Goal: Transaction & Acquisition: Subscribe to service/newsletter

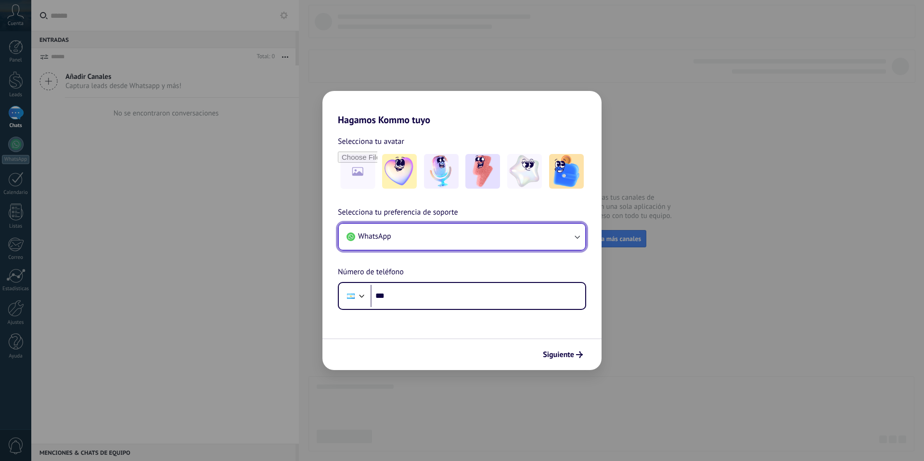
click at [384, 236] on span "WhatsApp" at bounding box center [374, 236] width 33 height 10
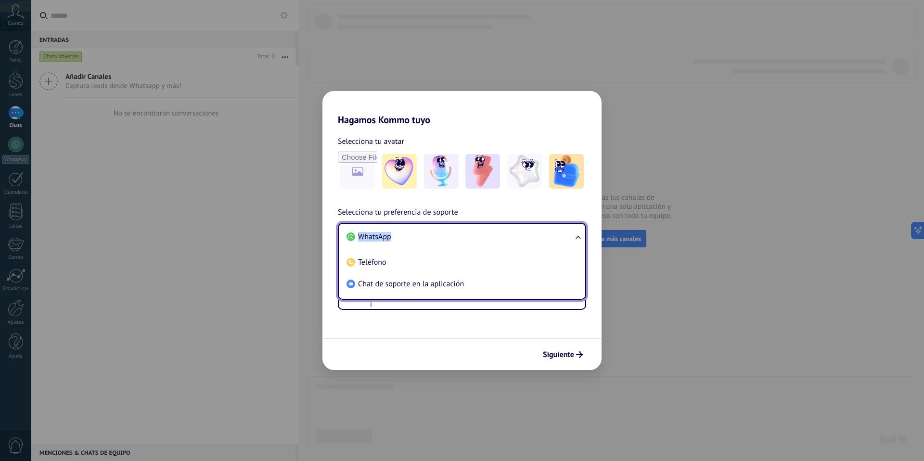
click at [384, 236] on span "WhatsApp" at bounding box center [374, 237] width 33 height 10
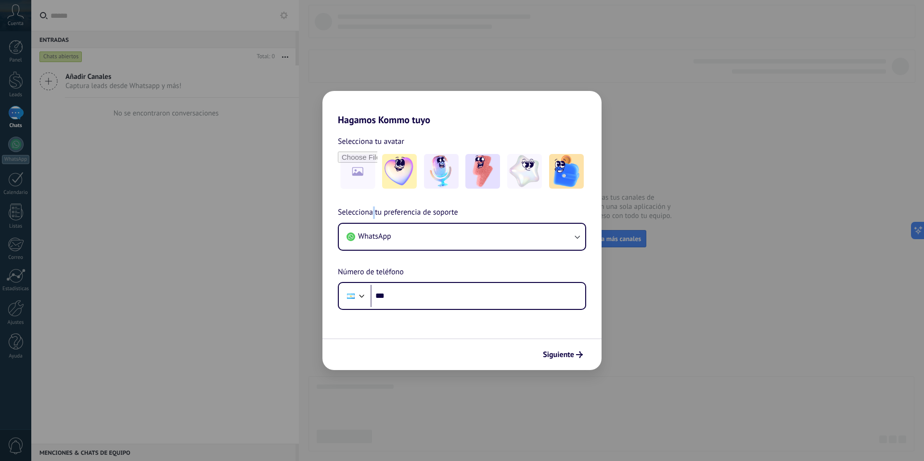
click at [375, 217] on span "Selecciona tu preferencia de soporte" at bounding box center [398, 212] width 120 height 13
click at [375, 228] on button "WhatsApp" at bounding box center [462, 237] width 246 height 26
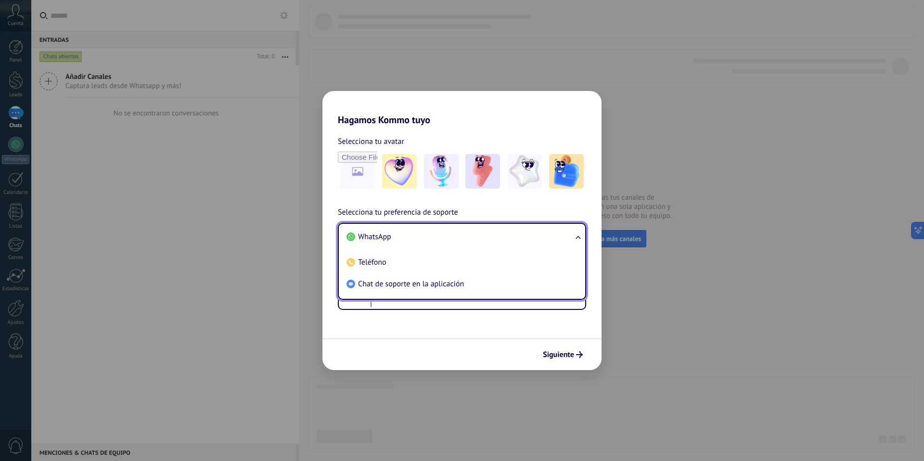
click at [405, 127] on div "Selecciona tu avatar Selecciona tu preferencia de soporte WhatsApp WhatsApp Tel…" at bounding box center [461, 218] width 279 height 184
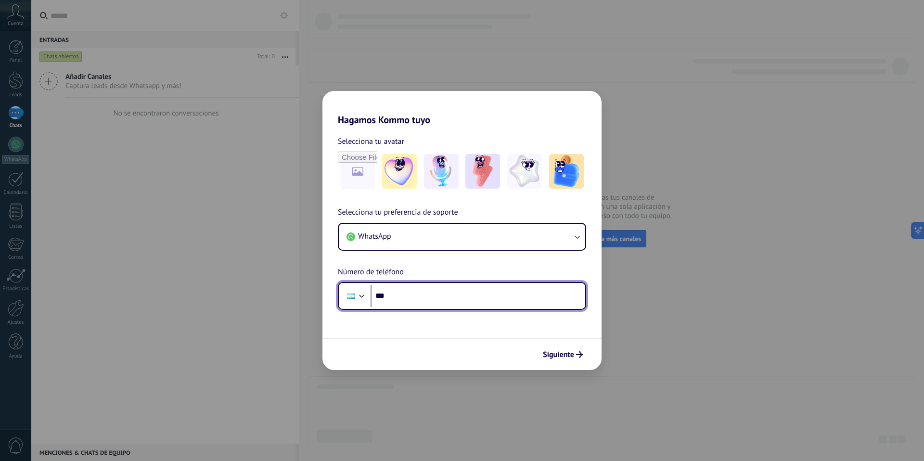
click at [417, 294] on input "***" at bounding box center [478, 296] width 215 height 22
type input "**********"
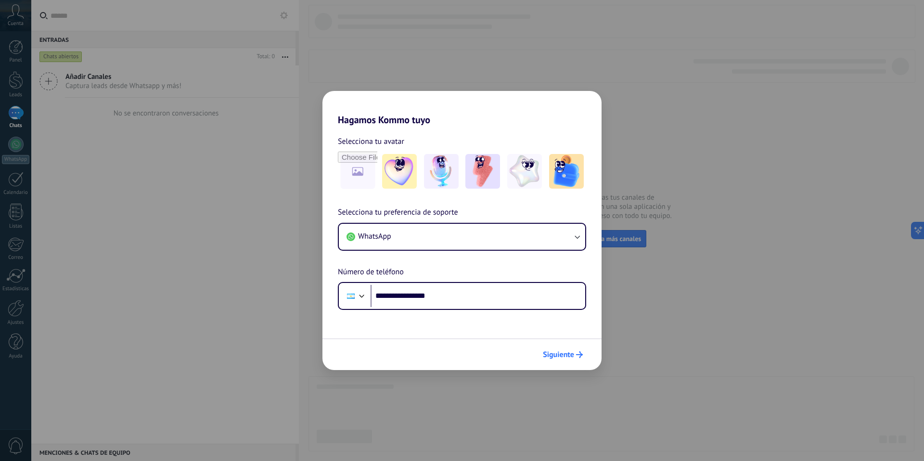
click at [575, 359] on button "Siguiente" at bounding box center [562, 354] width 49 height 16
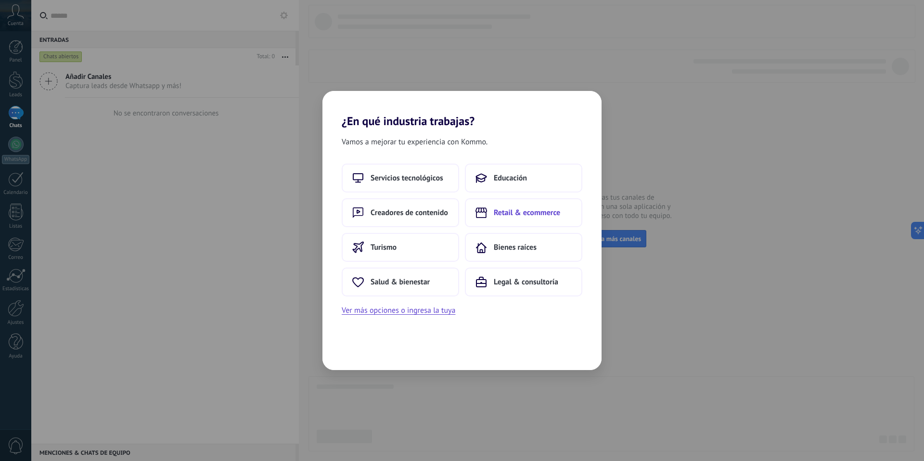
click at [551, 220] on button "Retail & ecommerce" at bounding box center [523, 212] width 117 height 29
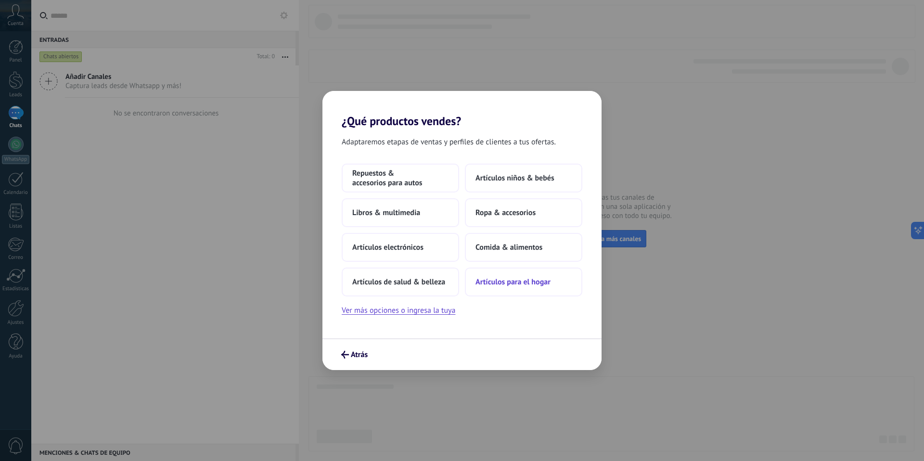
click at [485, 281] on span "Artículos para el hogar" at bounding box center [512, 282] width 75 height 10
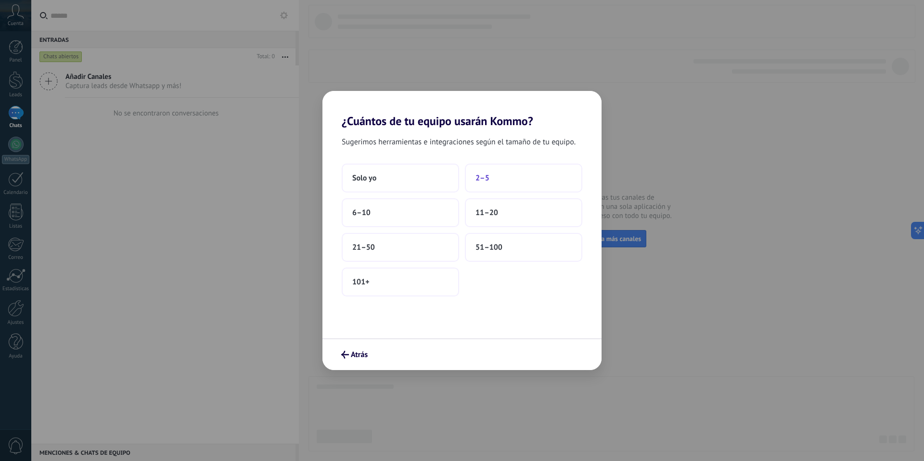
click at [524, 182] on button "2–5" at bounding box center [523, 178] width 117 height 29
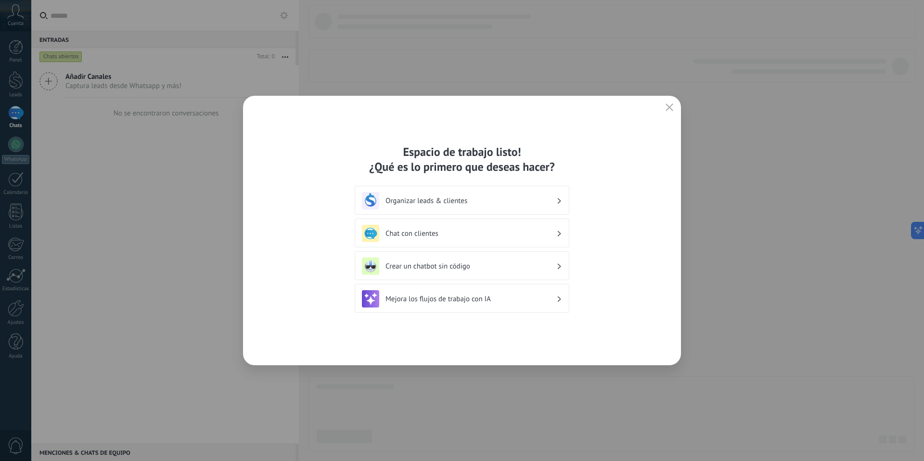
click at [670, 111] on span "button" at bounding box center [669, 107] width 8 height 9
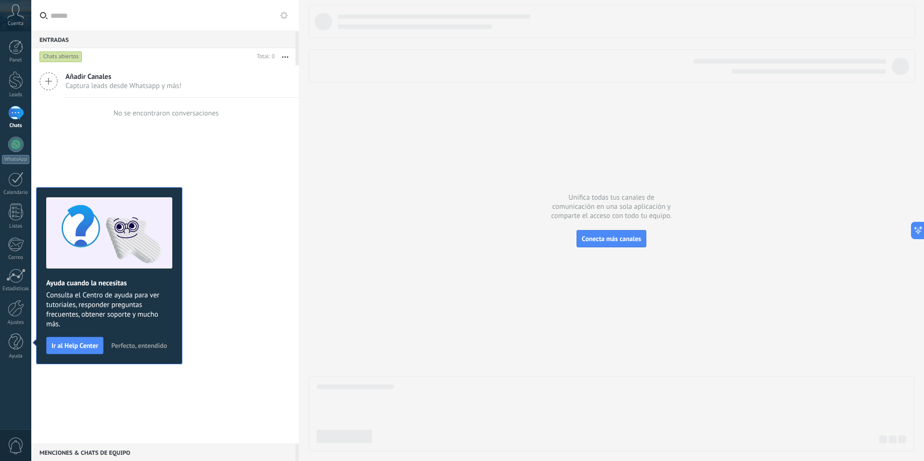
click at [127, 346] on span "Perfecto, entendido" at bounding box center [139, 345] width 56 height 7
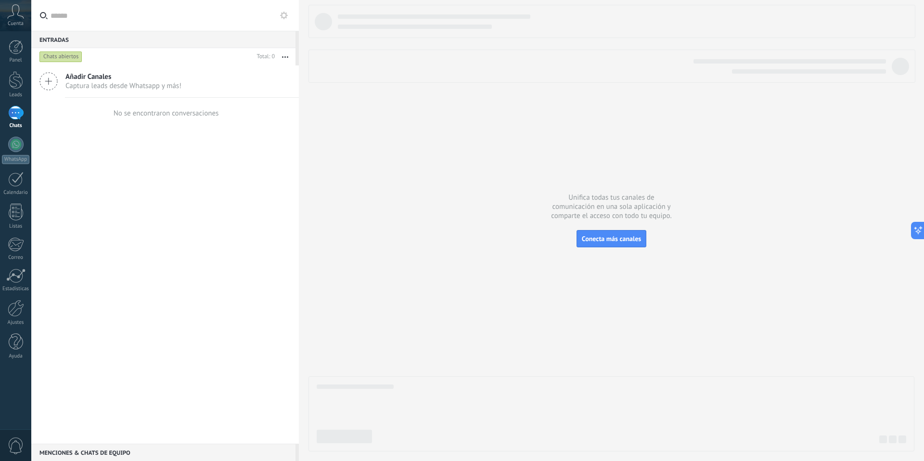
click at [12, 13] on icon at bounding box center [15, 11] width 17 height 14
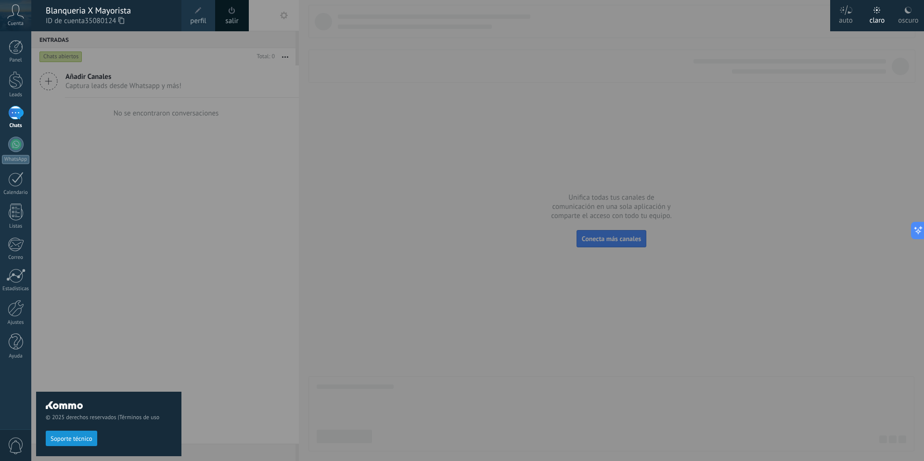
click at [127, 287] on div "© 2025 derechos reservados | Términos de uso Soporte técnico" at bounding box center [108, 246] width 145 height 430
click at [901, 16] on div "oscuro" at bounding box center [908, 18] width 20 height 25
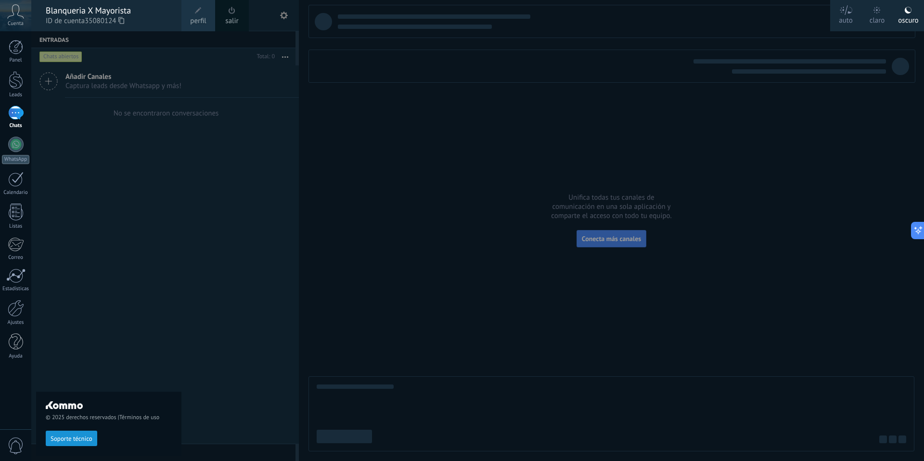
click at [878, 11] on icon at bounding box center [876, 10] width 7 height 7
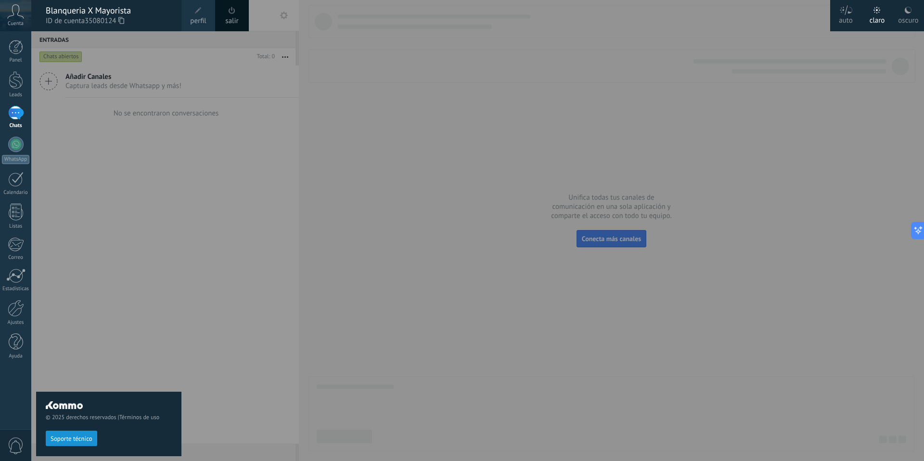
click at [918, 19] on div "oscuro" at bounding box center [908, 18] width 20 height 25
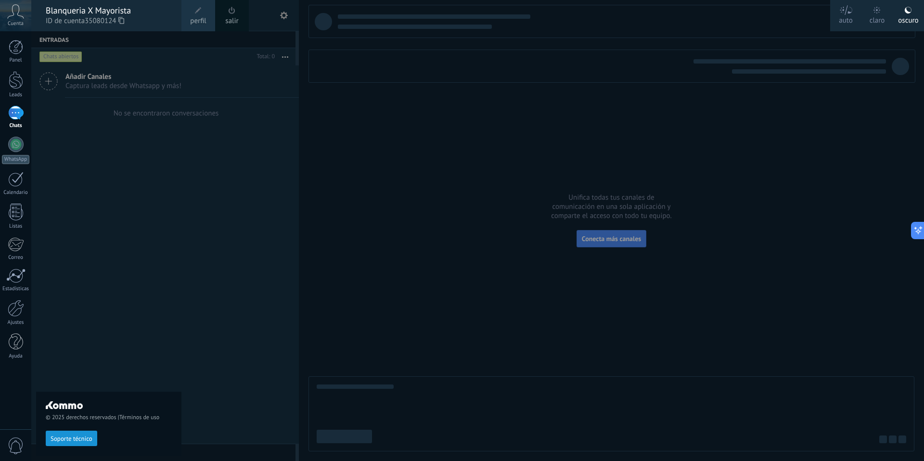
click at [824, 140] on div at bounding box center [493, 230] width 924 height 461
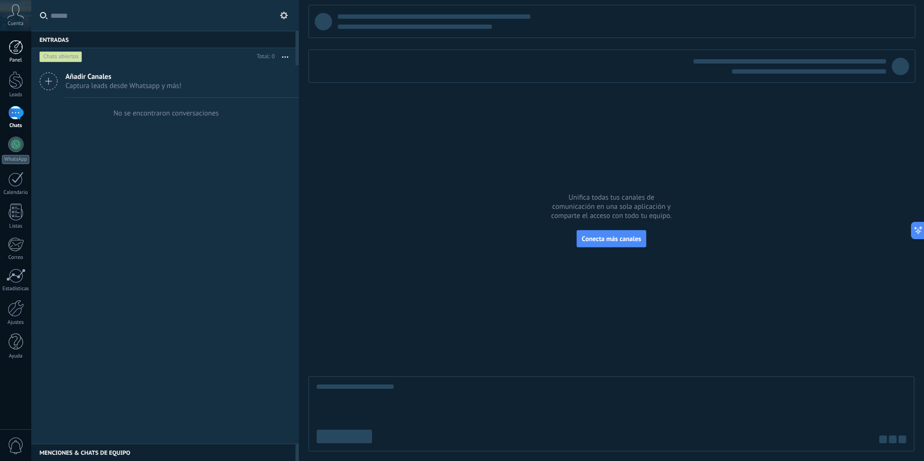
click at [18, 46] on div at bounding box center [16, 47] width 14 height 14
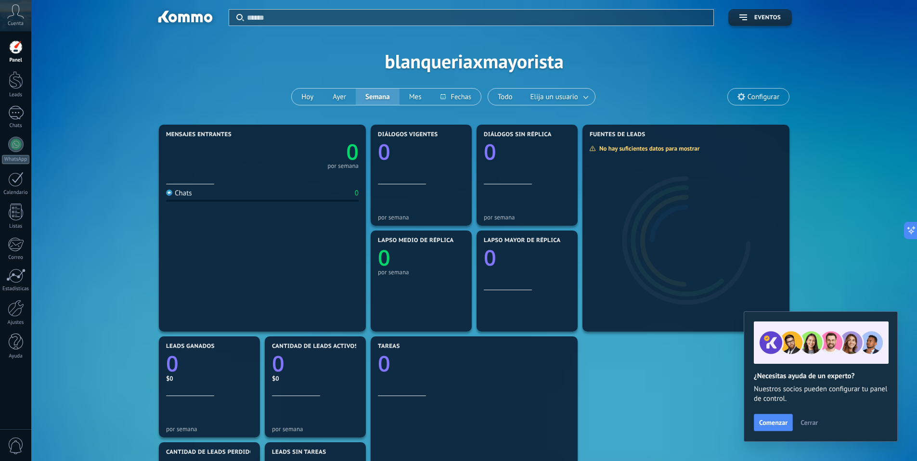
click at [804, 423] on span "Cerrar" at bounding box center [808, 422] width 17 height 7
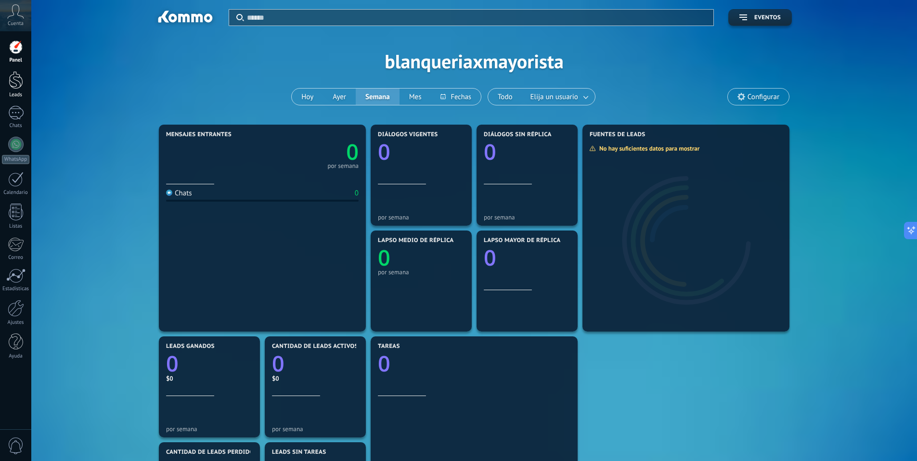
click at [17, 84] on div at bounding box center [16, 80] width 14 height 18
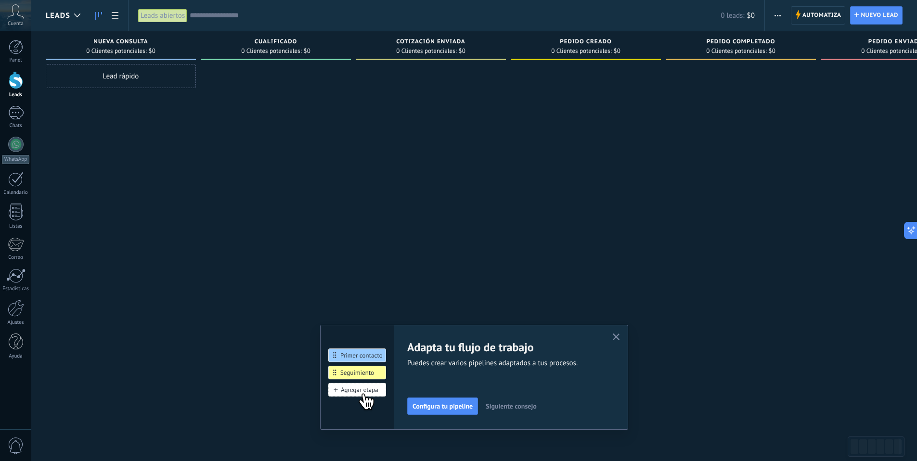
click at [246, 55] on div "Cualificado 0 Clientes potenciales: $0" at bounding box center [276, 45] width 150 height 28
click at [419, 48] on span "0 Clientes potenciales:" at bounding box center [426, 51] width 60 height 6
click at [571, 51] on span "0 Clientes potenciales:" at bounding box center [581, 51] width 60 height 6
click at [764, 49] on span "0 Clientes potenciales:" at bounding box center [736, 51] width 60 height 6
click at [758, 43] on span "Pedido completado" at bounding box center [740, 41] width 69 height 7
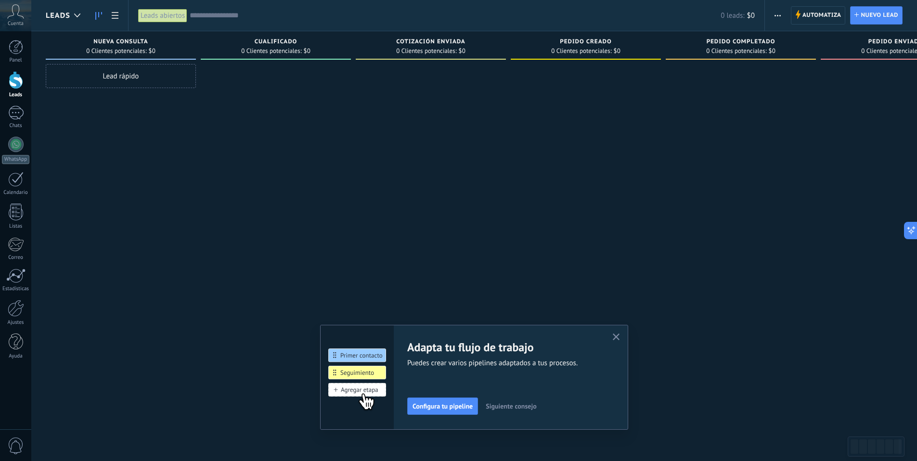
drag, startPoint x: 628, startPoint y: 46, endPoint x: 602, endPoint y: 47, distance: 26.0
click at [628, 47] on div "0 Clientes potenciales: $0" at bounding box center [585, 51] width 141 height 8
click at [568, 48] on span "0 Clientes potenciales:" at bounding box center [580, 51] width 60 height 6
click at [409, 51] on span "0 Clientes potenciales:" at bounding box center [426, 51] width 60 height 6
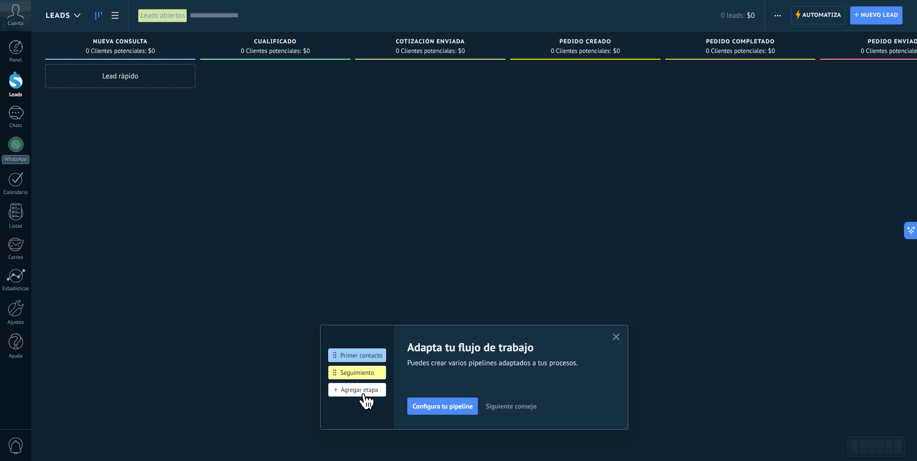
click at [427, 36] on div "Cotización enviada 0 Clientes potenciales: $0" at bounding box center [430, 45] width 150 height 28
click at [444, 41] on span "Cotización enviada" at bounding box center [430, 41] width 69 height 7
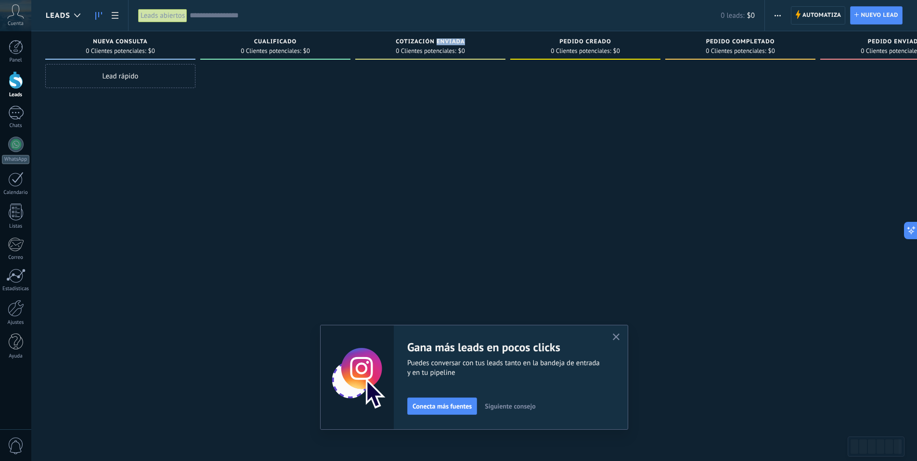
click at [461, 63] on div "Cotización enviada 0 Clientes potenciales: $0" at bounding box center [430, 47] width 150 height 33
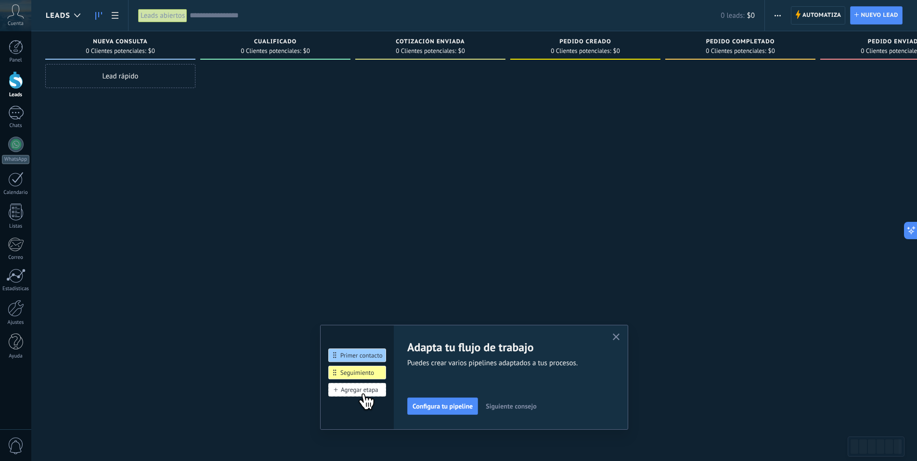
click at [522, 407] on span "Siguiente consejo" at bounding box center [511, 406] width 51 height 7
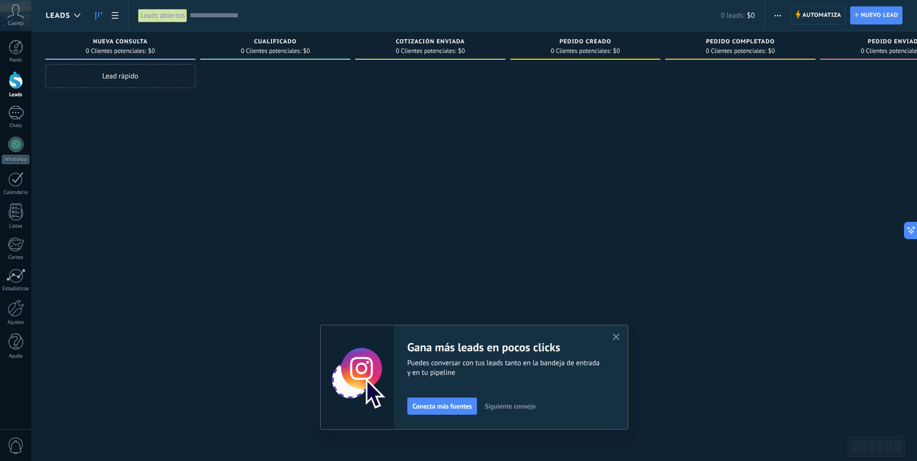
click at [522, 407] on span "Siguiente consejo" at bounding box center [510, 406] width 51 height 7
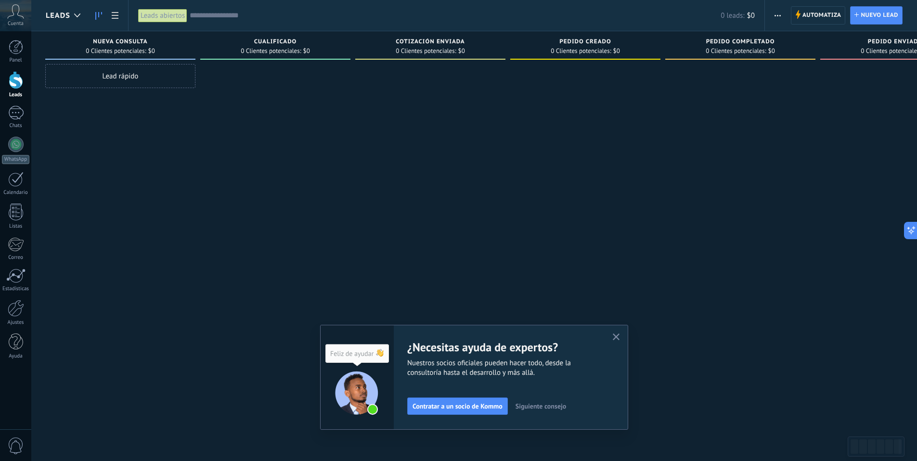
click at [613, 336] on div "Adapta tu flujo de trabajo Puedes crear varios pipelines adaptados a tus proces…" at bounding box center [474, 377] width 308 height 105
click at [617, 338] on icon "button" at bounding box center [616, 336] width 7 height 7
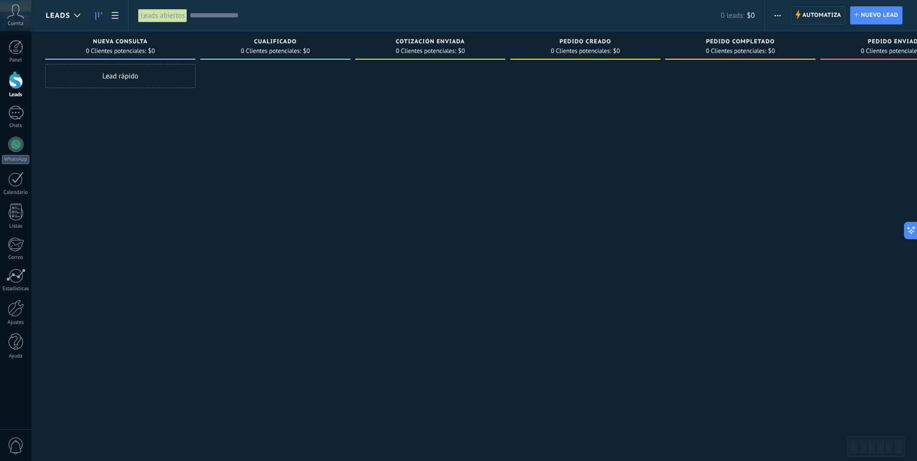
click at [149, 82] on div "Lead rápido" at bounding box center [120, 76] width 150 height 24
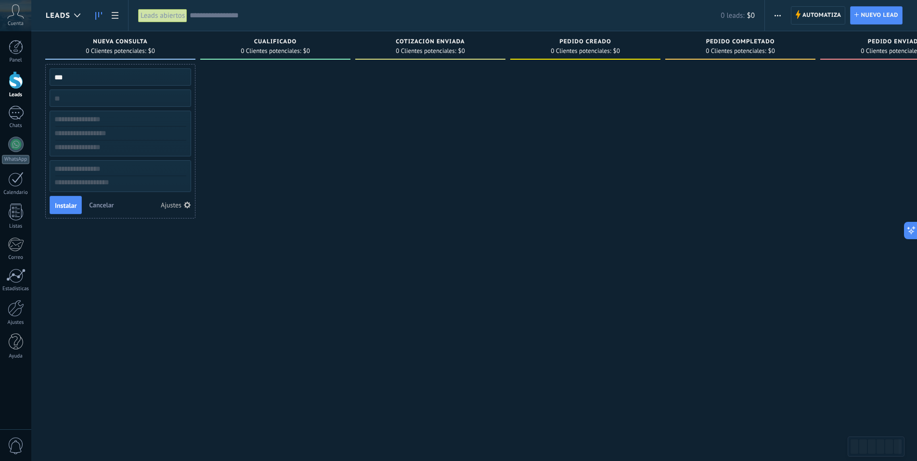
type input "***"
click at [107, 90] on div at bounding box center [120, 98] width 141 height 17
click at [104, 93] on input "numeric" at bounding box center [119, 97] width 141 height 13
type input "***"
click at [95, 117] on input "text" at bounding box center [119, 120] width 141 height 14
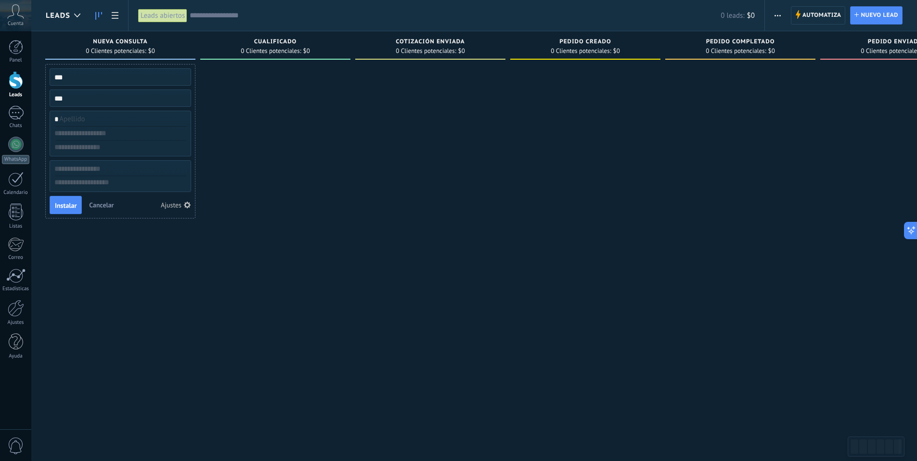
type input "*"
click at [102, 137] on input "text" at bounding box center [119, 134] width 141 height 14
type input "*"
click at [104, 145] on input "text" at bounding box center [119, 148] width 141 height 14
type input "*"
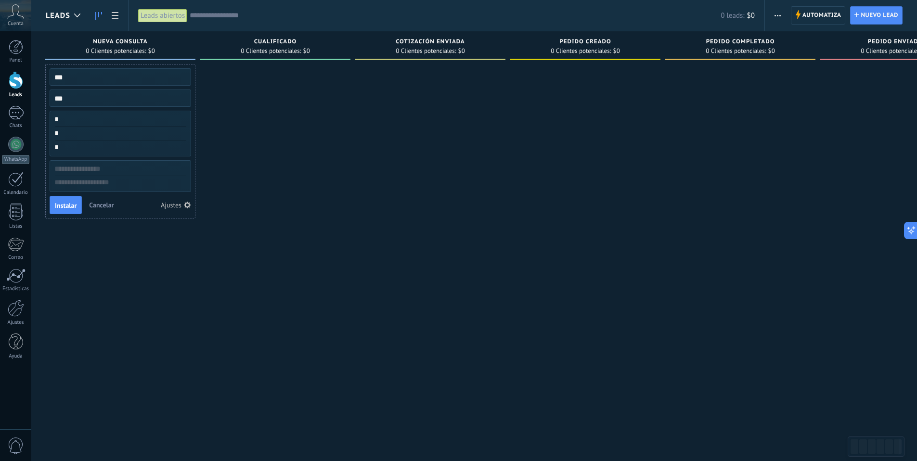
click at [111, 167] on input "text" at bounding box center [119, 169] width 141 height 14
type input "*"
click at [115, 181] on textarea at bounding box center [120, 183] width 141 height 14
type textarea "*"
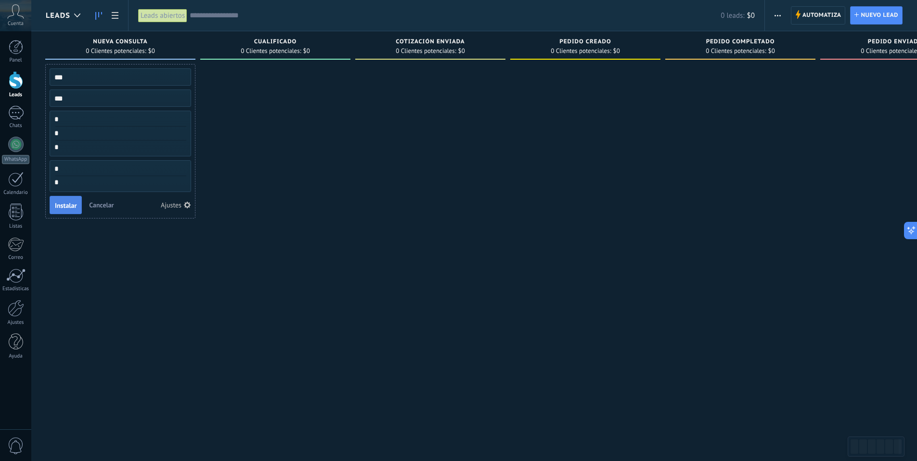
click at [65, 202] on span "Instalar" at bounding box center [66, 205] width 22 height 7
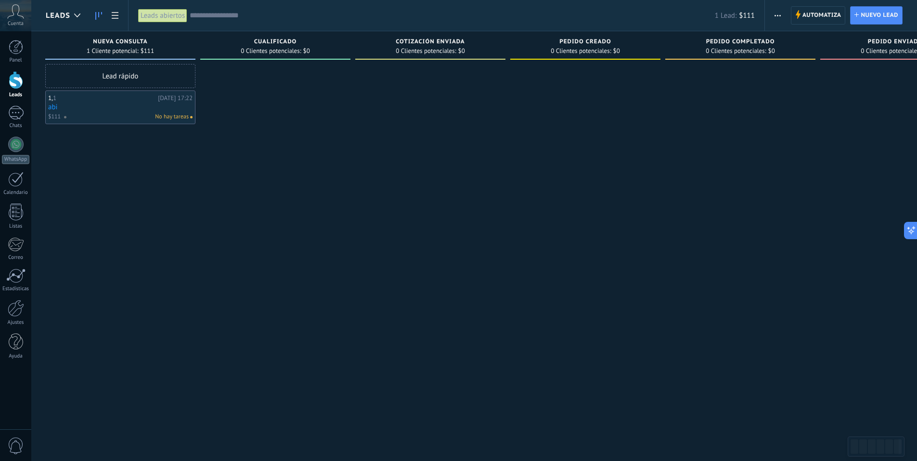
click at [157, 103] on link "abi" at bounding box center [120, 107] width 144 height 8
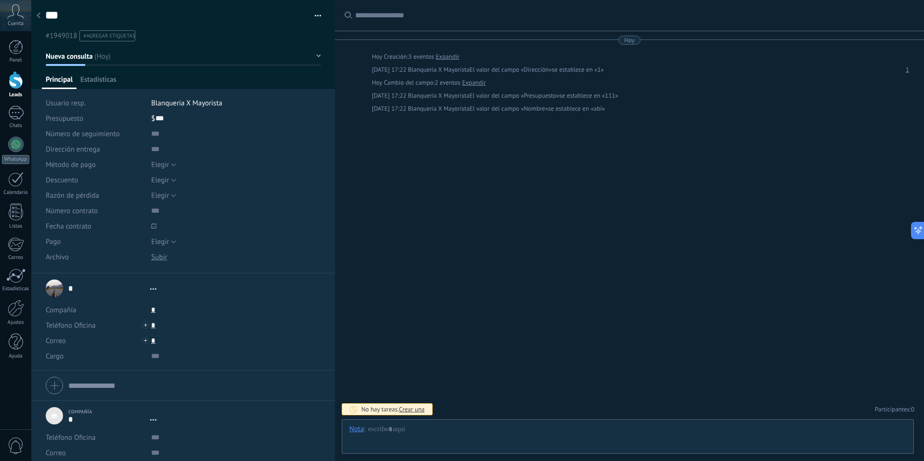
type textarea "*"
click at [412, 432] on div at bounding box center [627, 438] width 557 height 29
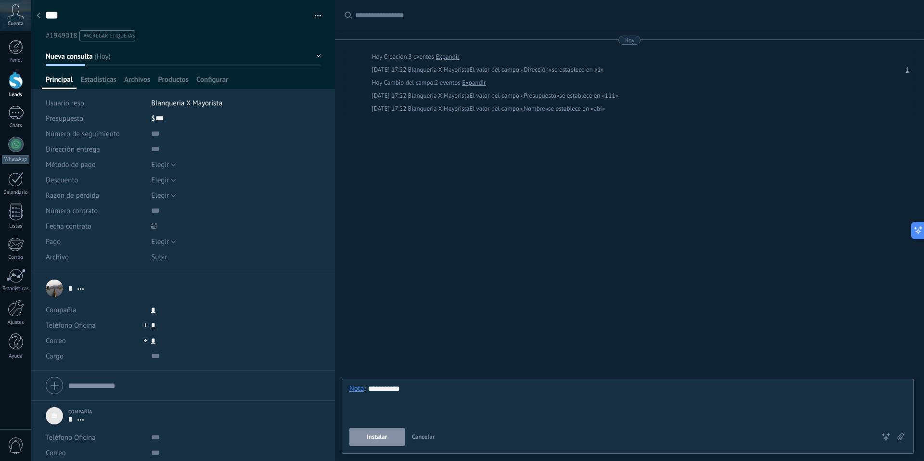
click at [384, 442] on button "Instalar" at bounding box center [376, 437] width 55 height 18
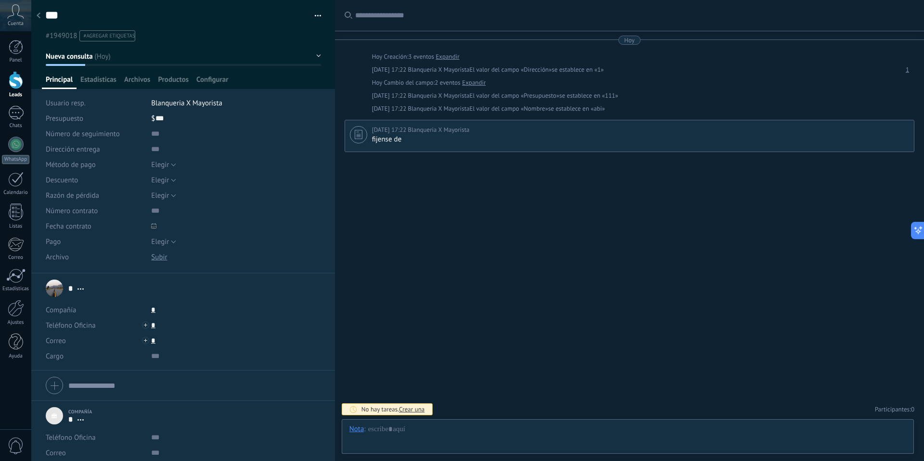
click at [470, 110] on span "El valor del campo «Nombre»" at bounding box center [509, 109] width 78 height 10
click at [473, 112] on span "El valor del campo «Nombre»" at bounding box center [509, 109] width 78 height 10
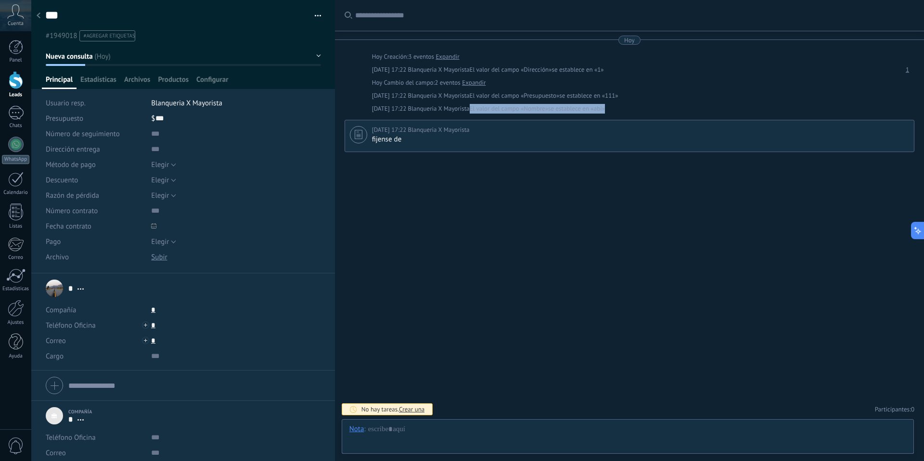
click at [473, 112] on span "El valor del campo «Nombre»" at bounding box center [509, 109] width 78 height 10
click at [498, 110] on span "El valor del campo «Nombre»" at bounding box center [509, 109] width 78 height 10
click at [93, 79] on span "Estadísticas" at bounding box center [98, 82] width 36 height 14
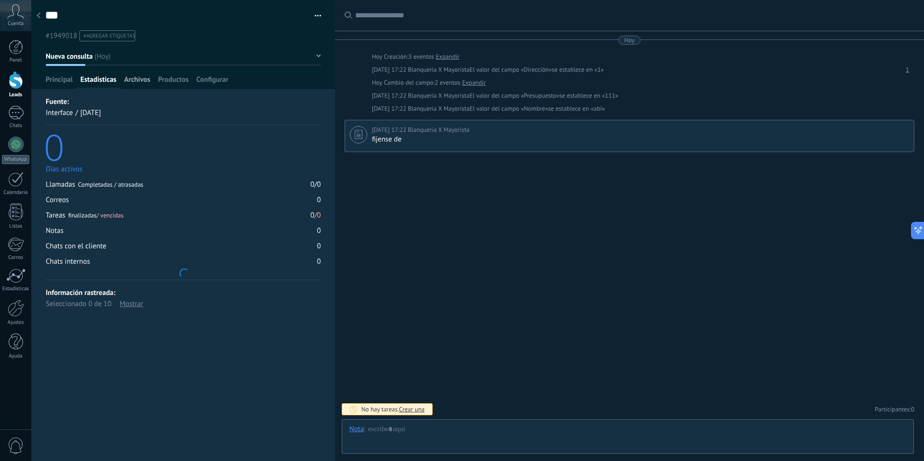
click at [120, 81] on div "Archivos" at bounding box center [137, 82] width 34 height 14
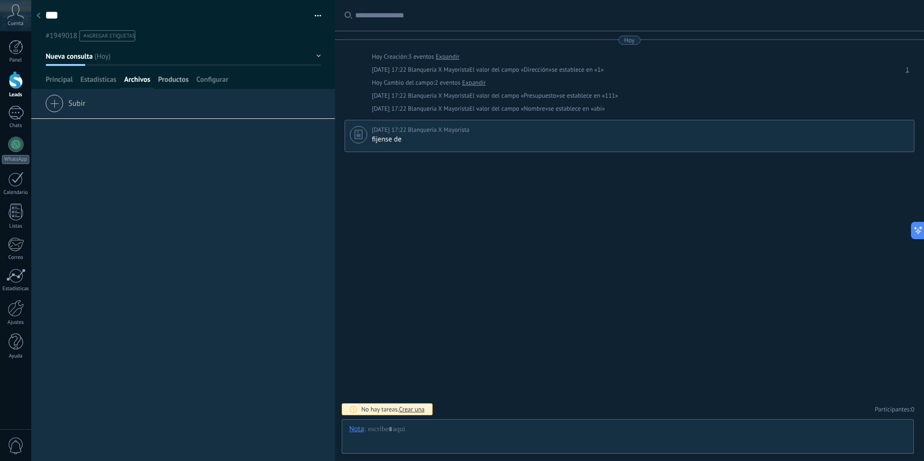
click at [154, 79] on div "Productos" at bounding box center [173, 82] width 38 height 14
click at [206, 77] on span "Configurar" at bounding box center [212, 82] width 32 height 14
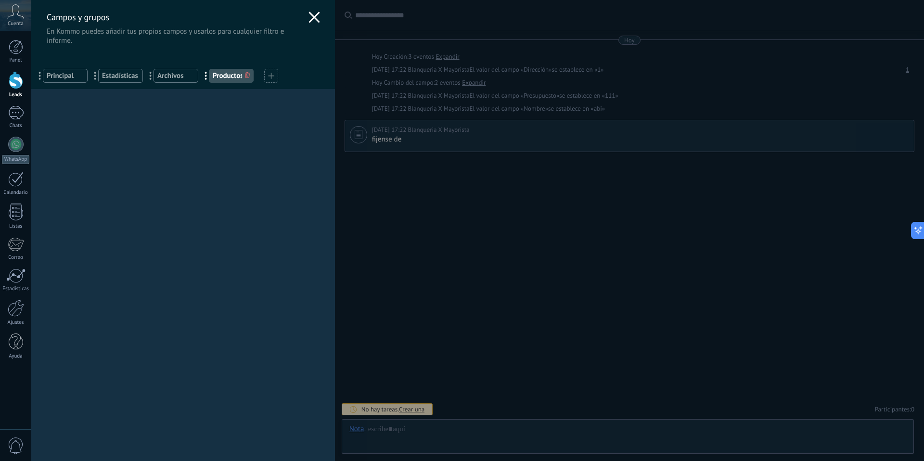
click at [309, 20] on icon at bounding box center [314, 18] width 12 height 12
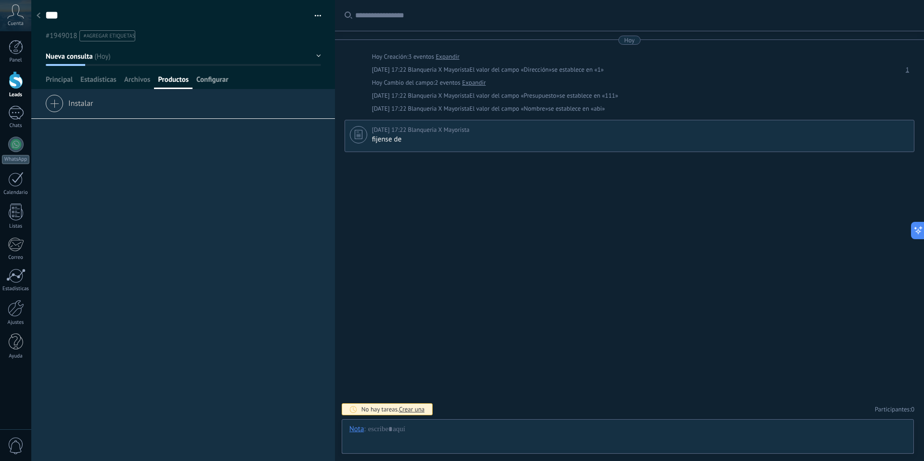
click at [224, 77] on span "Configurar" at bounding box center [212, 82] width 32 height 14
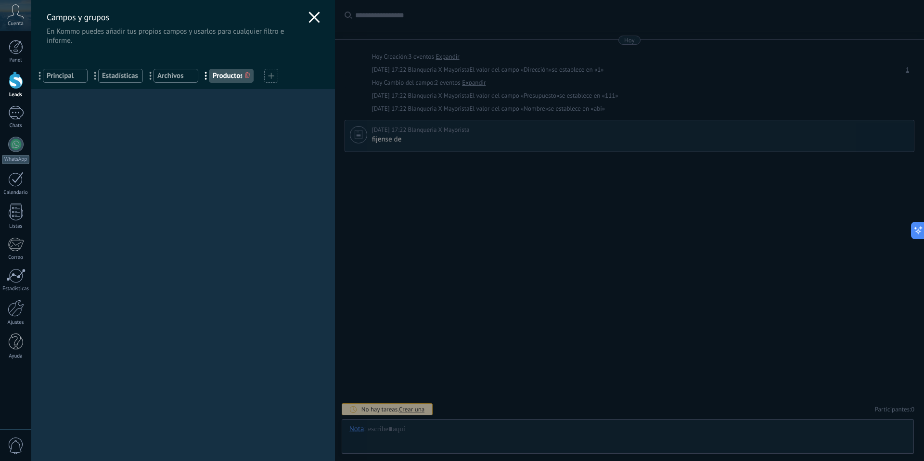
click at [318, 16] on div "Campos y grupos En Kommo puedes añadir tus propios campos y usarlos para cualqu…" at bounding box center [183, 22] width 304 height 45
click at [310, 17] on use at bounding box center [313, 17] width 11 height 11
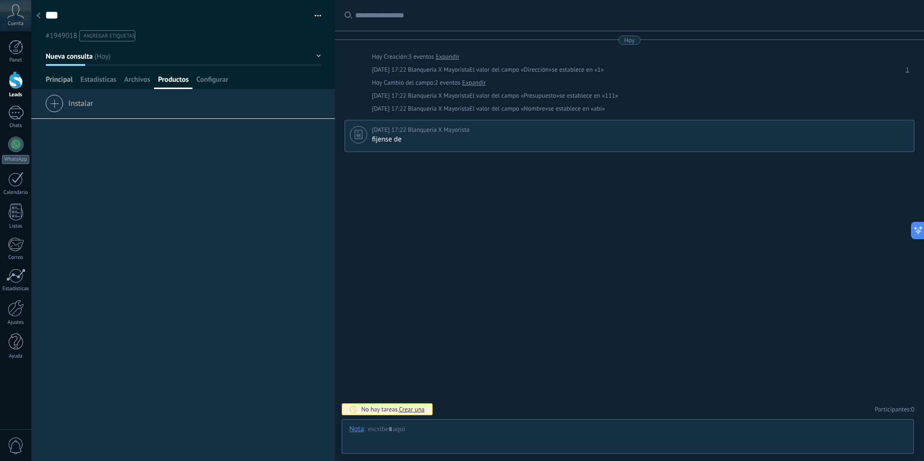
click at [68, 80] on span "Principal" at bounding box center [59, 82] width 27 height 14
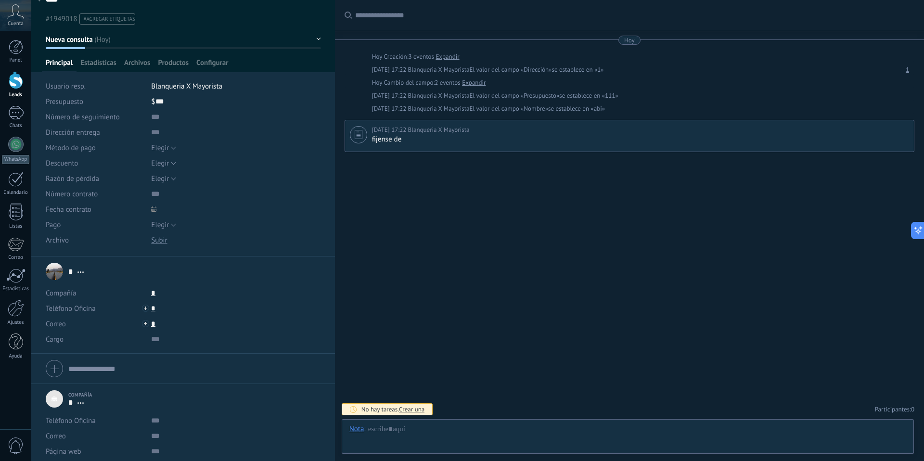
scroll to position [17, 0]
click at [53, 276] on div "* 1 * 1 Apellido Abrir detalle Copie el nombre Desatar Contacto principal" at bounding box center [67, 271] width 43 height 24
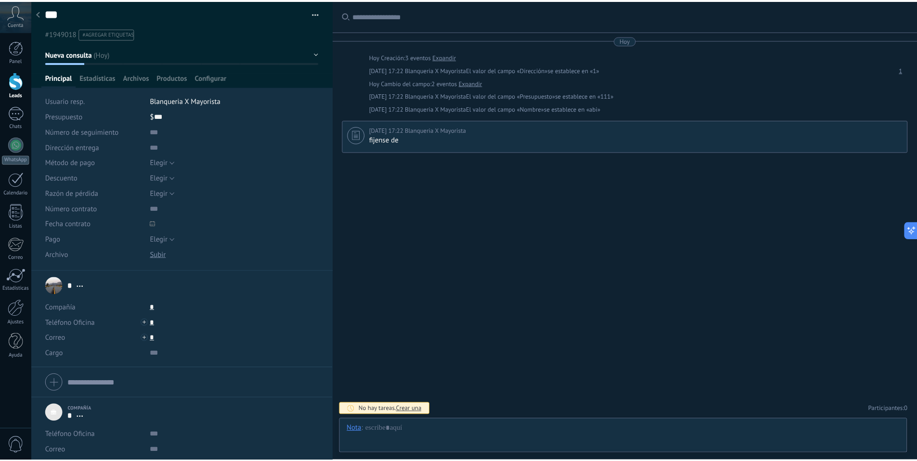
scroll to position [0, 0]
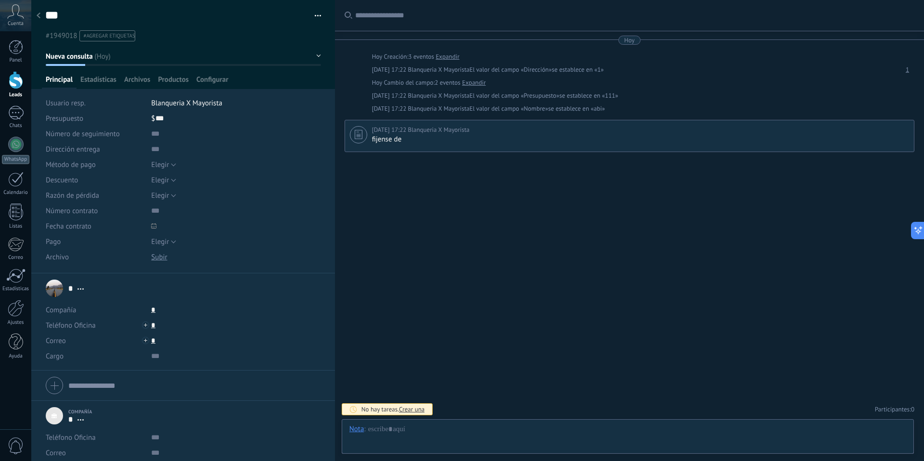
click at [137, 37] on ul "#1949018 #agregar etiquetas" at bounding box center [181, 35] width 274 height 13
click at [132, 37] on input "text" at bounding box center [199, 36] width 235 height 10
type input "***"
click at [262, 72] on div at bounding box center [183, 44] width 304 height 89
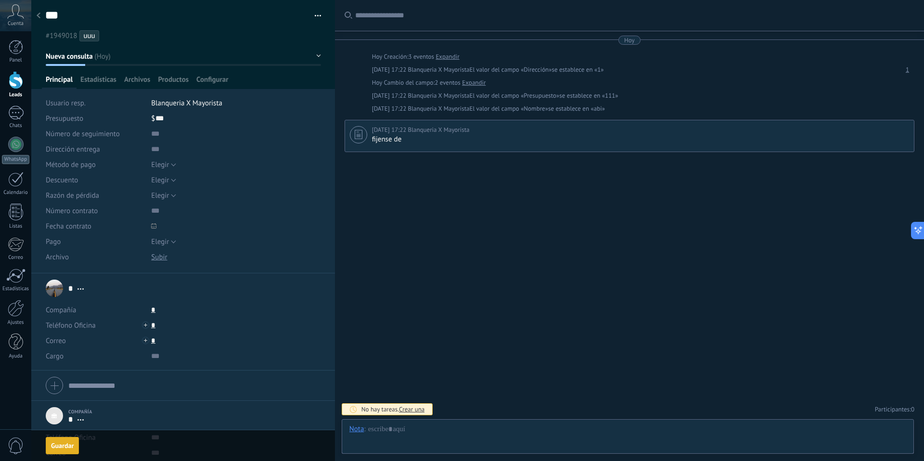
click at [312, 15] on button "button" at bounding box center [314, 16] width 14 height 14
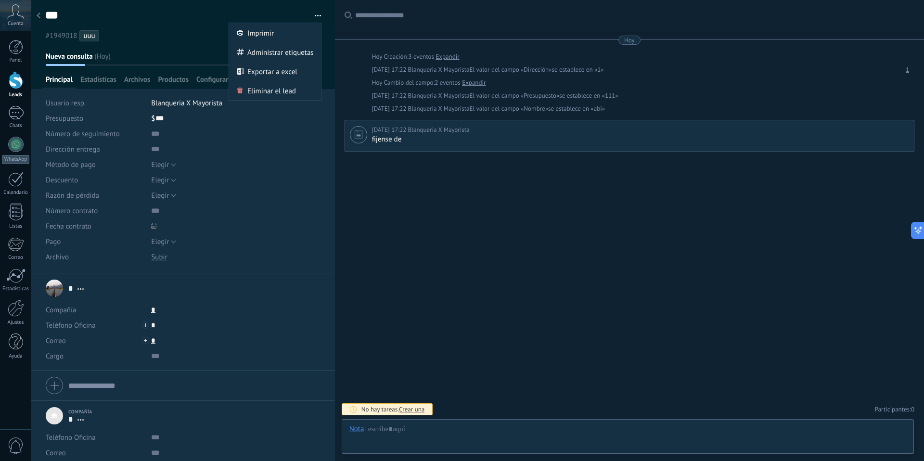
click at [166, 34] on ul "#1949018 uuu" at bounding box center [181, 35] width 274 height 13
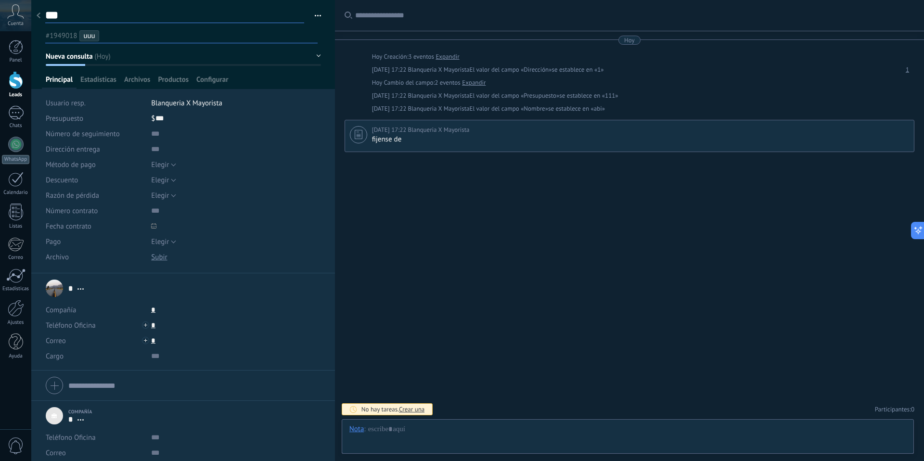
click at [47, 18] on textarea "***" at bounding box center [174, 15] width 259 height 15
click at [38, 15] on use at bounding box center [39, 16] width 4 height 6
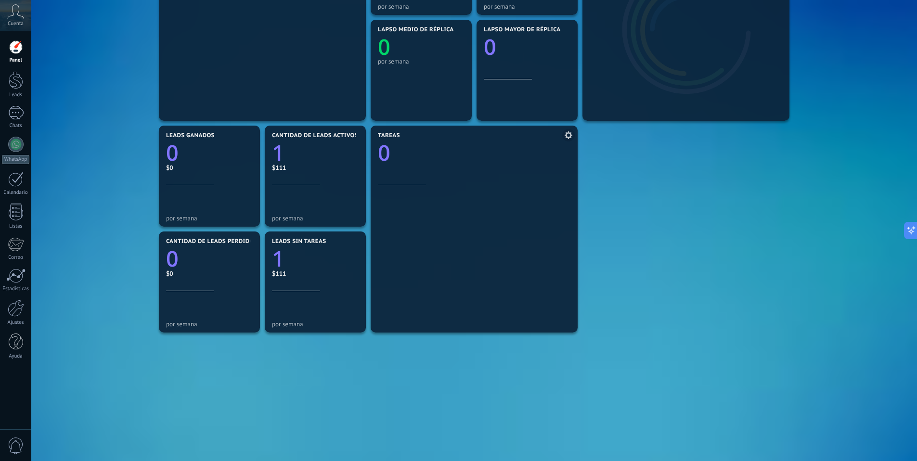
scroll to position [220, 0]
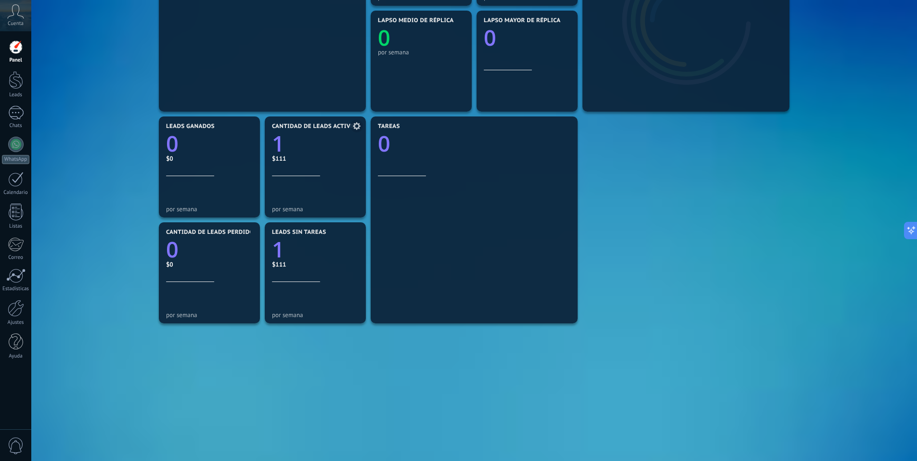
click at [320, 154] on link "1" at bounding box center [315, 143] width 87 height 29
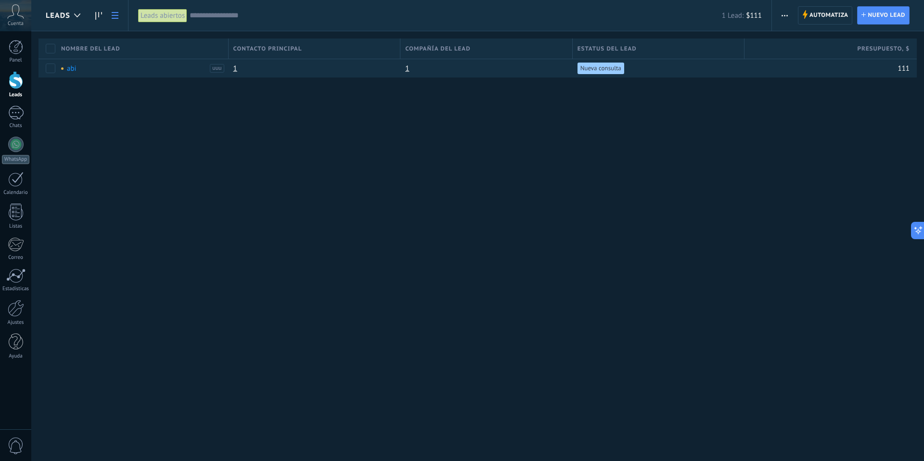
click at [63, 15] on span "Leads" at bounding box center [58, 15] width 25 height 9
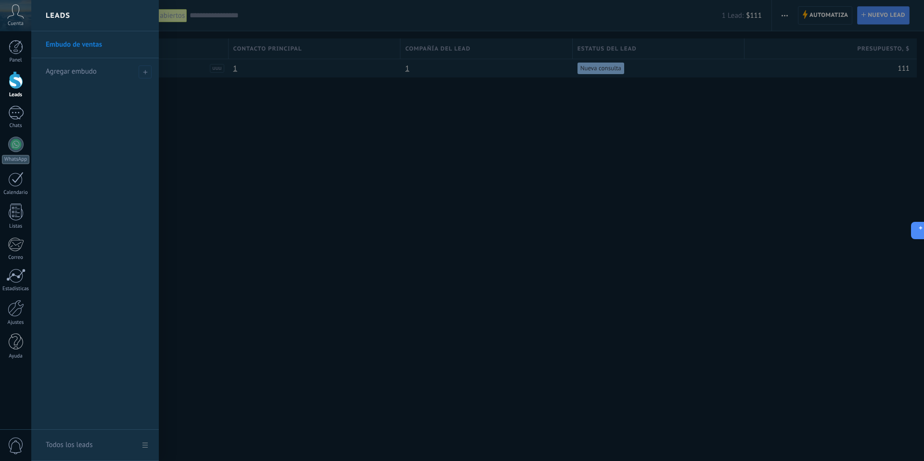
click at [63, 15] on h2 "Leads" at bounding box center [58, 15] width 25 height 30
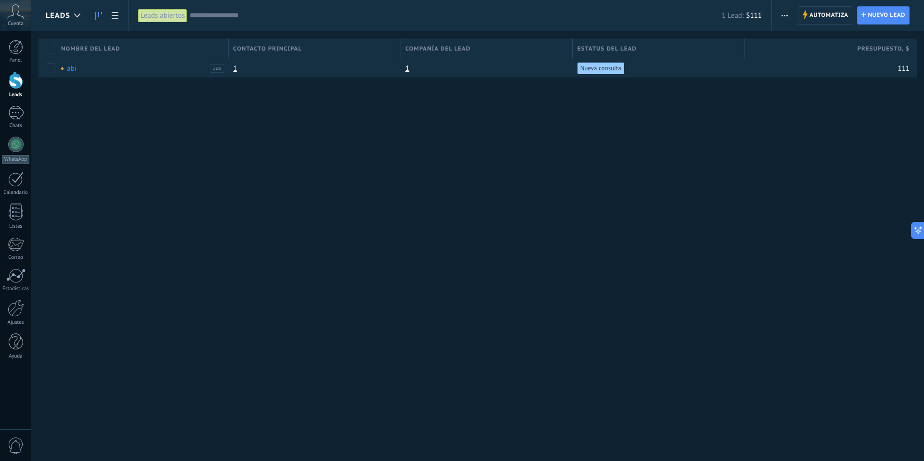
click at [98, 18] on icon at bounding box center [98, 16] width 7 height 8
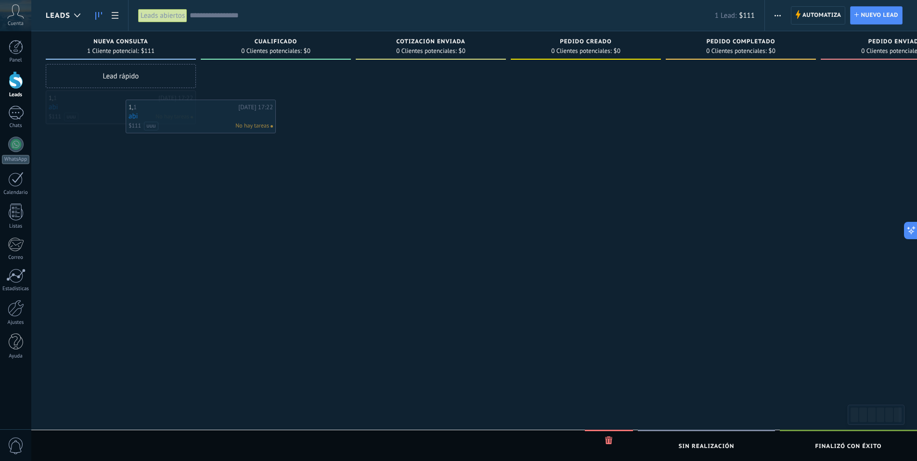
drag, startPoint x: 116, startPoint y: 102, endPoint x: 142, endPoint y: 112, distance: 28.3
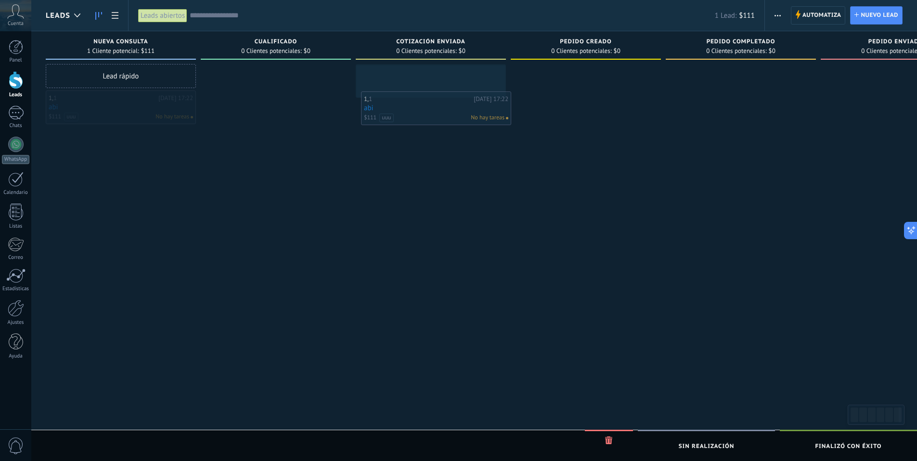
drag, startPoint x: 98, startPoint y: 110, endPoint x: 424, endPoint y: 107, distance: 326.3
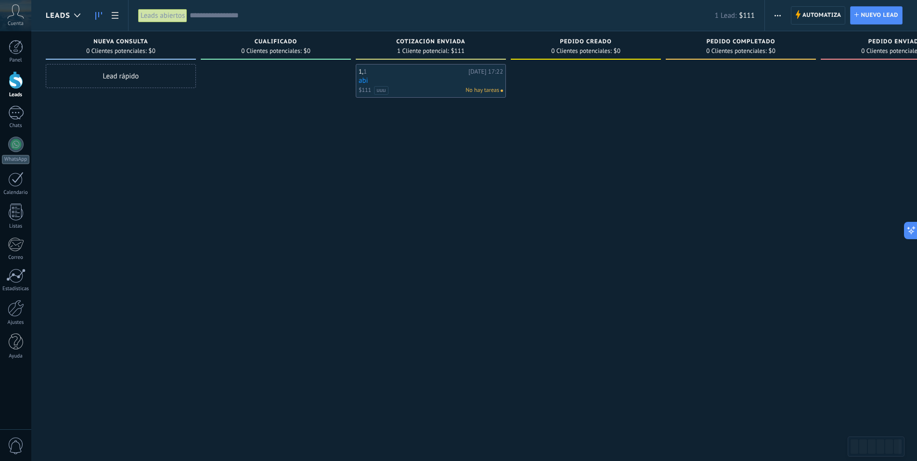
click at [435, 85] on div "1, 1 Hoy 17:22 abi $111 uuu No hay tareas" at bounding box center [430, 81] width 144 height 28
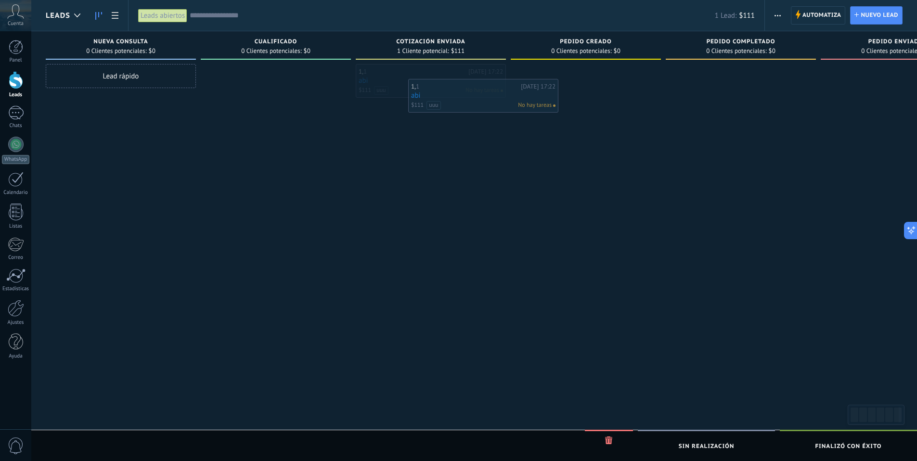
drag, startPoint x: 448, startPoint y: 77, endPoint x: 503, endPoint y: 89, distance: 55.7
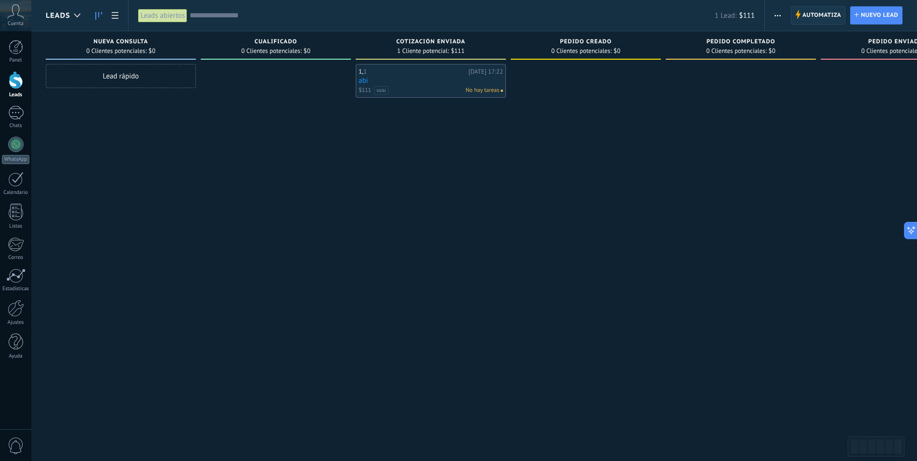
click at [810, 13] on span "Automatiza" at bounding box center [821, 15] width 39 height 17
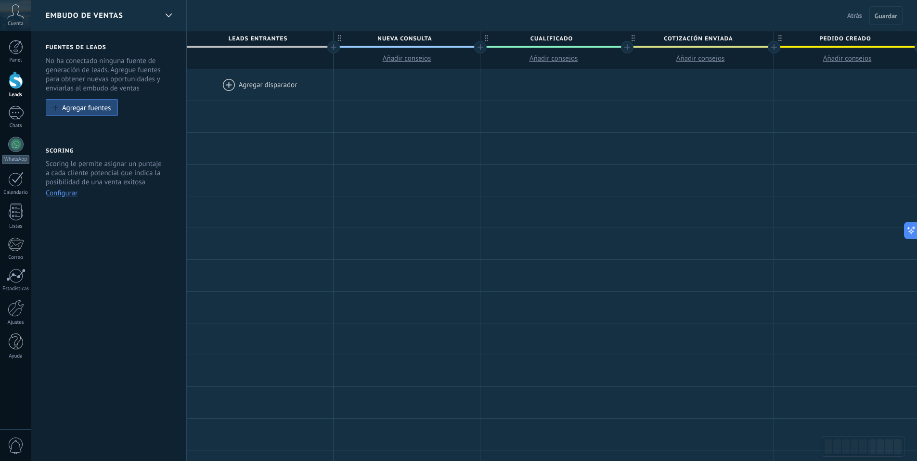
click at [257, 85] on div at bounding box center [260, 84] width 146 height 31
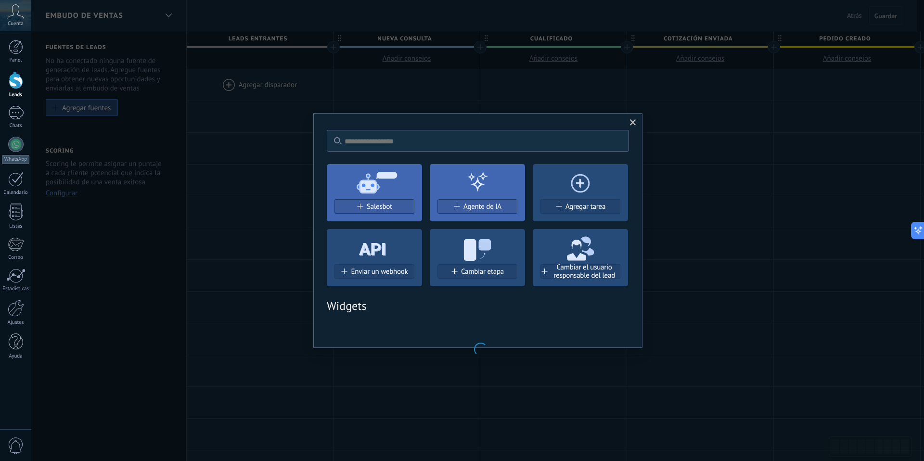
click at [639, 120] on span at bounding box center [633, 123] width 16 height 16
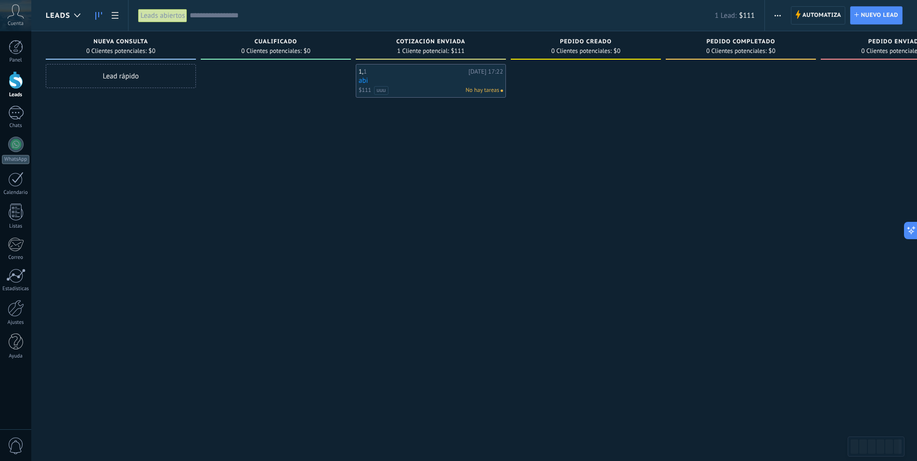
click at [436, 82] on link "abi" at bounding box center [430, 81] width 144 height 8
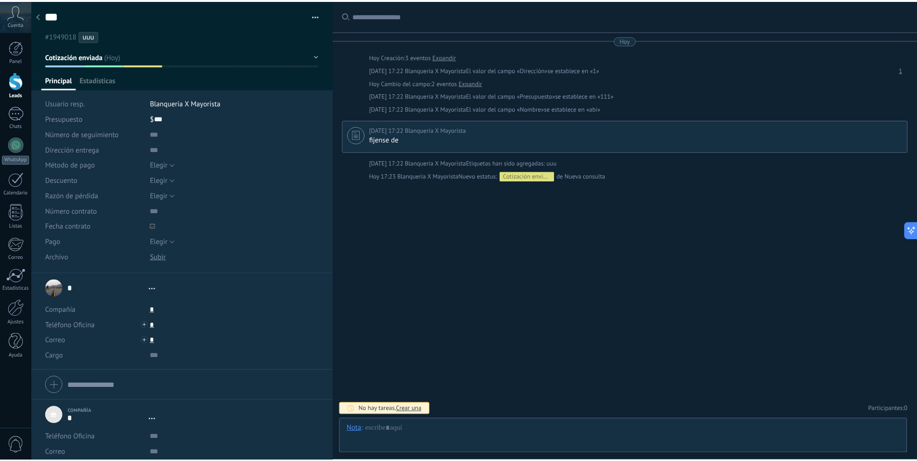
scroll to position [10, 0]
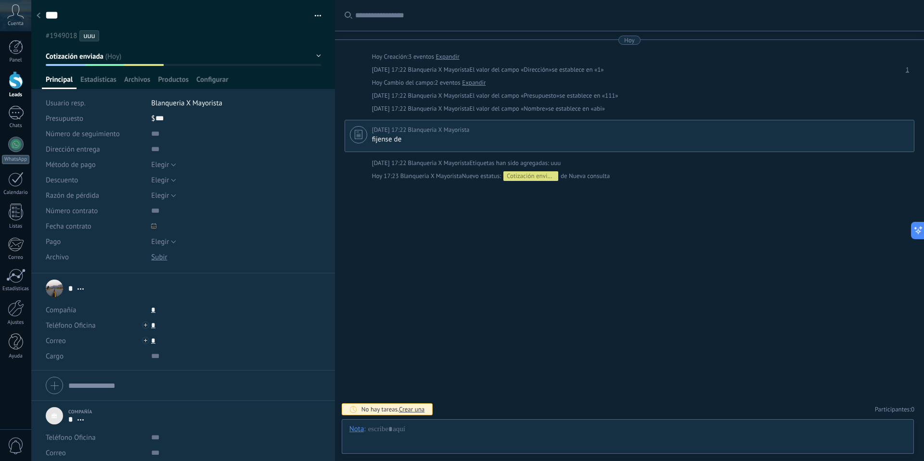
click at [322, 15] on div "*** abi Guardar y crear Imprimir Administrar etiquetas Exportar a excel" at bounding box center [183, 20] width 304 height 41
click at [313, 19] on button "button" at bounding box center [314, 16] width 14 height 14
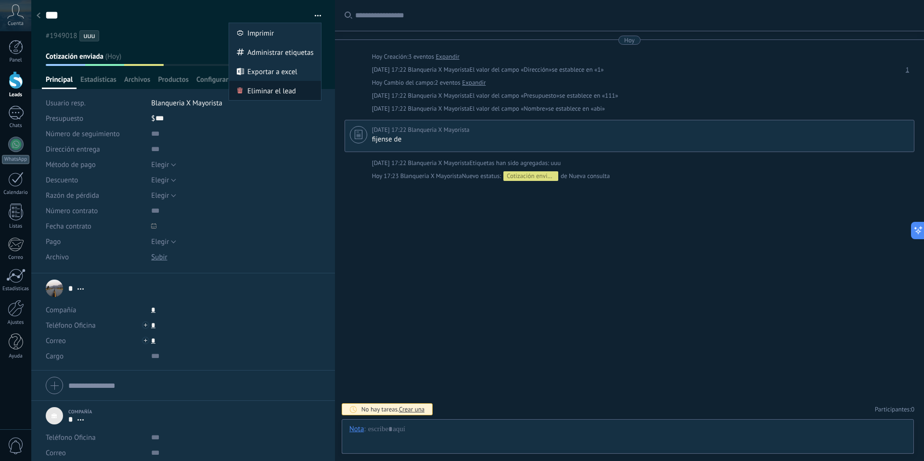
click at [273, 93] on span "Eliminar el lead" at bounding box center [271, 90] width 49 height 19
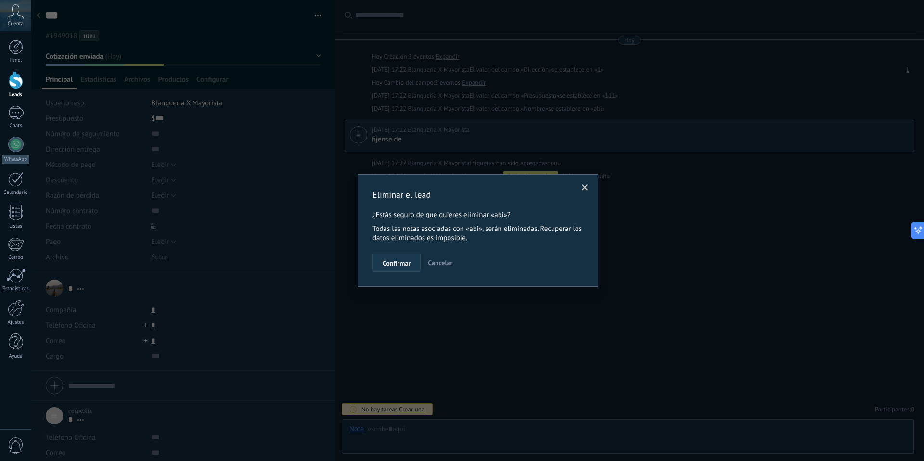
click at [409, 262] on span "Confirmar" at bounding box center [397, 263] width 28 height 7
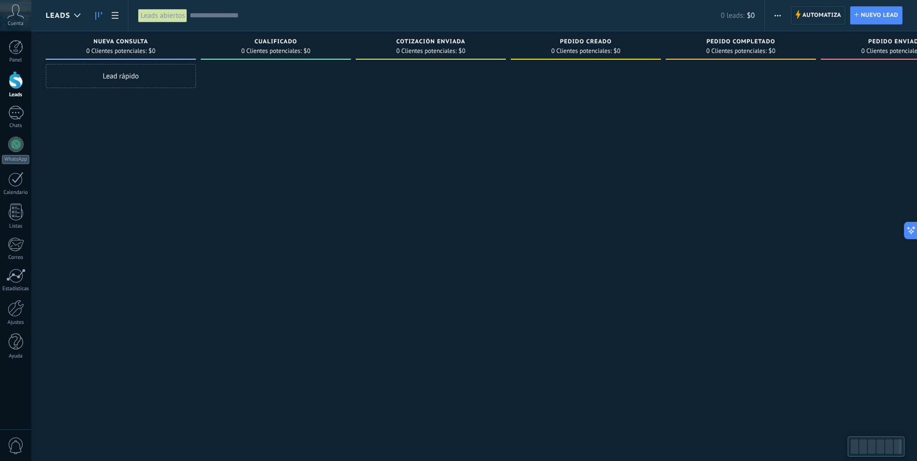
click at [868, 448] on div at bounding box center [873, 446] width 49 height 16
click at [902, 234] on div at bounding box center [895, 231] width 150 height 335
click at [908, 231] on icon at bounding box center [907, 231] width 10 height 10
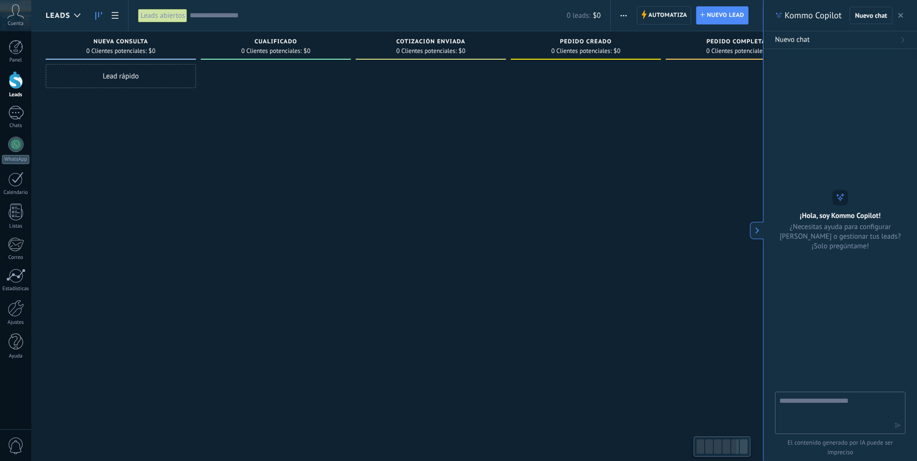
type textarea "*"
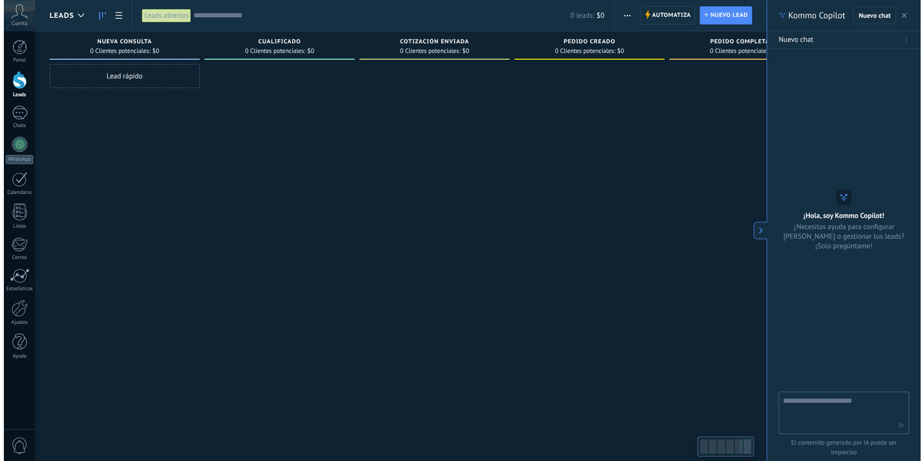
scroll to position [9, 0]
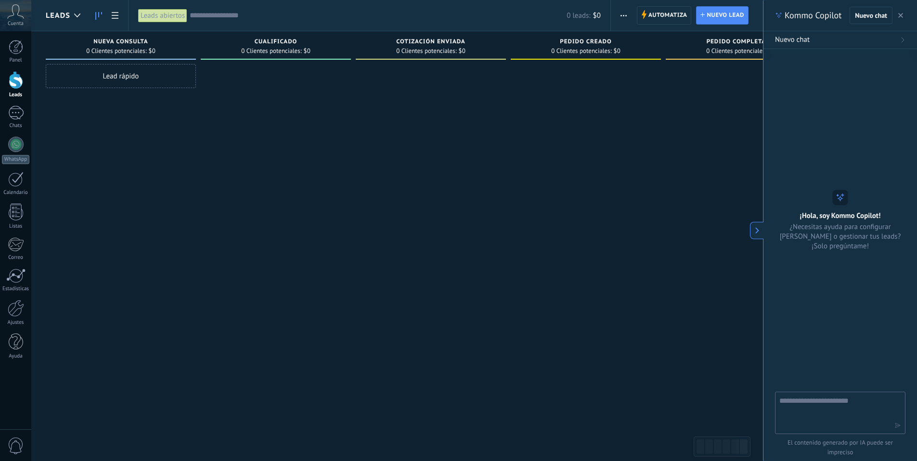
click at [754, 230] on icon at bounding box center [757, 230] width 7 height 7
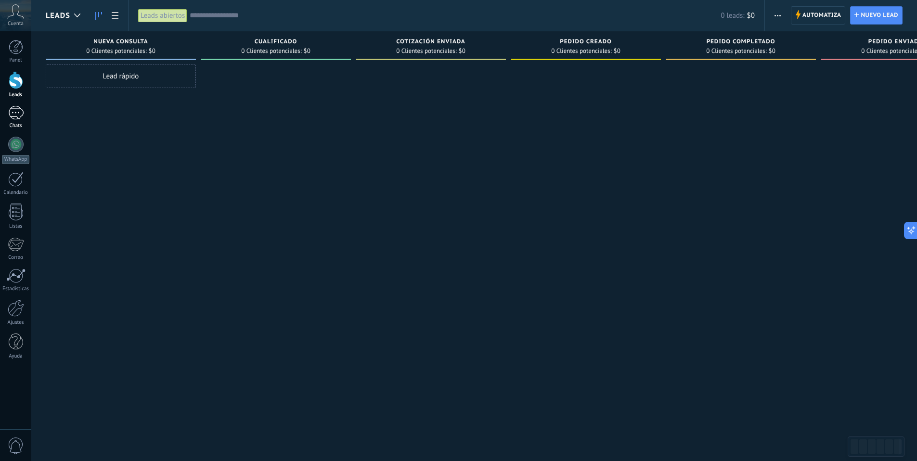
click at [8, 113] on div at bounding box center [15, 113] width 15 height 14
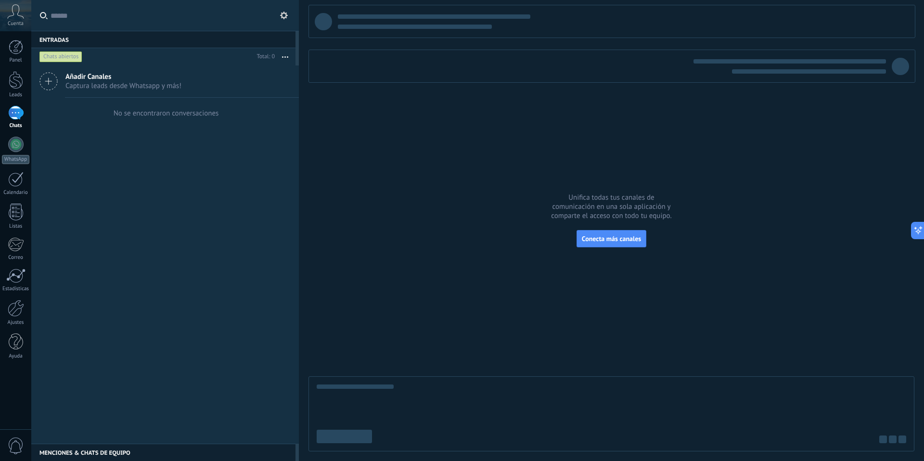
click at [73, 77] on span "Añadir Canales" at bounding box center [123, 76] width 116 height 9
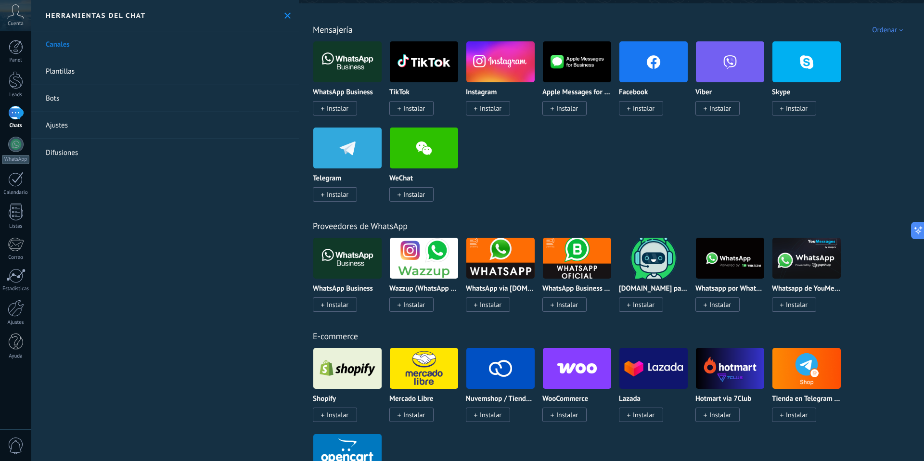
scroll to position [162, 0]
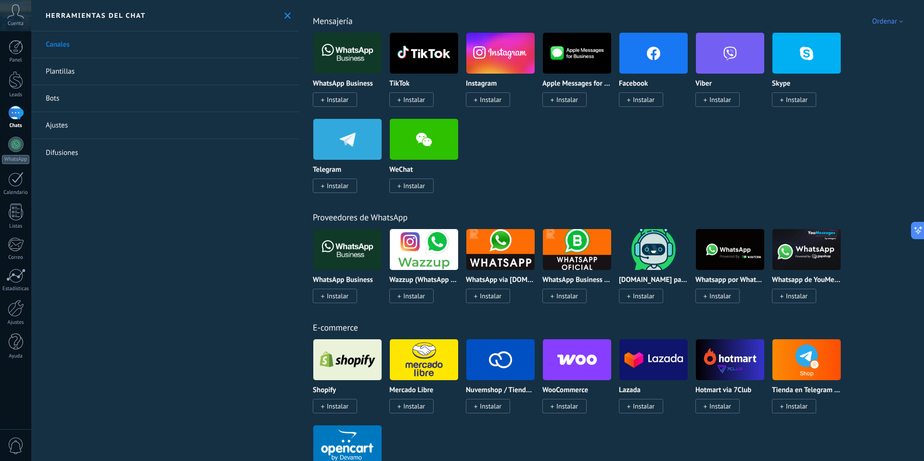
drag, startPoint x: 751, startPoint y: 281, endPoint x: 755, endPoint y: 302, distance: 22.0
click at [754, 302] on div "Whatsapp por Whatcrm y Telphin Instalar" at bounding box center [733, 272] width 77 height 86
drag, startPoint x: 845, startPoint y: 307, endPoint x: 342, endPoint y: 252, distance: 505.9
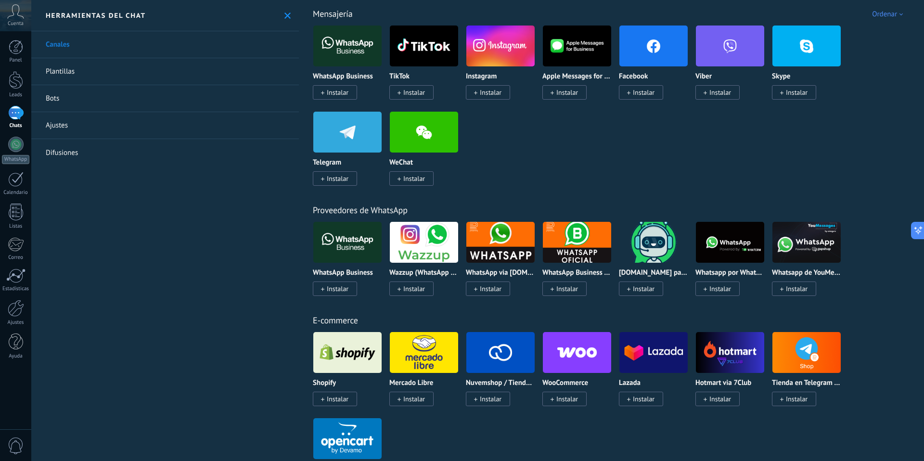
scroll to position [158, 0]
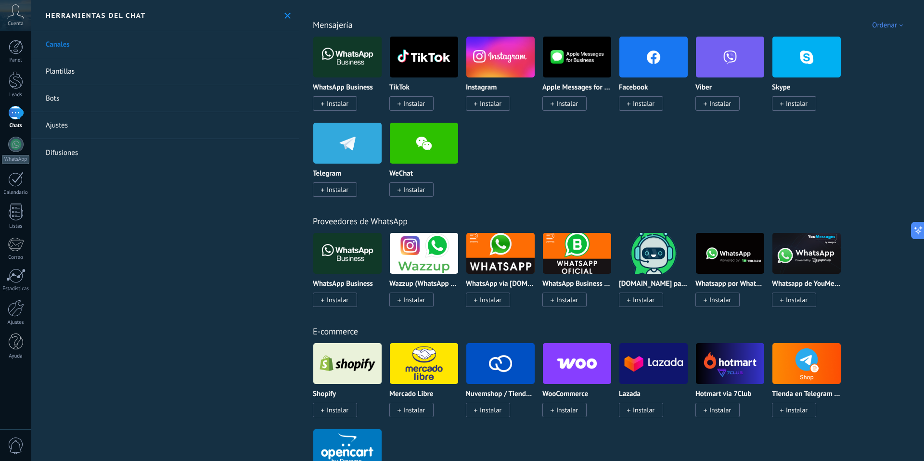
click at [574, 260] on img at bounding box center [577, 253] width 68 height 47
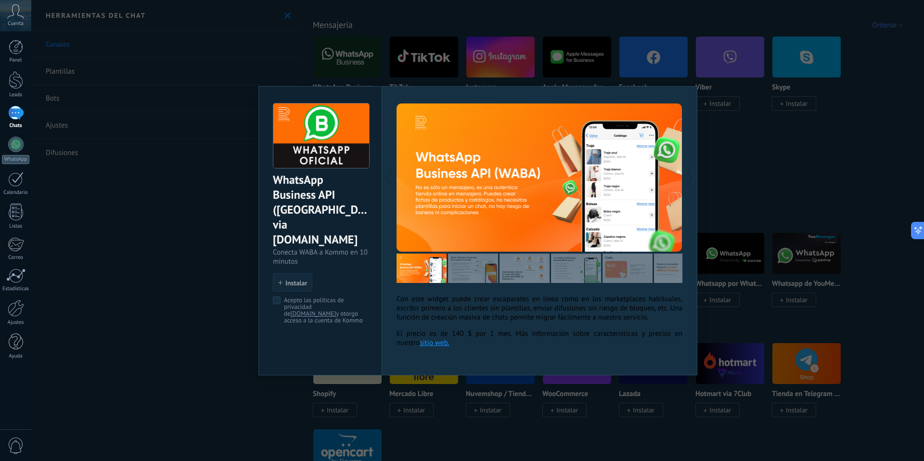
click at [502, 315] on p "Con este widget puede crear escaparates en línea como en los marketplaces habit…" at bounding box center [540, 307] width 286 height 27
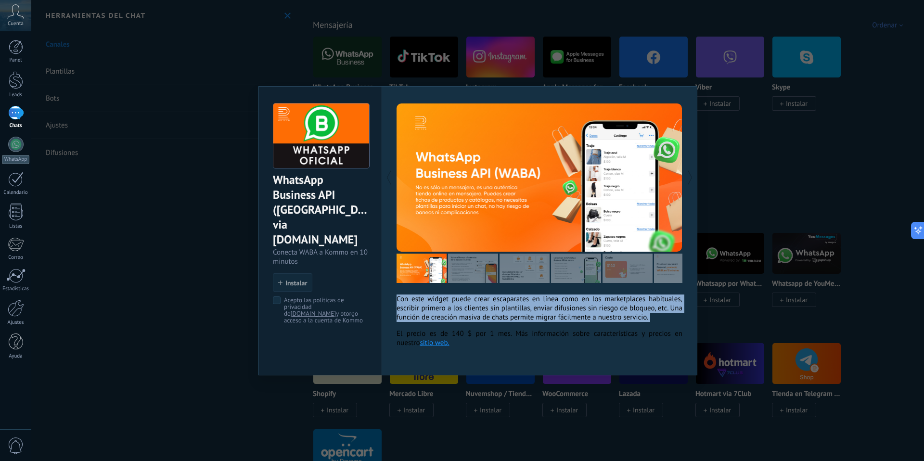
click at [502, 315] on p "Con este widget puede crear escaparates en línea como en los marketplaces habit…" at bounding box center [540, 307] width 286 height 27
click at [524, 315] on p "Con este widget puede crear escaparates en línea como en los marketplaces habit…" at bounding box center [540, 307] width 286 height 27
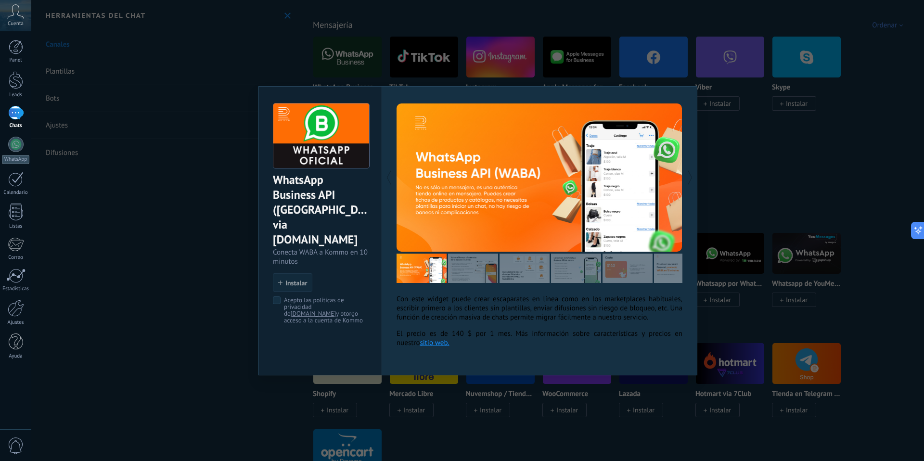
click at [524, 315] on p "Con este widget puede crear escaparates en línea como en los marketplaces habit…" at bounding box center [540, 307] width 286 height 27
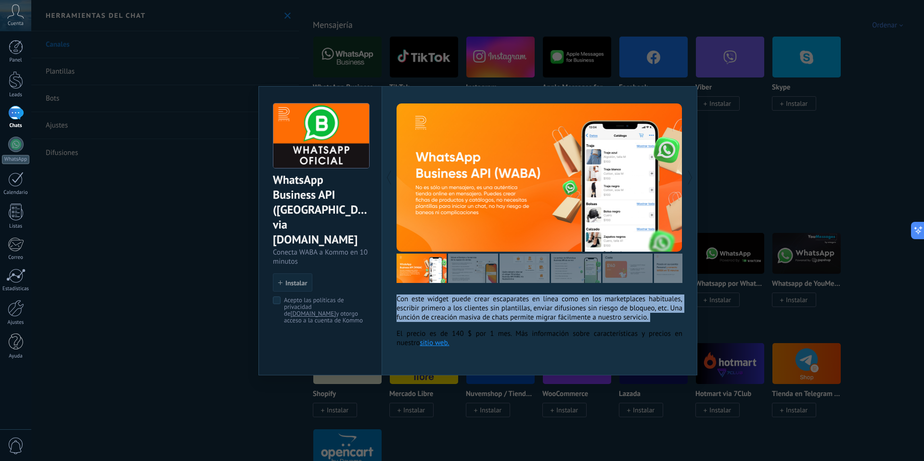
click at [524, 315] on p "Con este widget puede crear escaparates en línea como en los marketplaces habit…" at bounding box center [540, 307] width 286 height 27
click at [505, 333] on div "Con este widget puede crear escaparates en línea como en los marketplaces habit…" at bounding box center [540, 320] width 286 height 53
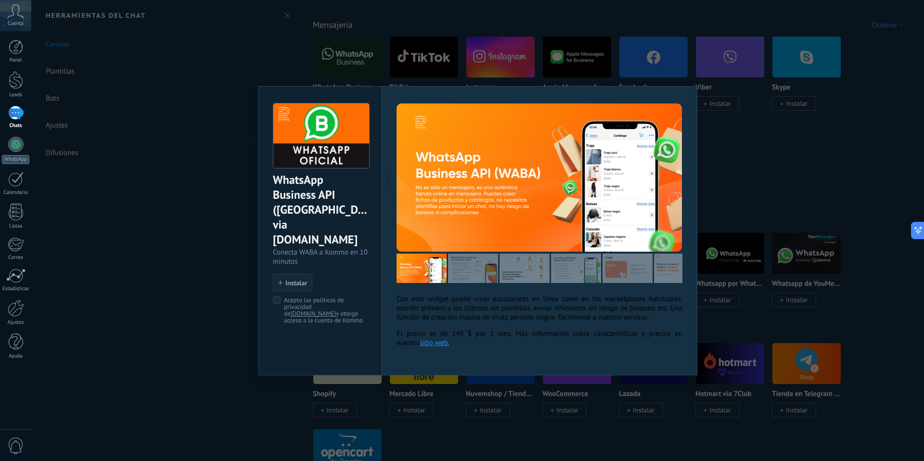
click at [504, 322] on p "Con este widget puede crear escaparates en línea como en los marketplaces habit…" at bounding box center [540, 307] width 286 height 27
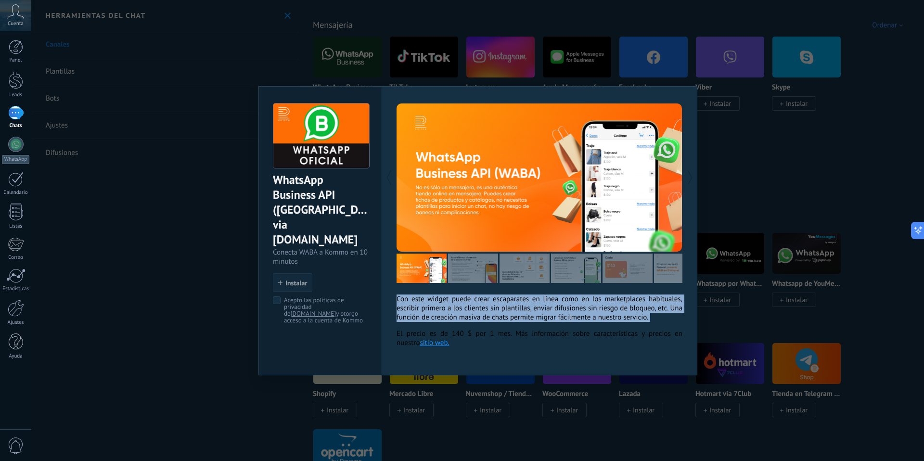
click at [504, 322] on p "Con este widget puede crear escaparates en línea como en los marketplaces habit…" at bounding box center [540, 307] width 286 height 27
click at [557, 318] on p "Con este widget puede crear escaparates en línea como en los marketplaces habit…" at bounding box center [540, 307] width 286 height 27
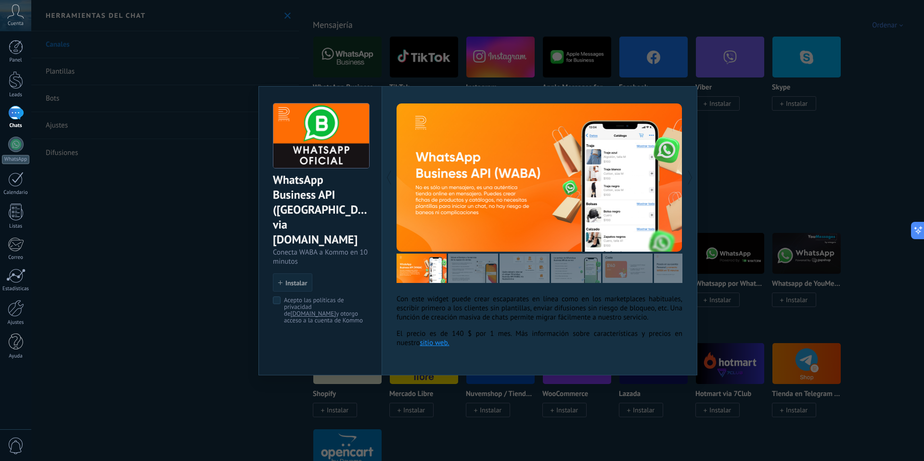
drag, startPoint x: 721, startPoint y: 101, endPoint x: 603, endPoint y: 186, distance: 145.3
click at [721, 101] on div "WhatsApp Business API (WABA) via Radist.Online Conecta WABA a Kommo en 10 minut…" at bounding box center [477, 230] width 893 height 461
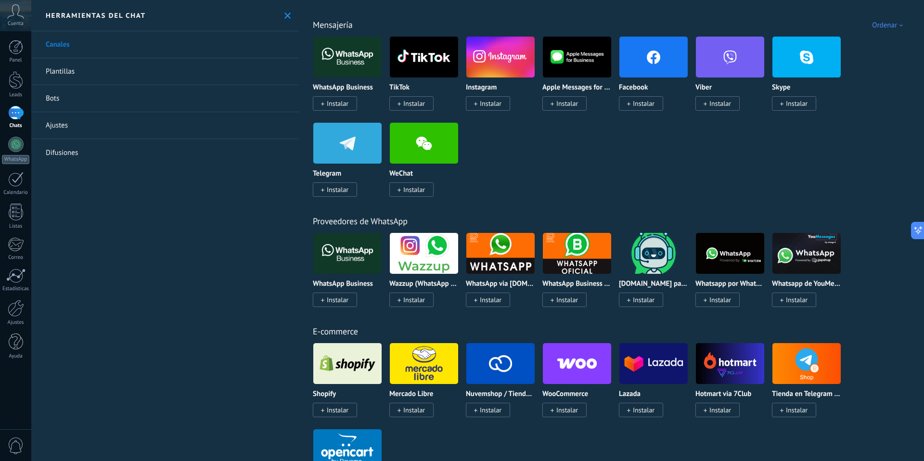
click at [342, 259] on img at bounding box center [347, 253] width 68 height 47
click at [344, 252] on img at bounding box center [347, 253] width 68 height 47
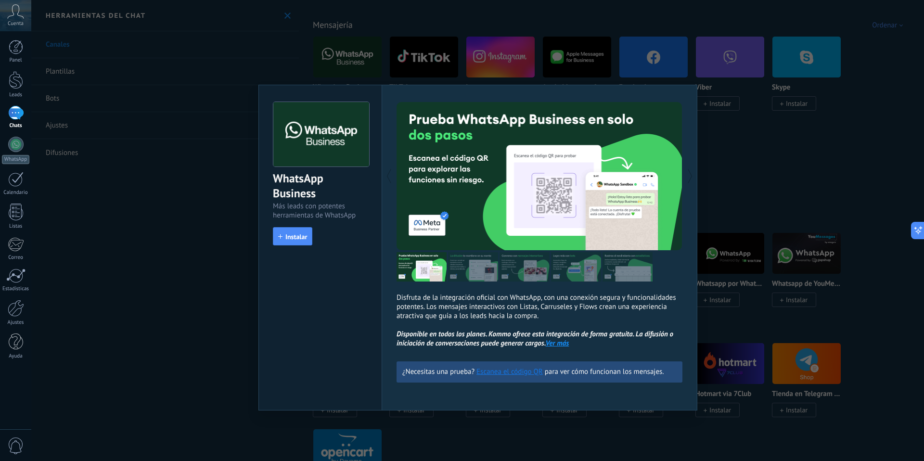
click at [411, 288] on div "Disfruta de la integración oficial con WhatsApp, con una conexión segura y func…" at bounding box center [540, 225] width 286 height 246
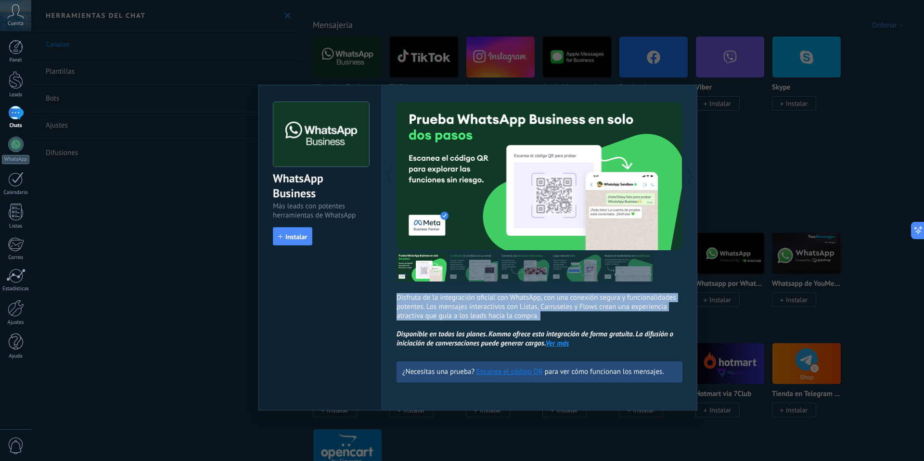
click at [411, 288] on div "Disfruta de la integración oficial con WhatsApp, con una conexión segura y func…" at bounding box center [540, 225] width 286 height 246
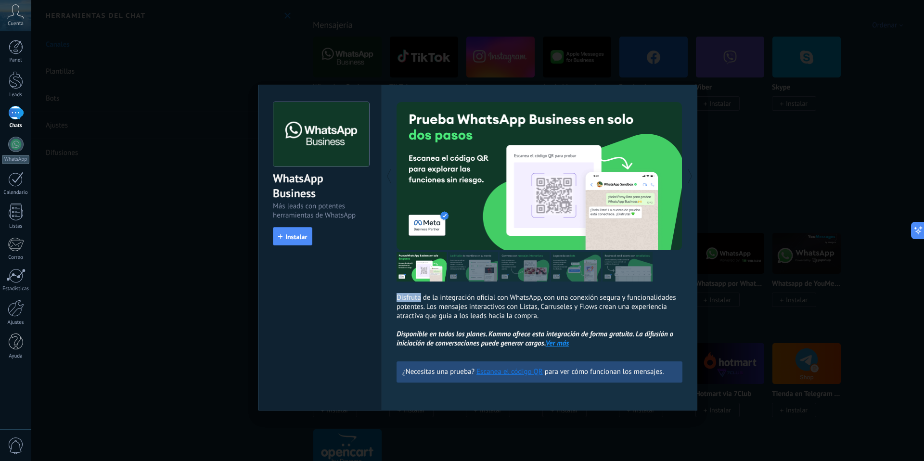
click at [419, 290] on div "Disfruta de la integración oficial con WhatsApp, con una conexión segura y func…" at bounding box center [540, 225] width 286 height 246
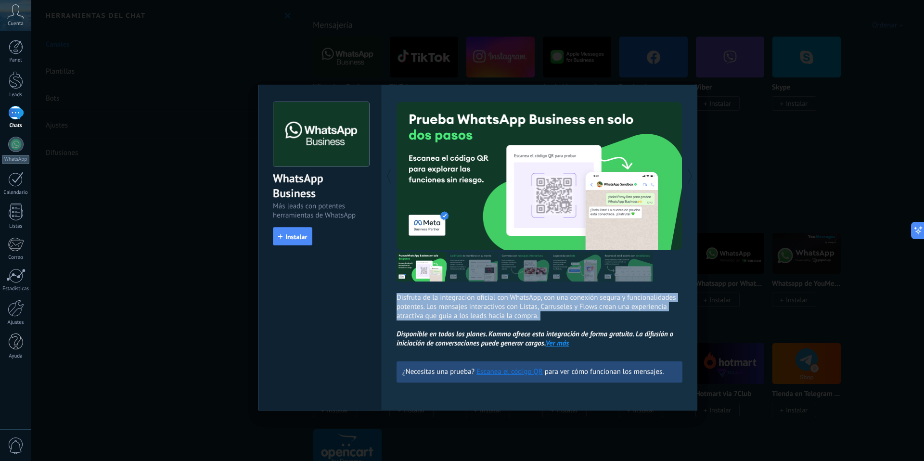
click at [419, 290] on div "Disfruta de la integración oficial con WhatsApp, con una conexión segura y func…" at bounding box center [540, 225] width 286 height 246
click at [441, 293] on p "Disfruta de la integración oficial con WhatsApp, con una conexión segura y func…" at bounding box center [540, 320] width 286 height 55
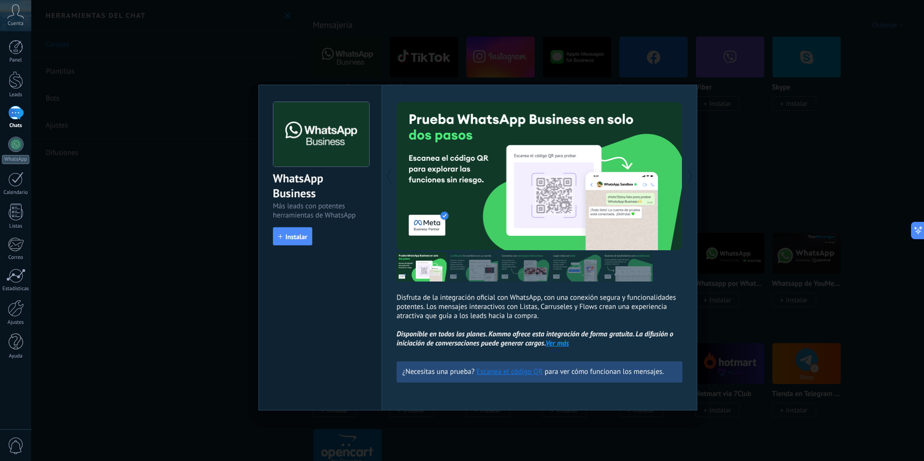
click at [228, 224] on div "WhatsApp Business Más leads con potentes herramientas de WhatsApp install Insta…" at bounding box center [477, 230] width 893 height 461
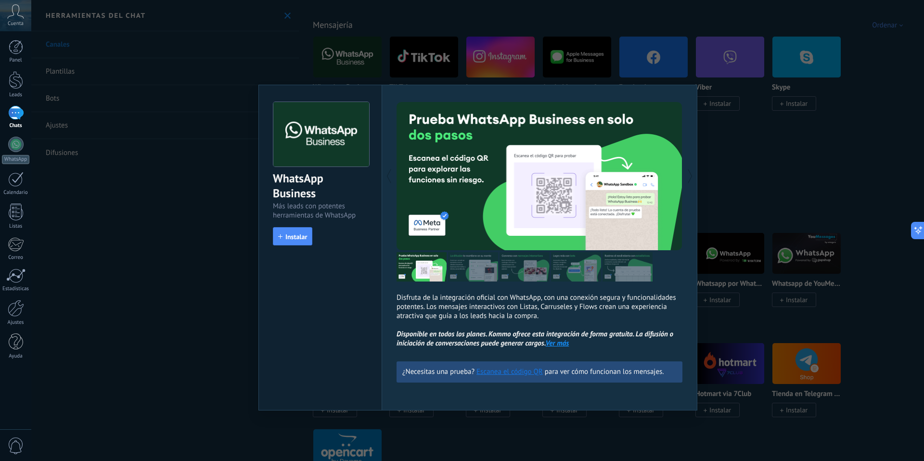
drag, startPoint x: 749, startPoint y: 88, endPoint x: 753, endPoint y: 97, distance: 9.7
click at [750, 88] on div "WhatsApp Business Más leads con potentes herramientas de WhatsApp install Insta…" at bounding box center [477, 230] width 893 height 461
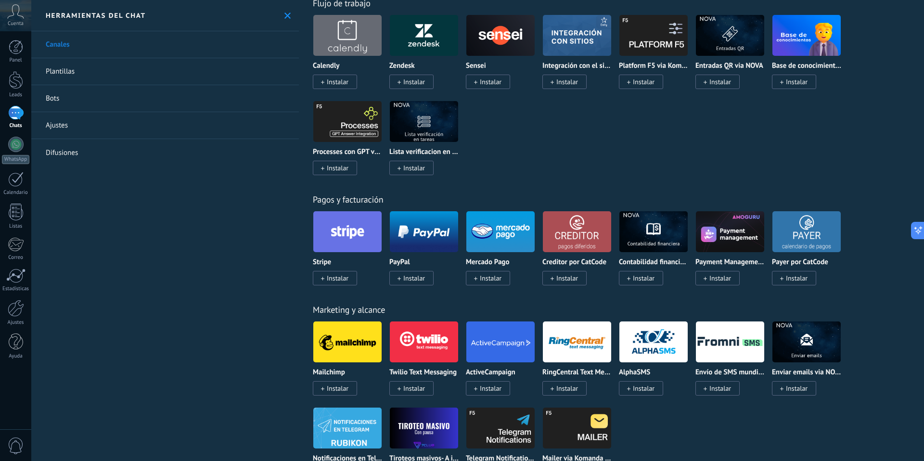
scroll to position [1191, 0]
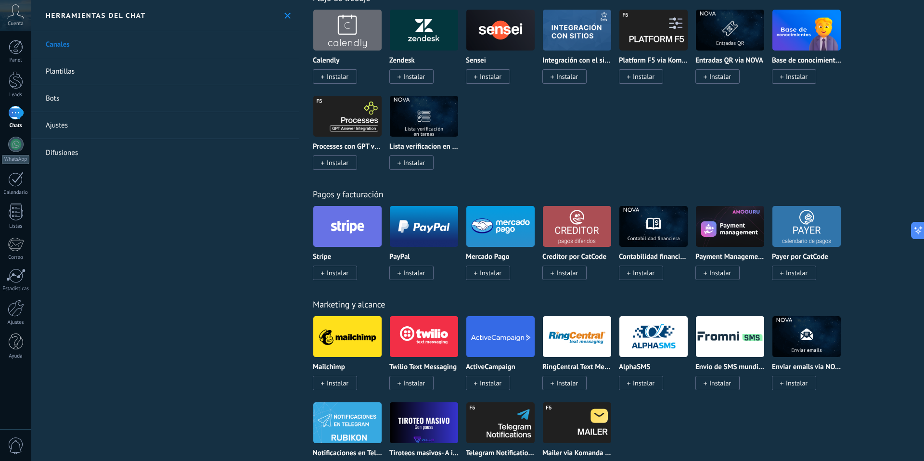
click at [474, 229] on img at bounding box center [500, 226] width 68 height 47
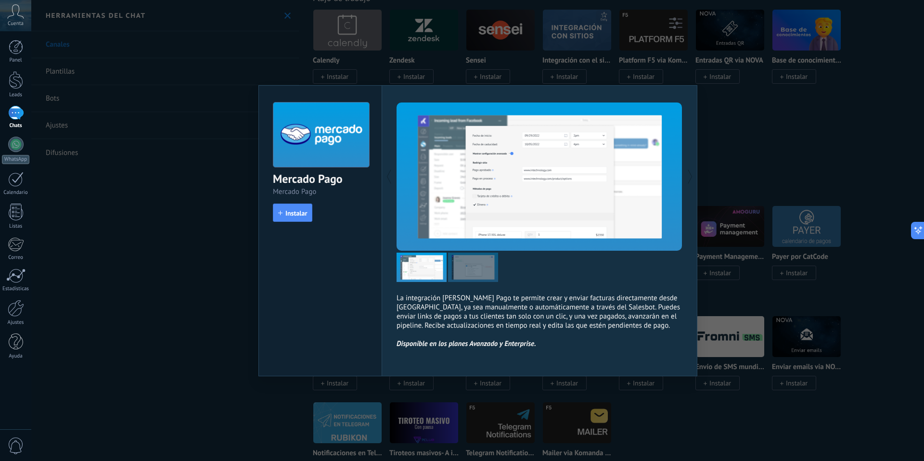
click at [192, 286] on div "Mercado Pago Mercado Pago install Instalar La integración de Mercado Pago te pe…" at bounding box center [477, 230] width 893 height 461
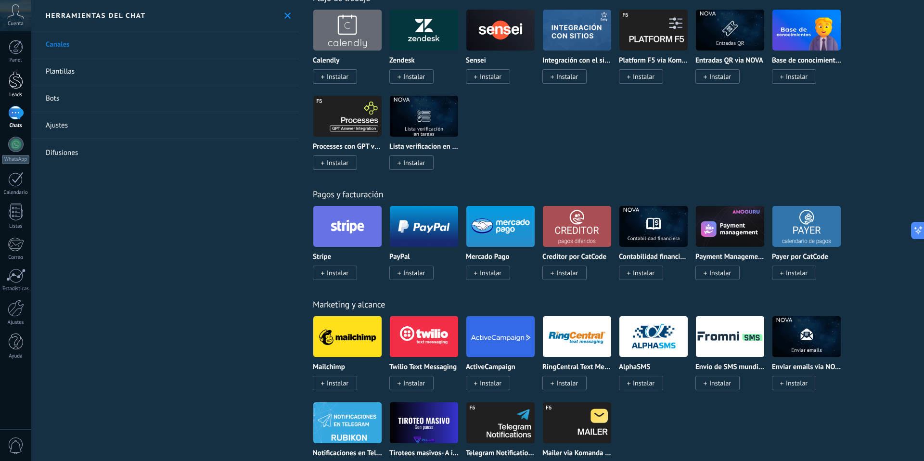
click at [22, 90] on link "Leads" at bounding box center [15, 84] width 31 height 27
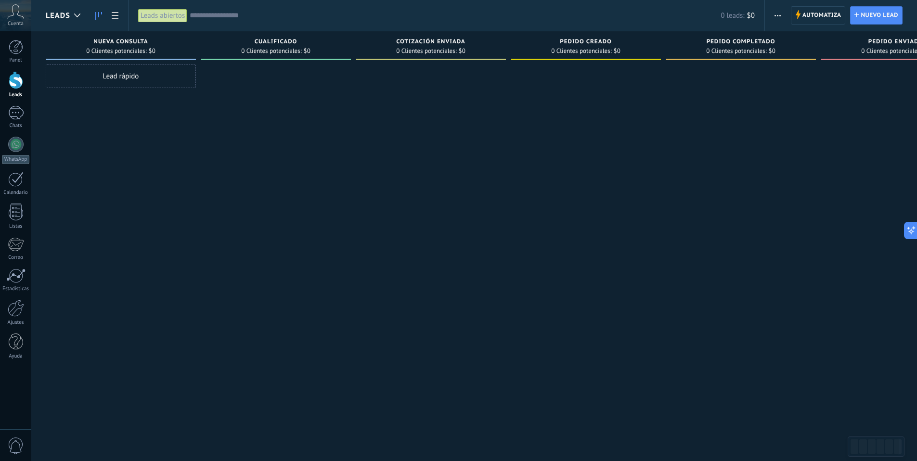
click at [777, 15] on use "button" at bounding box center [777, 15] width 6 height 1
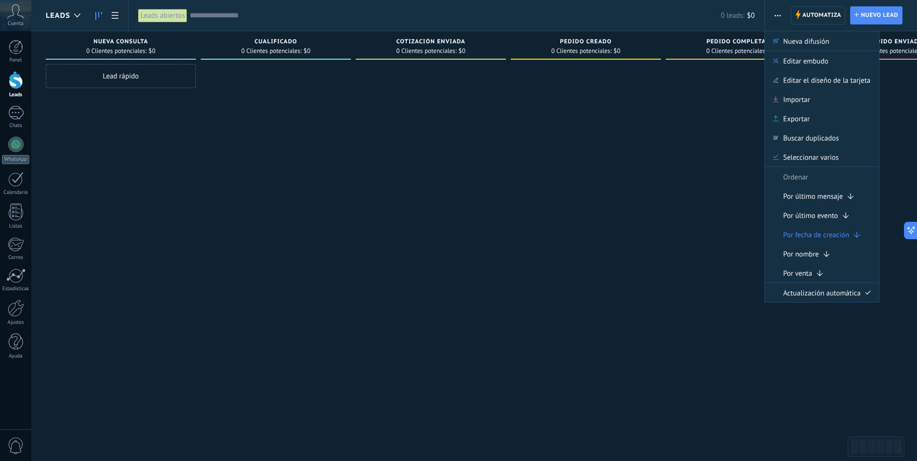
click at [777, 15] on use "button" at bounding box center [777, 15] width 6 height 1
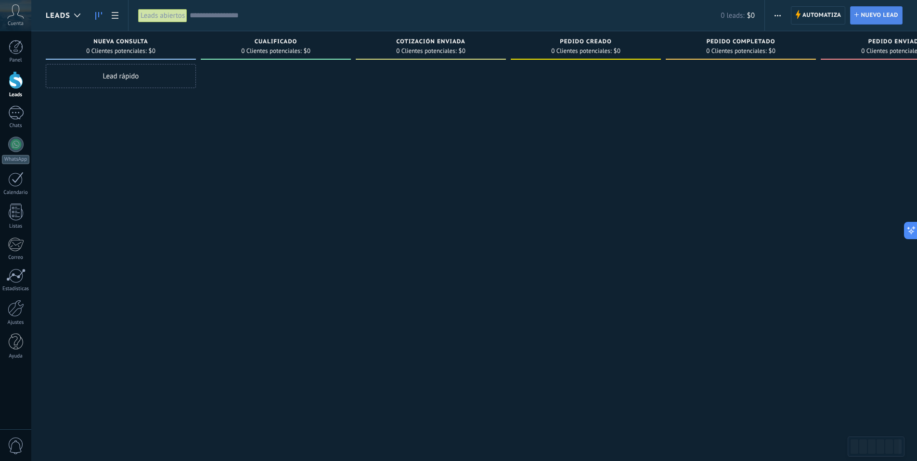
click at [884, 17] on span "Nuevo lead" at bounding box center [879, 15] width 38 height 17
click at [839, 15] on span "Automatiza" at bounding box center [821, 15] width 39 height 17
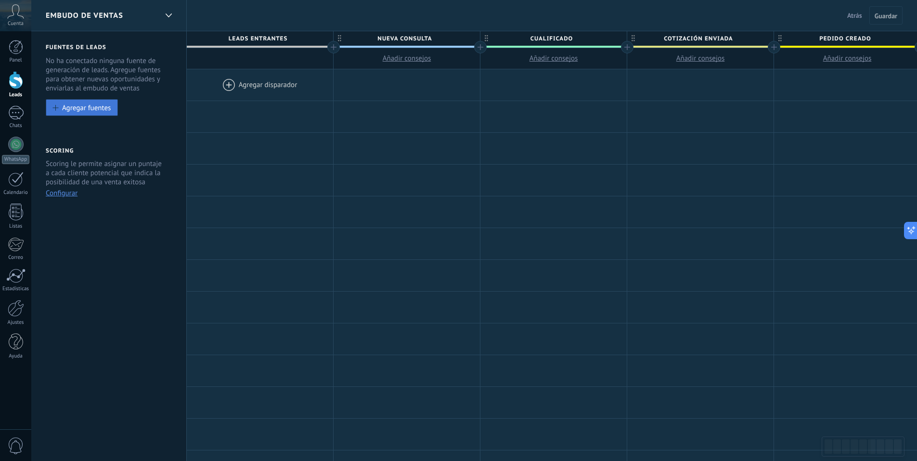
click at [84, 104] on div "Agregar fuentes" at bounding box center [86, 107] width 49 height 8
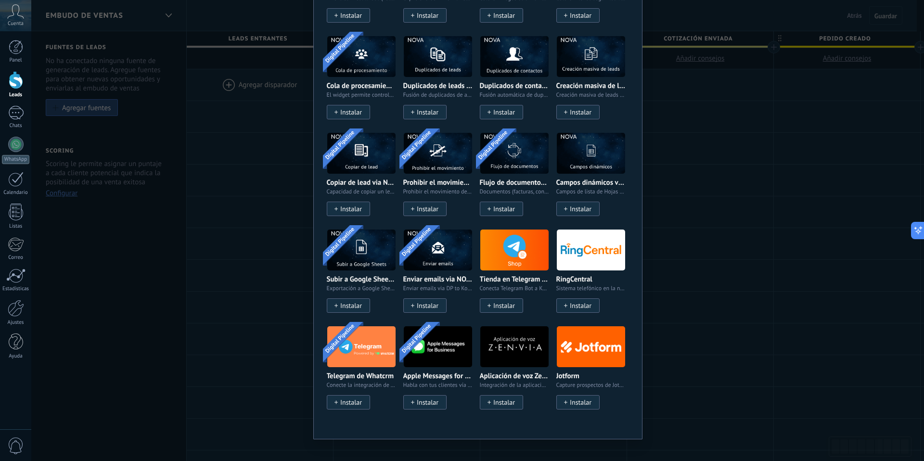
scroll to position [1714, 0]
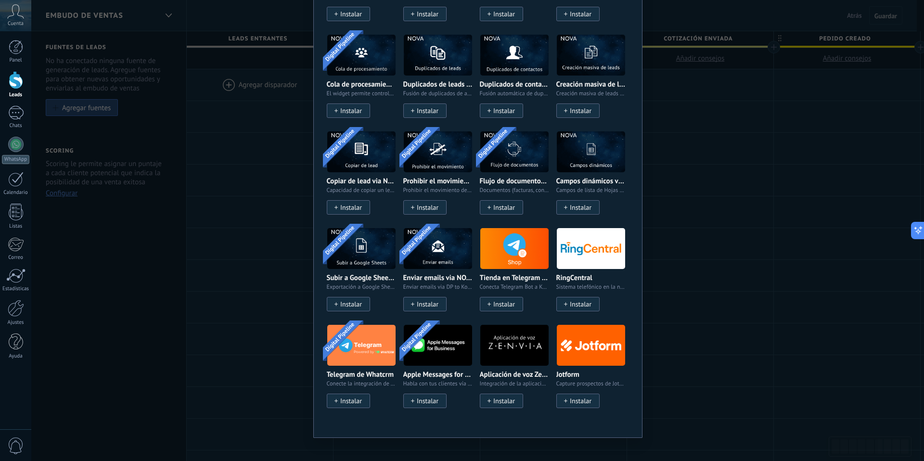
click at [779, 277] on div "No hay resultados Fuentes de leads Agregar fuente Agregar fuentes Agregar fuent…" at bounding box center [477, 230] width 893 height 461
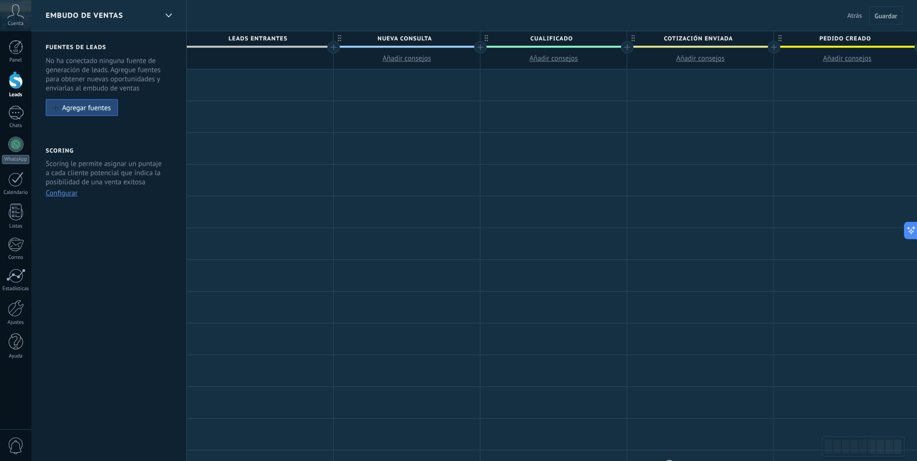
scroll to position [64, 0]
click at [66, 107] on div "Agregar fuentes" at bounding box center [86, 107] width 49 height 8
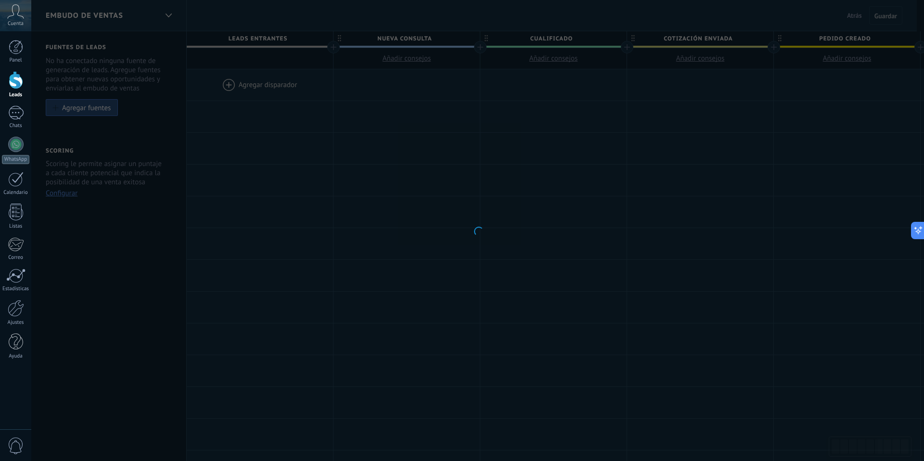
click at [51, 99] on div at bounding box center [477, 230] width 893 height 461
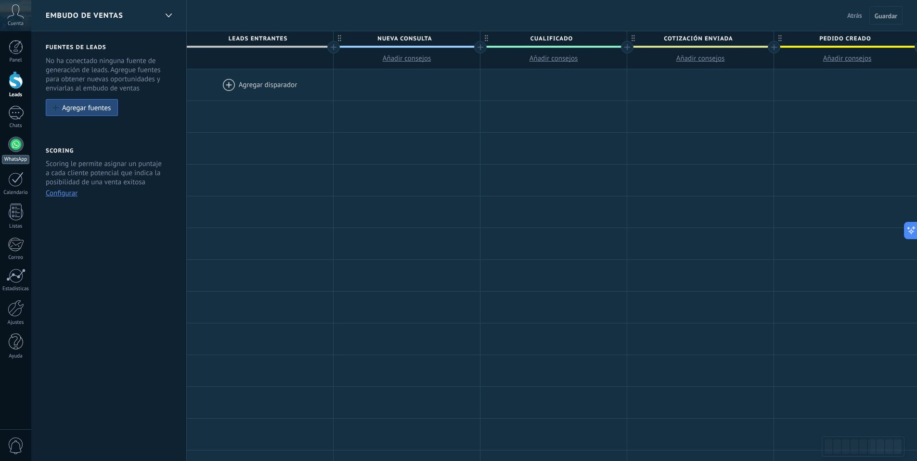
click at [20, 137] on link "WhatsApp" at bounding box center [15, 150] width 31 height 27
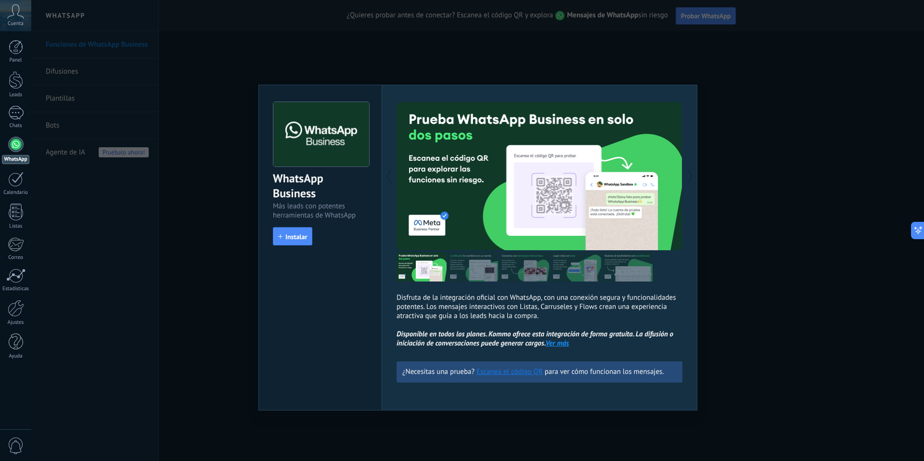
click at [467, 297] on p "Disfruta de la integración oficial con WhatsApp, con una conexión segura y func…" at bounding box center [540, 320] width 286 height 55
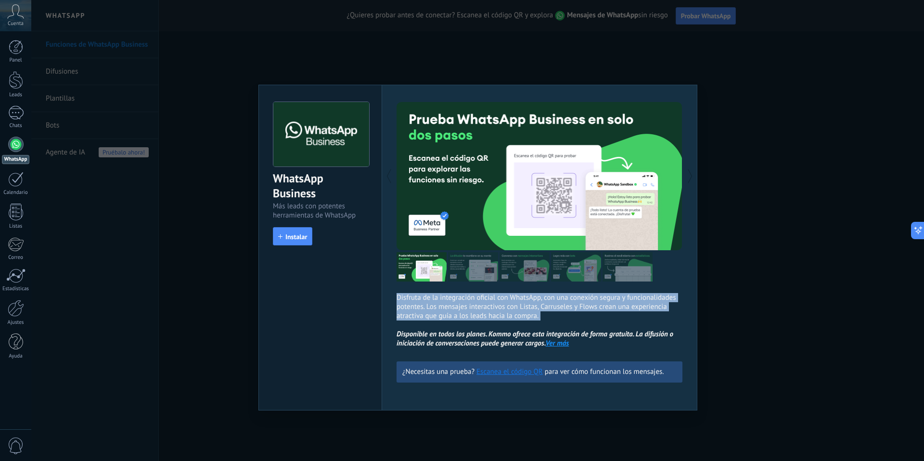
click at [467, 297] on p "Disfruta de la integración oficial con WhatsApp, con una conexión segura y func…" at bounding box center [540, 320] width 286 height 55
click at [525, 297] on p "Disfruta de la integración oficial con WhatsApp, con una conexión segura y func…" at bounding box center [540, 320] width 286 height 55
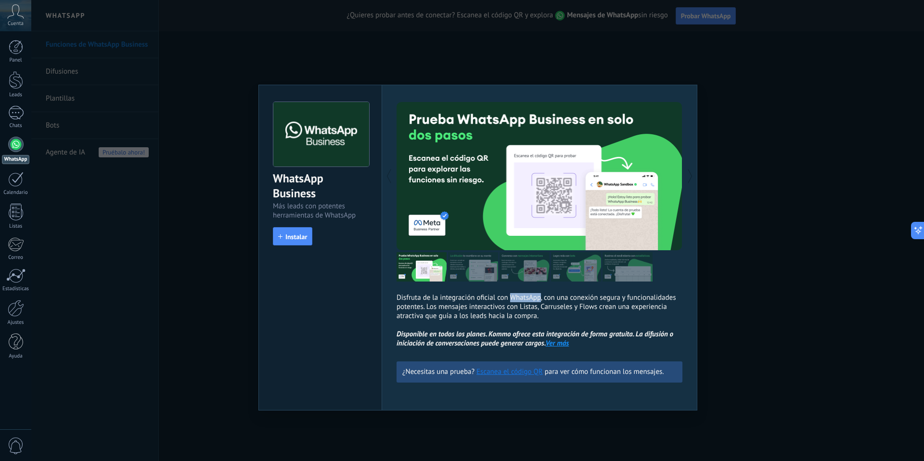
click at [525, 297] on p "Disfruta de la integración oficial con WhatsApp, con una conexión segura y func…" at bounding box center [540, 320] width 286 height 55
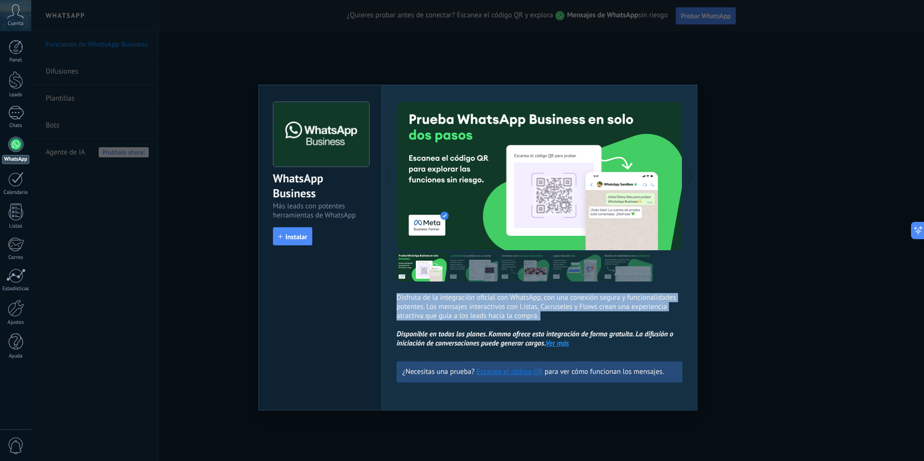
click at [525, 297] on p "Disfruta de la integración oficial con WhatsApp, con una conexión segura y func…" at bounding box center [540, 320] width 286 height 55
click at [556, 297] on p "Disfruta de la integración oficial con WhatsApp, con una conexión segura y func…" at bounding box center [540, 320] width 286 height 55
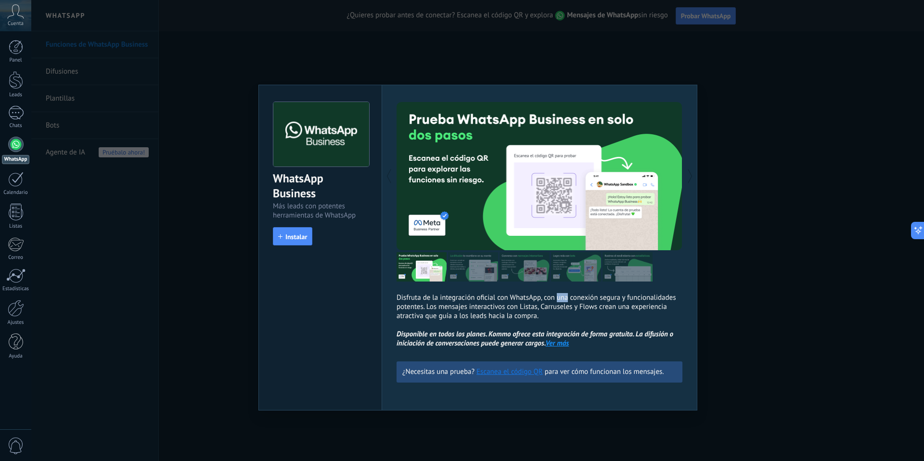
click at [556, 297] on p "Disfruta de la integración oficial con WhatsApp, con una conexión segura y func…" at bounding box center [540, 320] width 286 height 55
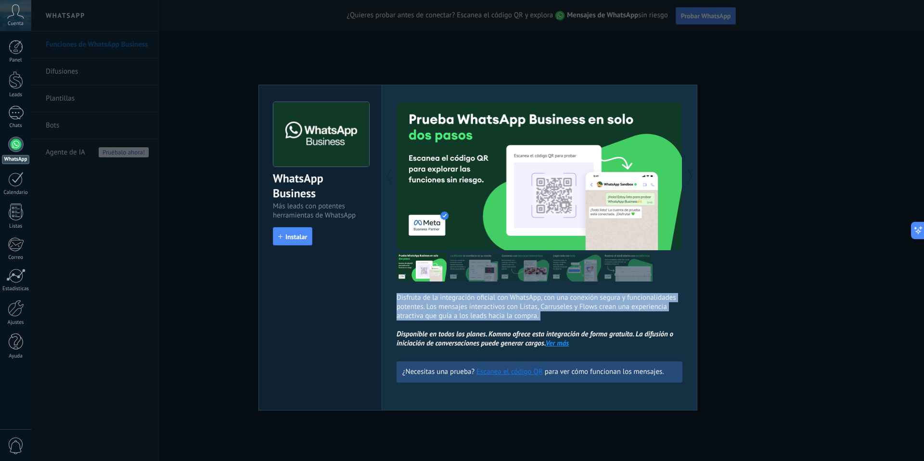
click at [556, 297] on p "Disfruta de la integración oficial con WhatsApp, con una conexión segura y func…" at bounding box center [540, 320] width 286 height 55
click at [493, 300] on p "Disfruta de la integración oficial con WhatsApp, con una conexión segura y func…" at bounding box center [540, 320] width 286 height 55
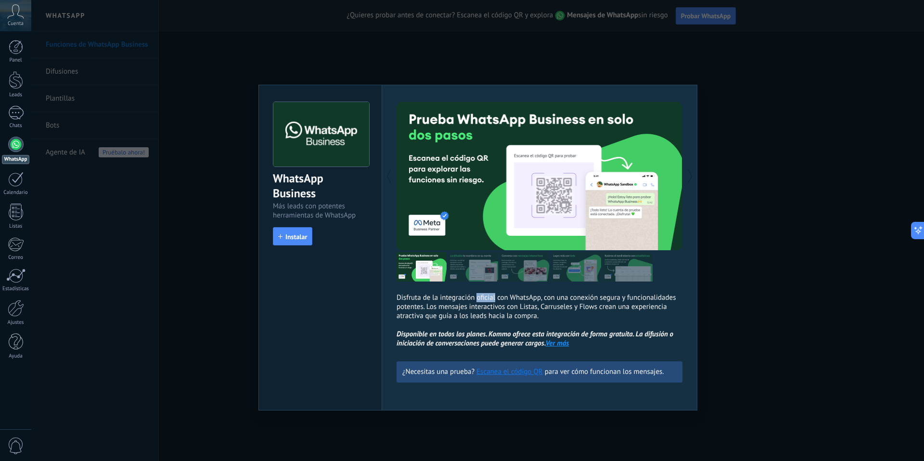
click at [493, 300] on p "Disfruta de la integración oficial con WhatsApp, con una conexión segura y func…" at bounding box center [540, 320] width 286 height 55
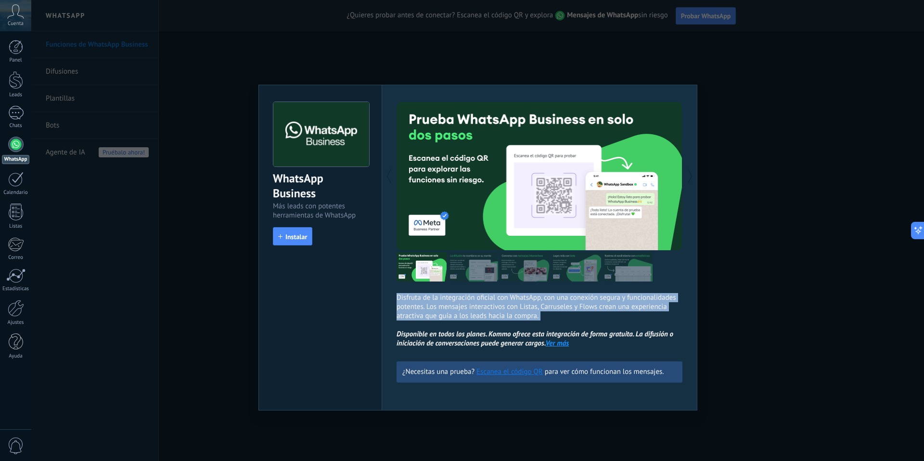
click at [493, 300] on p "Disfruta de la integración oficial con WhatsApp, con una conexión segura y func…" at bounding box center [540, 320] width 286 height 55
click at [511, 300] on p "Disfruta de la integración oficial con WhatsApp, con una conexión segura y func…" at bounding box center [540, 320] width 286 height 55
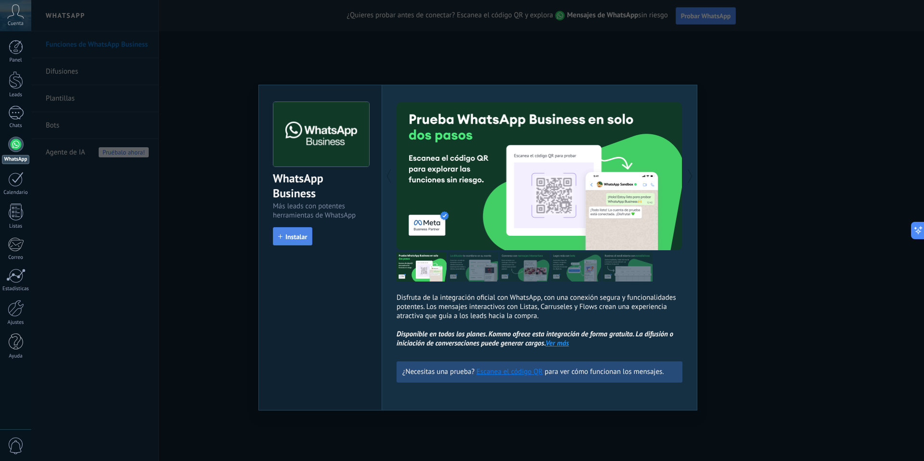
click at [301, 238] on span "Instalar" at bounding box center [296, 236] width 22 height 7
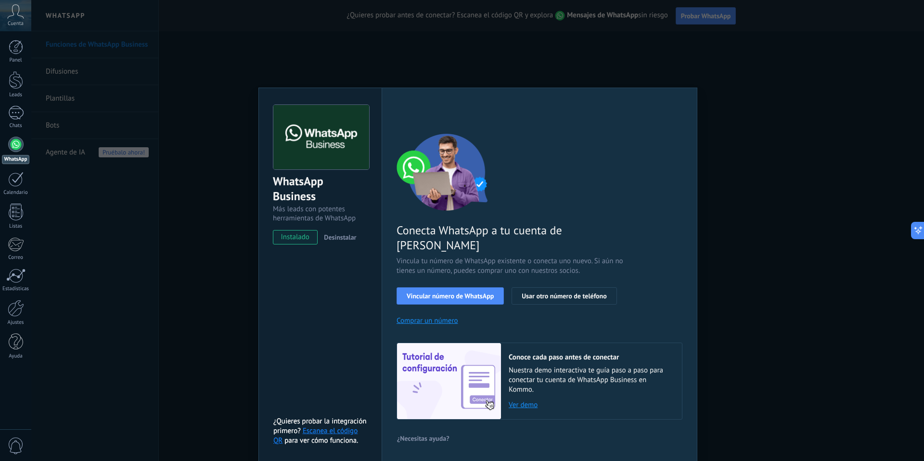
click at [727, 65] on div "WhatsApp Business Más leads con potentes herramientas de WhatsApp instalado Des…" at bounding box center [477, 230] width 893 height 461
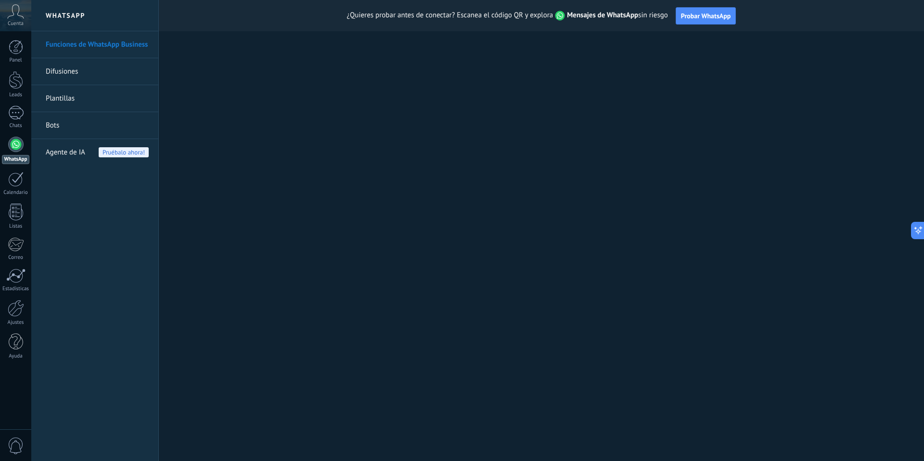
click at [71, 43] on link "Funciones de WhatsApp Business" at bounding box center [97, 44] width 103 height 27
click at [15, 311] on div at bounding box center [16, 308] width 16 height 17
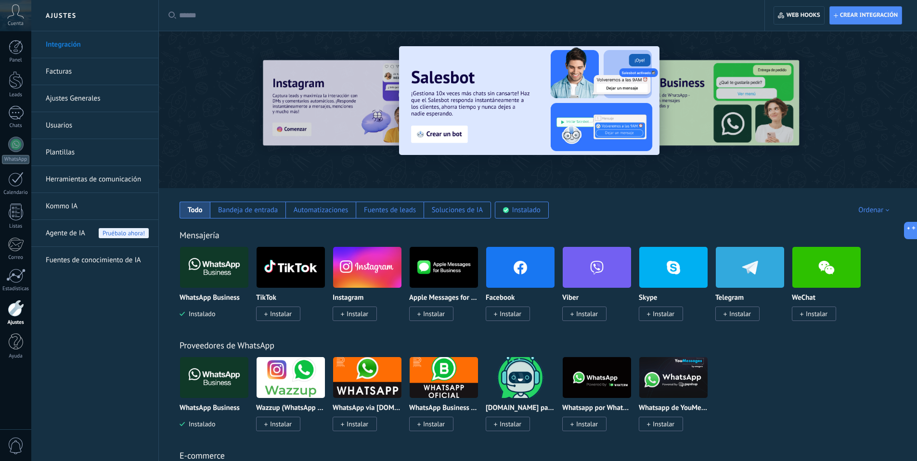
click at [196, 270] on img at bounding box center [214, 267] width 68 height 47
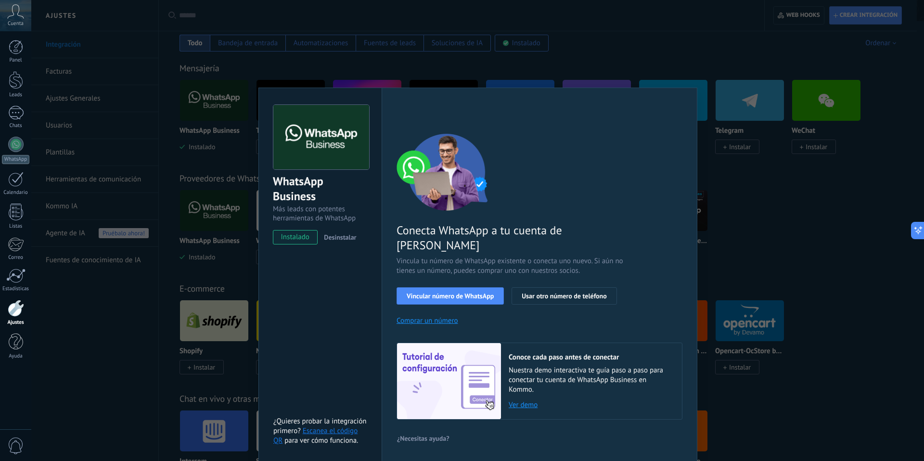
scroll to position [171, 0]
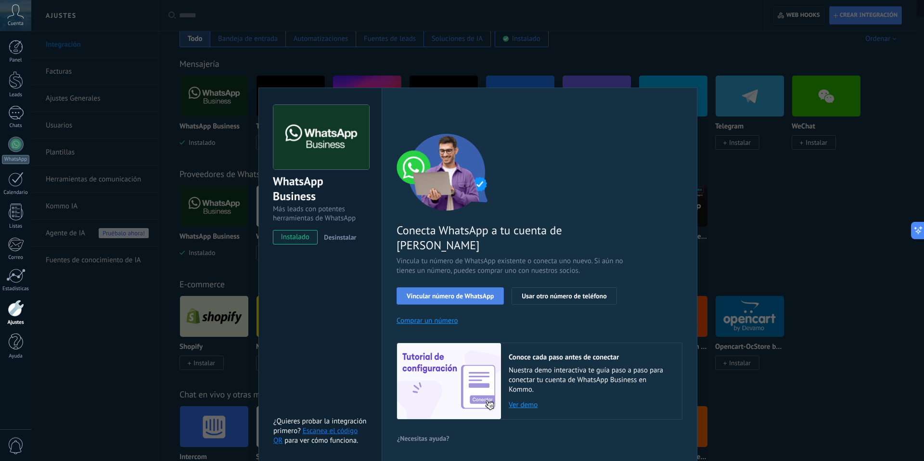
click at [452, 293] on span "Vincular número de WhatsApp" at bounding box center [450, 296] width 87 height 7
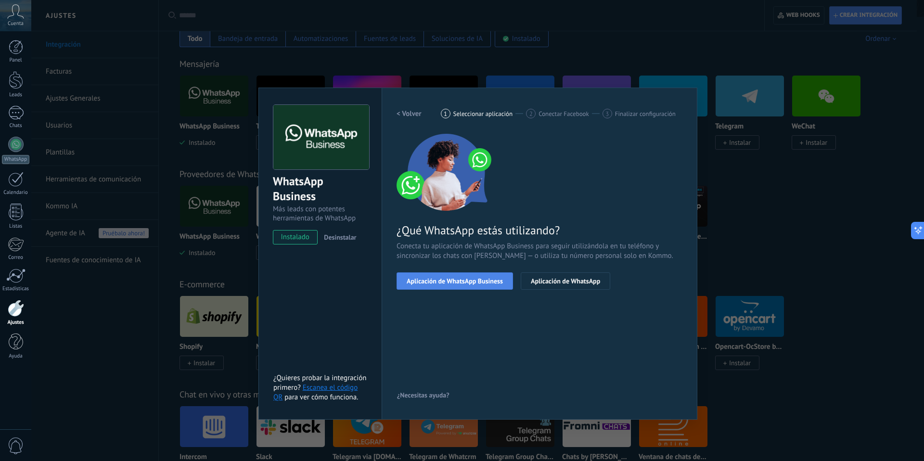
click at [472, 283] on span "Aplicación de WhatsApp Business" at bounding box center [455, 281] width 96 height 7
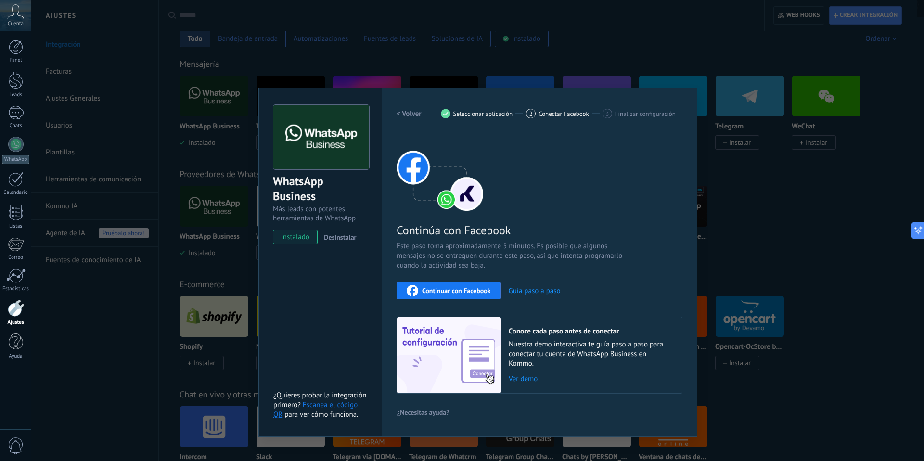
click at [468, 290] on span "Continuar con Facebook" at bounding box center [456, 290] width 69 height 7
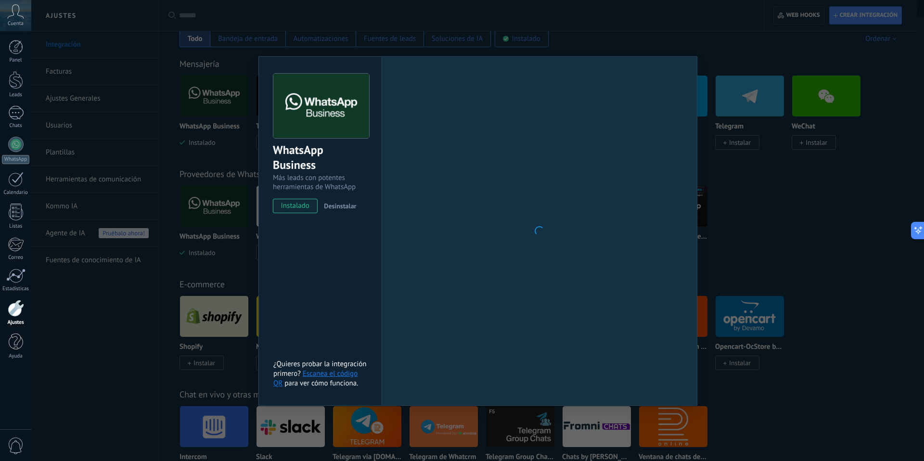
scroll to position [9, 0]
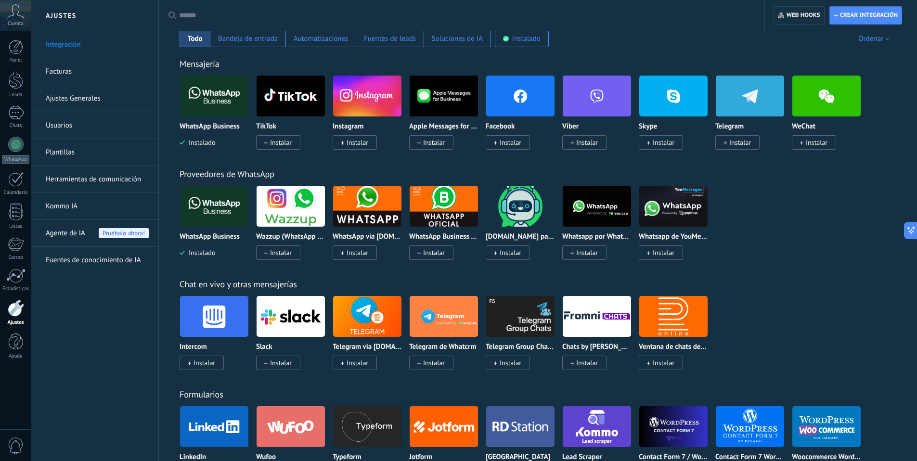
click at [232, 114] on img at bounding box center [214, 96] width 68 height 47
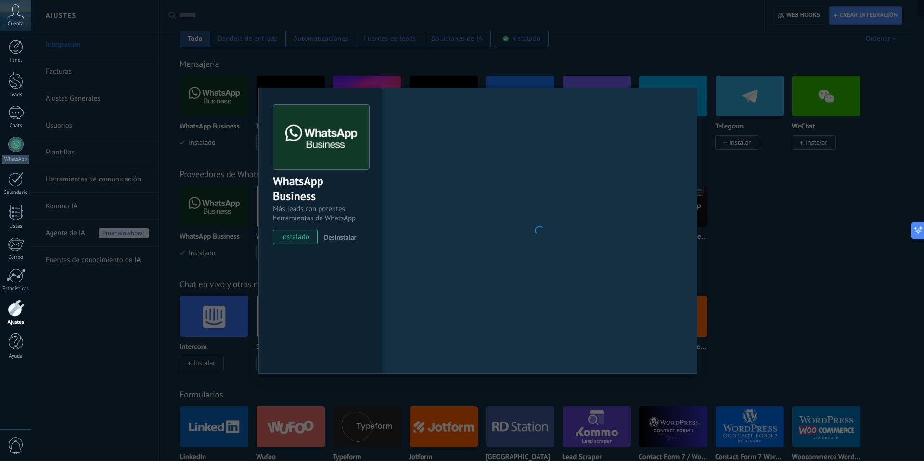
click at [176, 153] on div "WhatsApp Business Más leads con potentes herramientas de WhatsApp instalado Des…" at bounding box center [477, 230] width 893 height 461
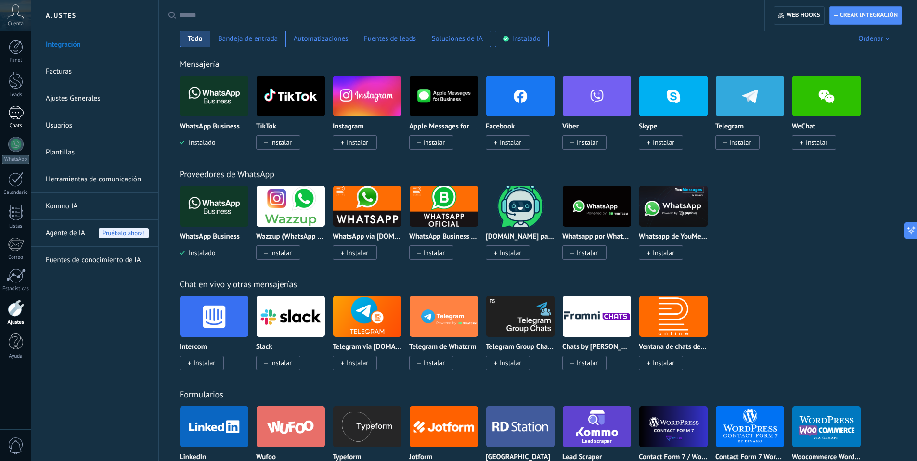
click at [13, 106] on div at bounding box center [15, 113] width 15 height 14
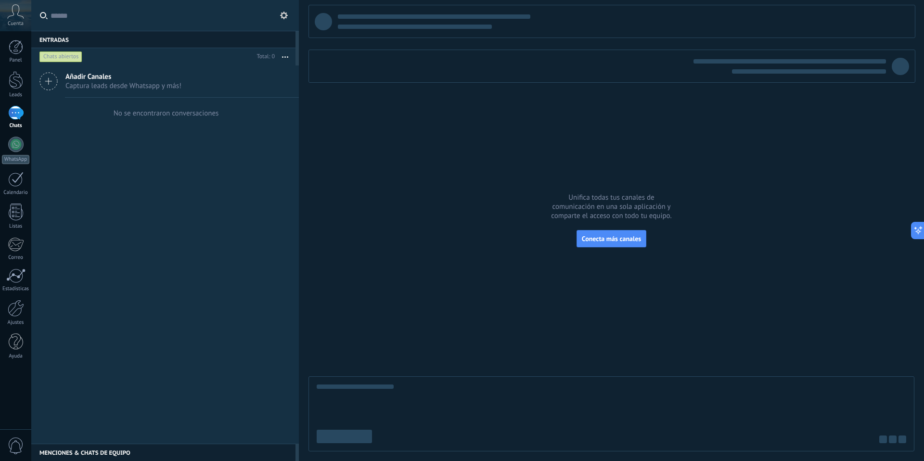
click at [187, 92] on div "Añadir Canales Captura leads desde Whatsapp y más!" at bounding box center [165, 81] width 268 height 32
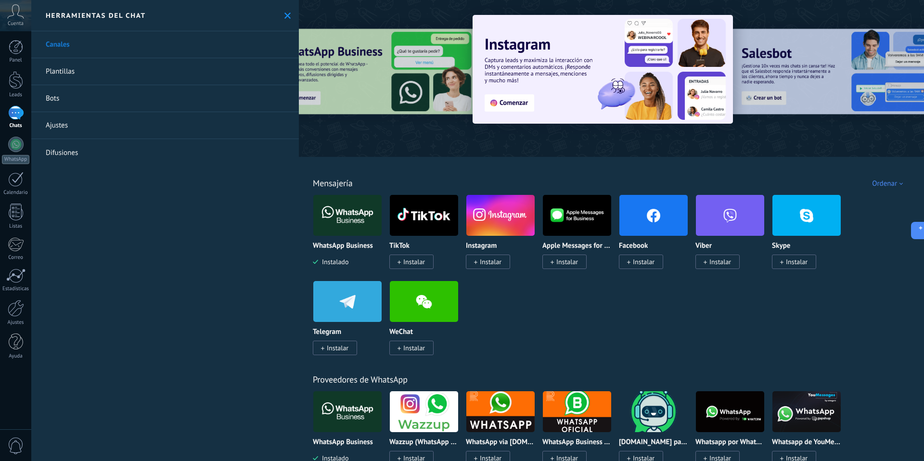
click at [364, 220] on img at bounding box center [347, 215] width 68 height 47
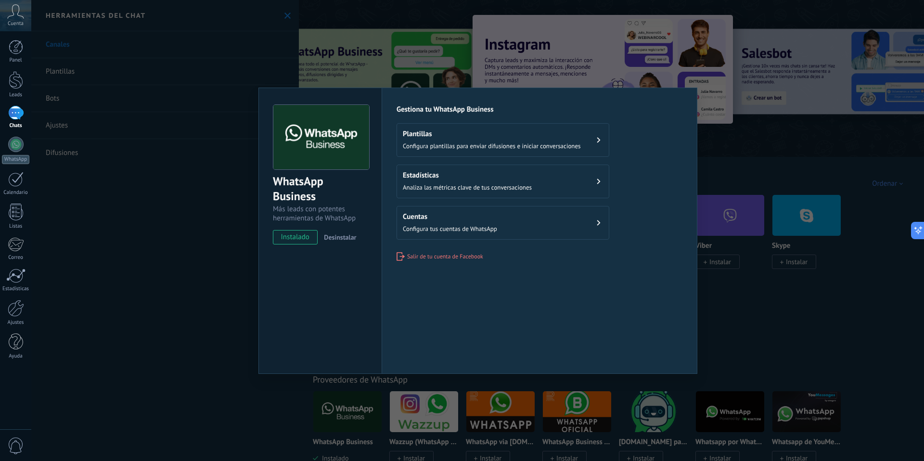
click at [500, 229] on button "Cuentas Configura tus cuentas de WhatsApp" at bounding box center [503, 223] width 213 height 34
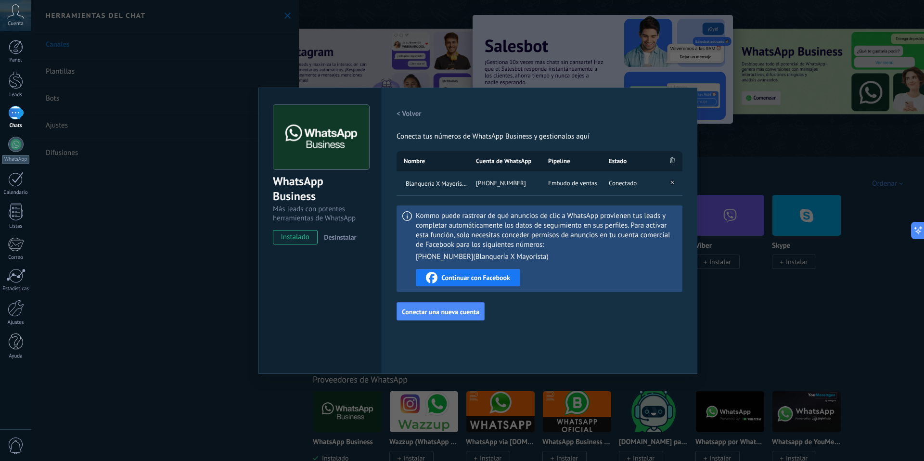
click at [414, 57] on div "WhatsApp Business Más leads con potentes herramientas de WhatsApp instalado Des…" at bounding box center [477, 230] width 893 height 461
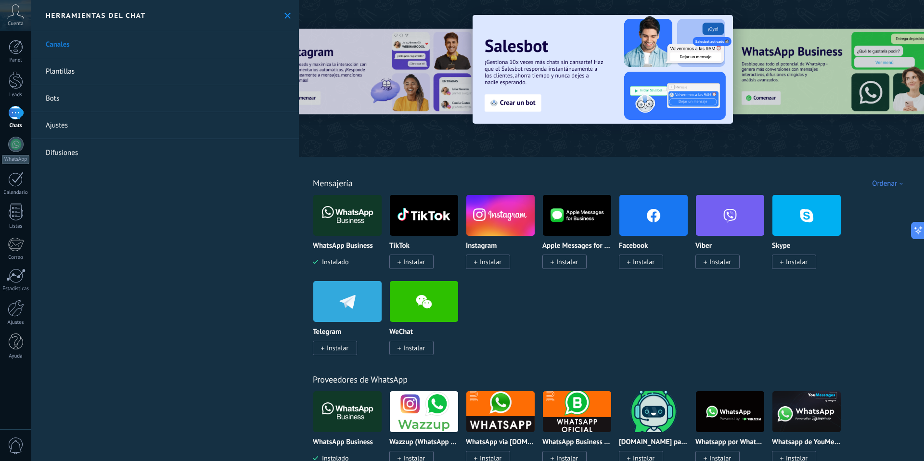
click at [15, 104] on div "Panel Leads Chats WhatsApp Clientes" at bounding box center [15, 204] width 31 height 329
click at [15, 113] on div at bounding box center [15, 113] width 15 height 14
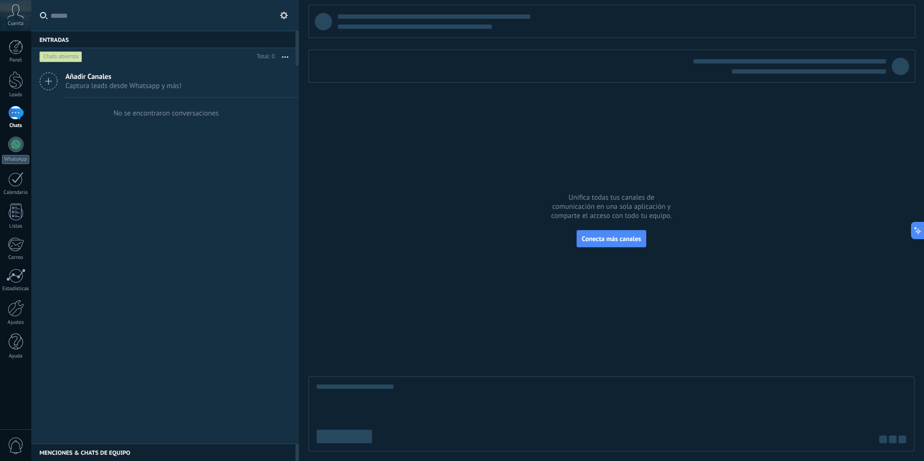
click at [70, 54] on div "Chats abiertos" at bounding box center [60, 57] width 43 height 12
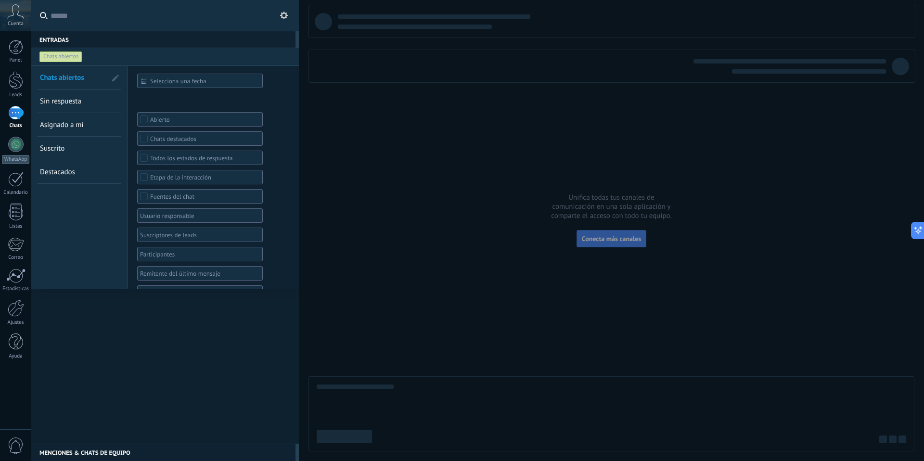
click at [71, 58] on div "Chats abiertos" at bounding box center [60, 57] width 43 height 12
click at [106, 322] on div at bounding box center [165, 254] width 268 height 378
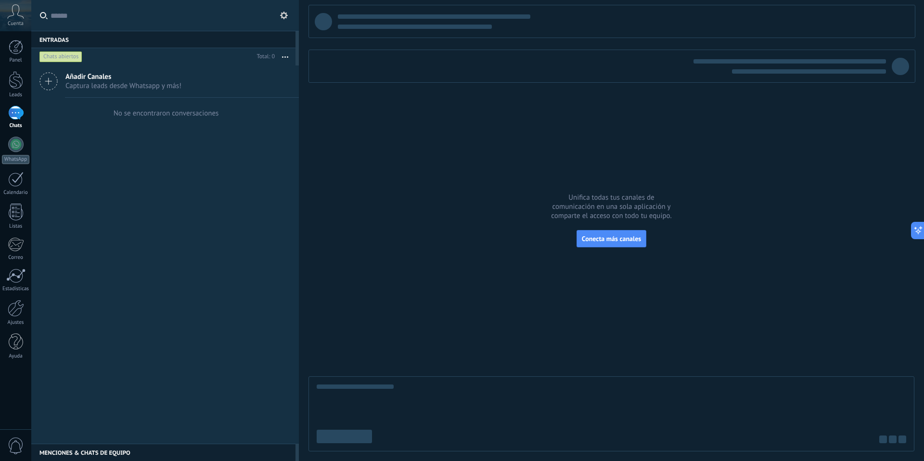
click at [282, 55] on button "button" at bounding box center [285, 56] width 21 height 17
click at [129, 228] on div "Añadir Canales Captura leads desde Whatsapp y más! No se encontraron conversaci…" at bounding box center [165, 254] width 268 height 378
click at [12, 83] on div at bounding box center [16, 80] width 14 height 18
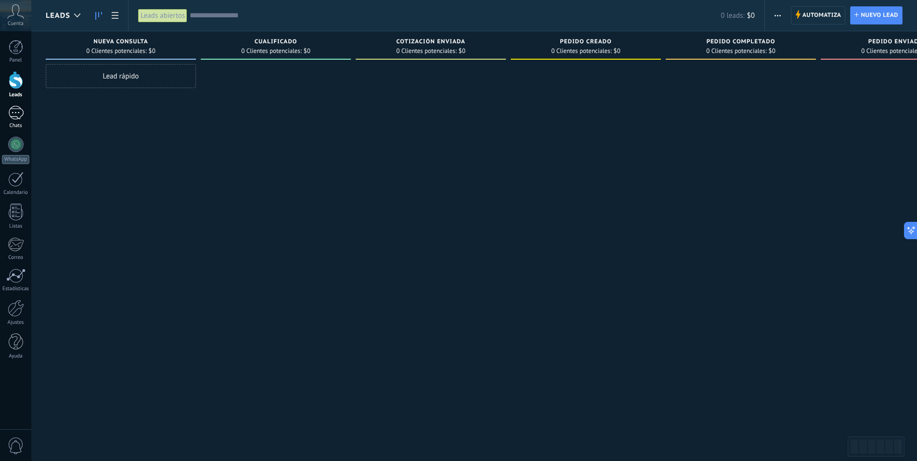
click at [13, 115] on div at bounding box center [15, 113] width 15 height 14
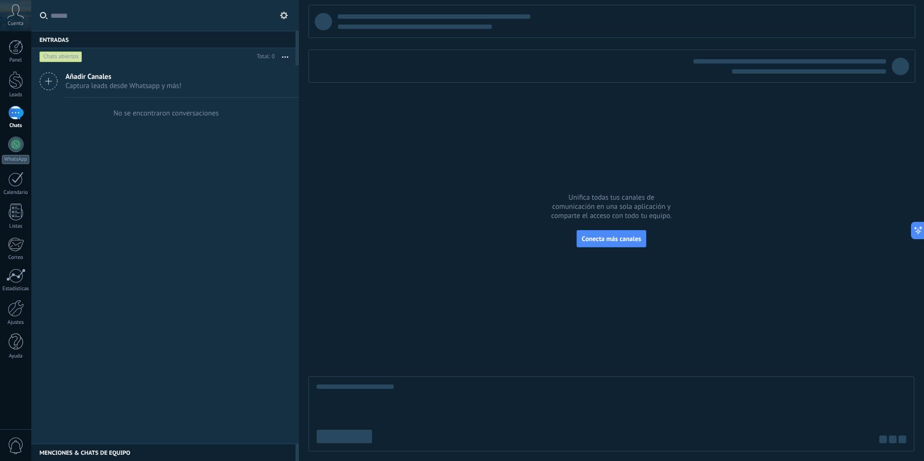
click at [49, 78] on icon at bounding box center [48, 81] width 18 height 18
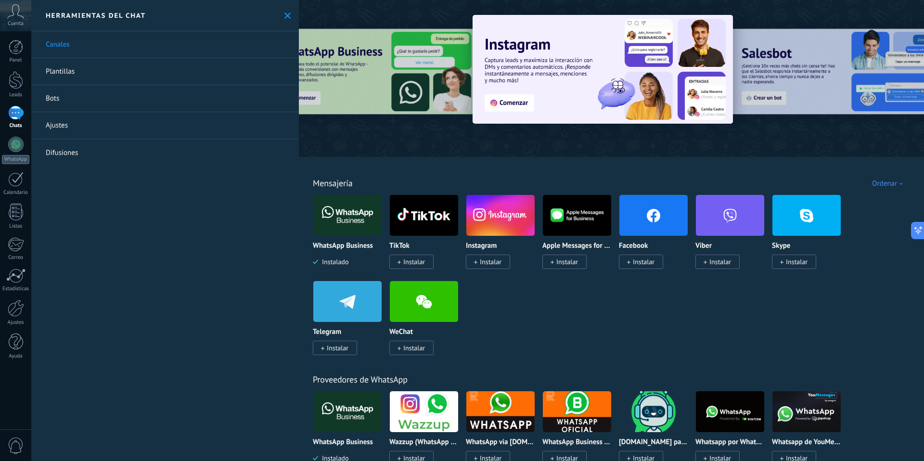
click at [60, 127] on link "Ajustes" at bounding box center [165, 125] width 268 height 27
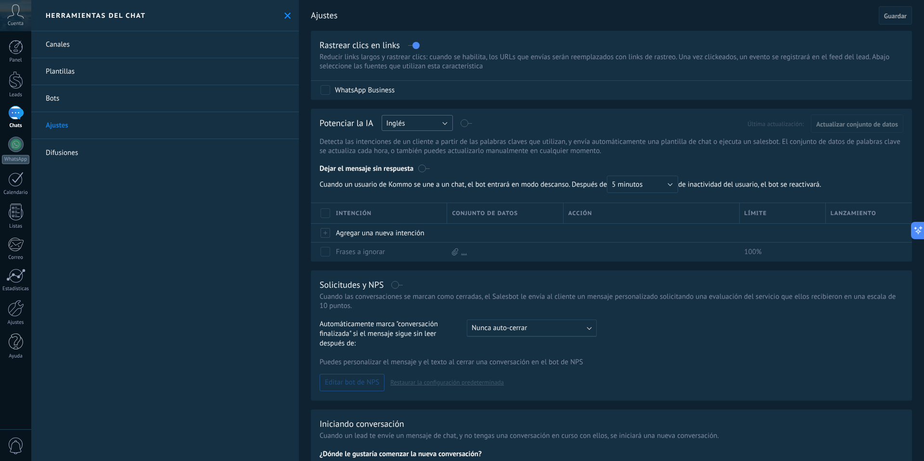
click at [418, 122] on button "Inglés" at bounding box center [417, 123] width 71 height 16
click at [494, 114] on div "Potenciar la IA Rusa Inglés Español Portugués Indonesio Turco Inglés Última act…" at bounding box center [611, 185] width 601 height 152
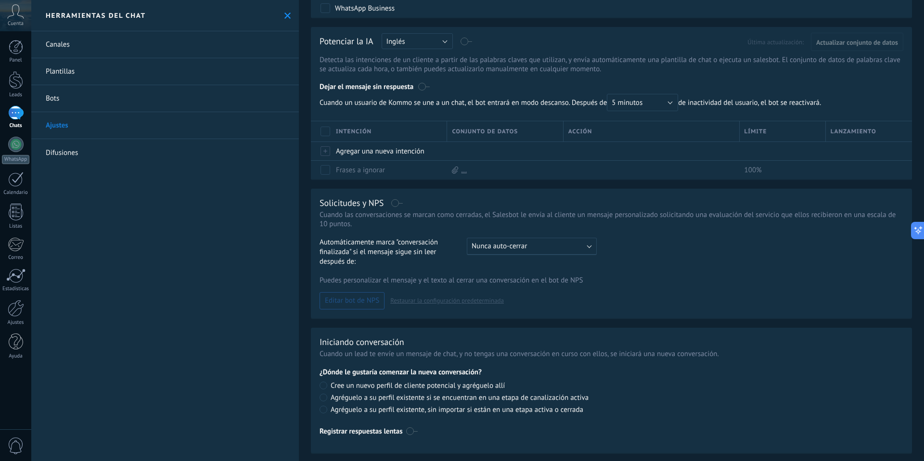
scroll to position [95, 0]
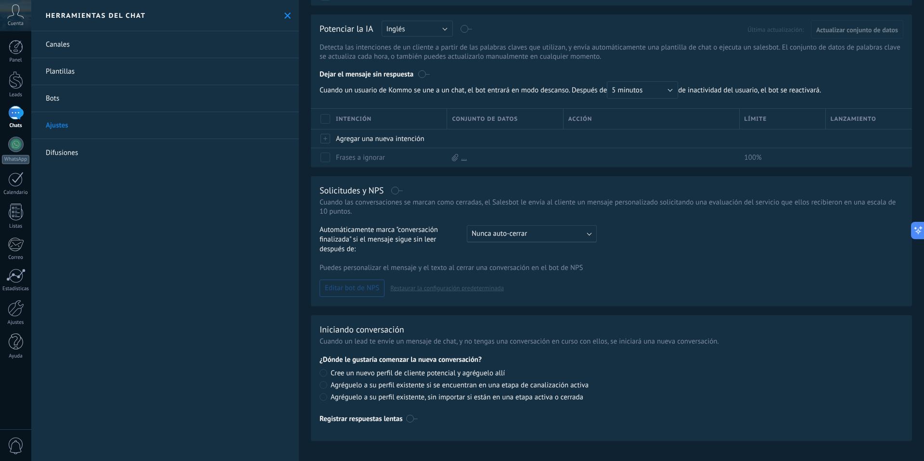
click at [69, 157] on link "Difusiones" at bounding box center [165, 152] width 268 height 27
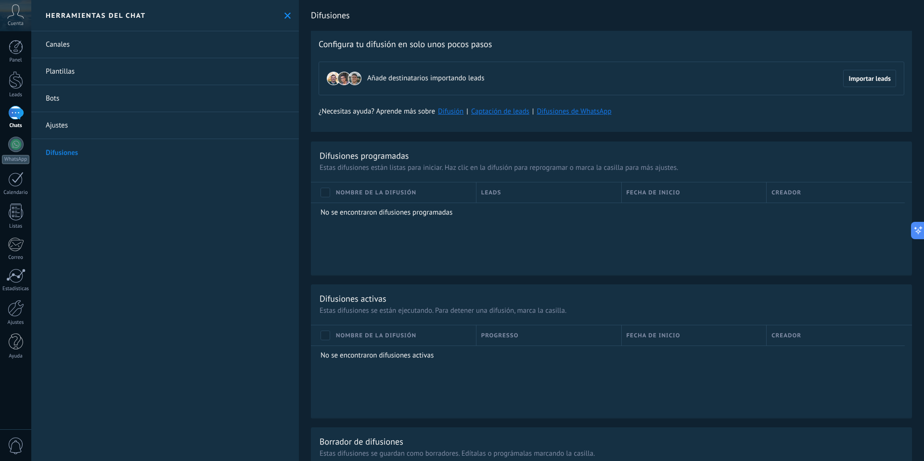
click at [61, 98] on link "Bots" at bounding box center [165, 98] width 268 height 27
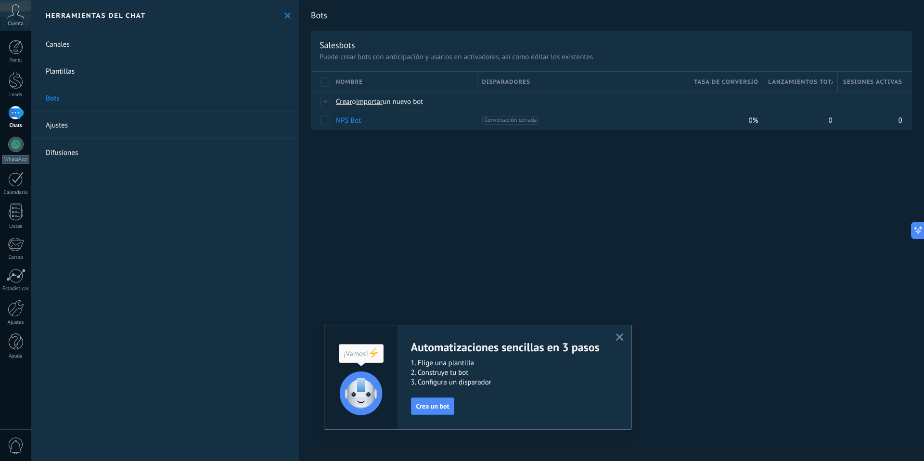
click at [623, 337] on icon "button" at bounding box center [619, 336] width 7 height 7
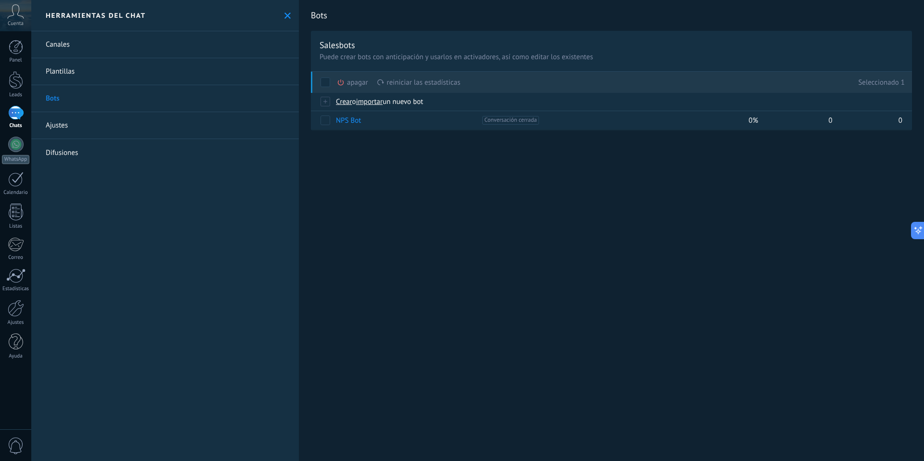
click at [343, 88] on div "apagar màs" at bounding box center [369, 82] width 64 height 21
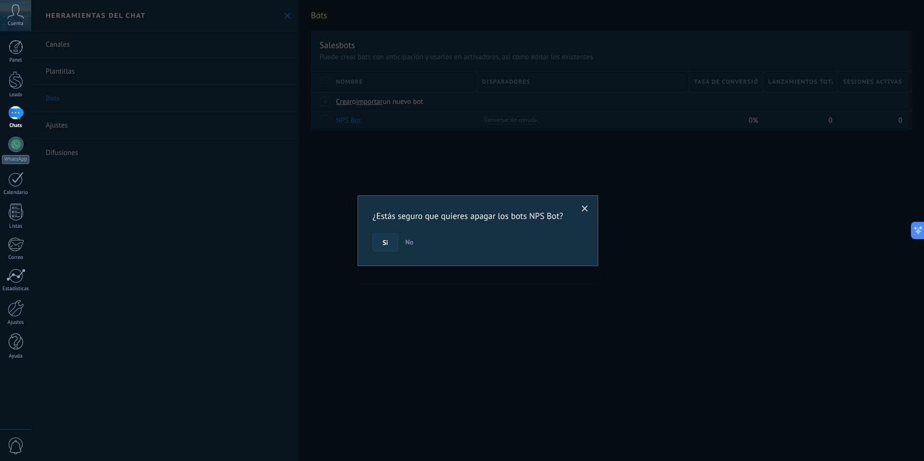
click at [392, 240] on button "Si" at bounding box center [385, 242] width 26 height 18
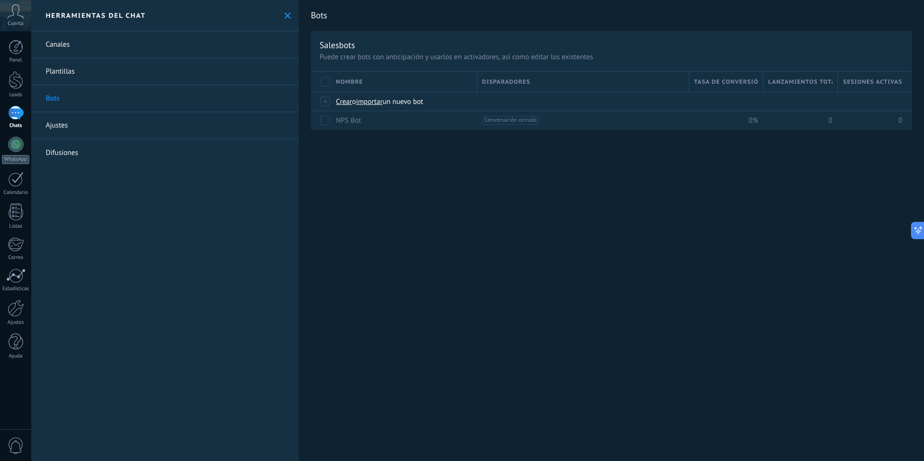
click at [65, 71] on link "Plantillas" at bounding box center [165, 71] width 268 height 27
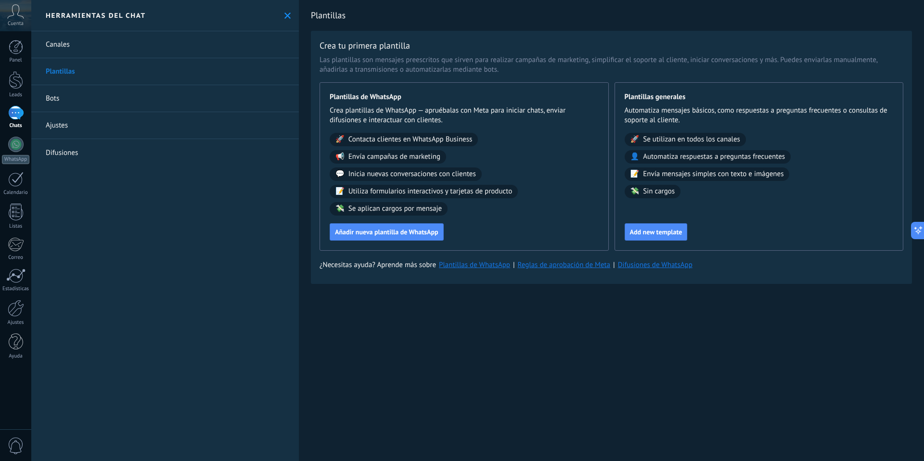
click at [55, 40] on link "Canales" at bounding box center [165, 44] width 268 height 27
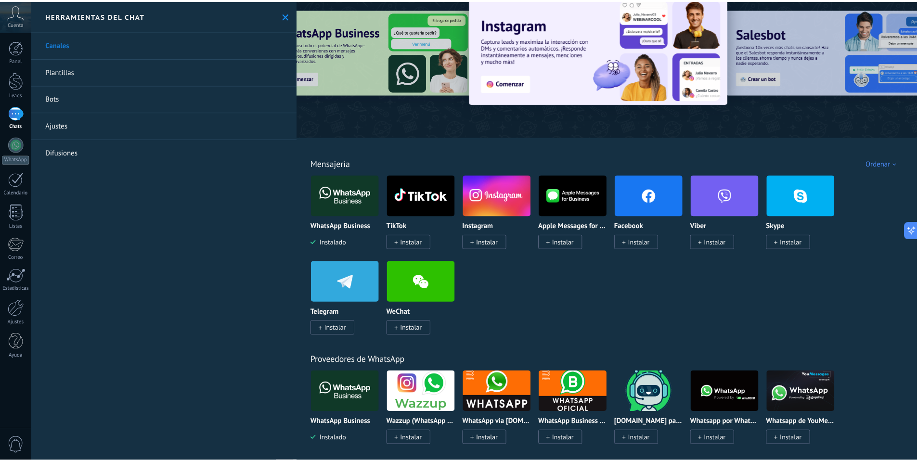
scroll to position [161, 0]
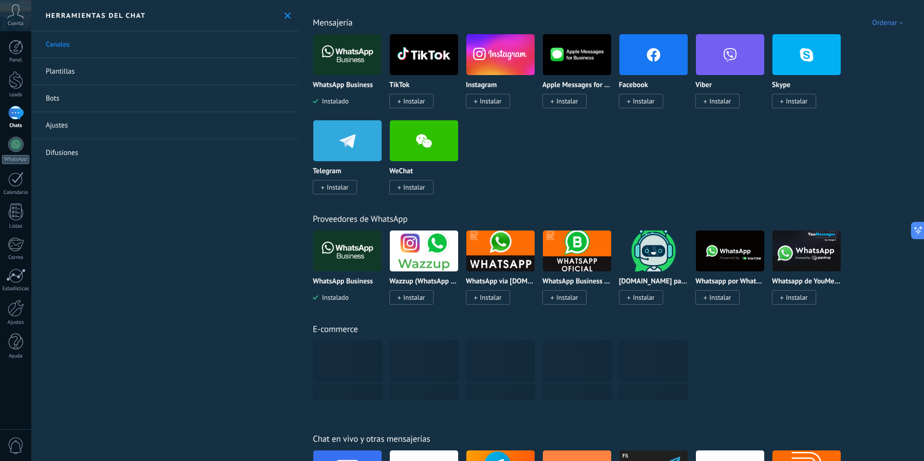
click at [352, 256] on img at bounding box center [347, 251] width 68 height 47
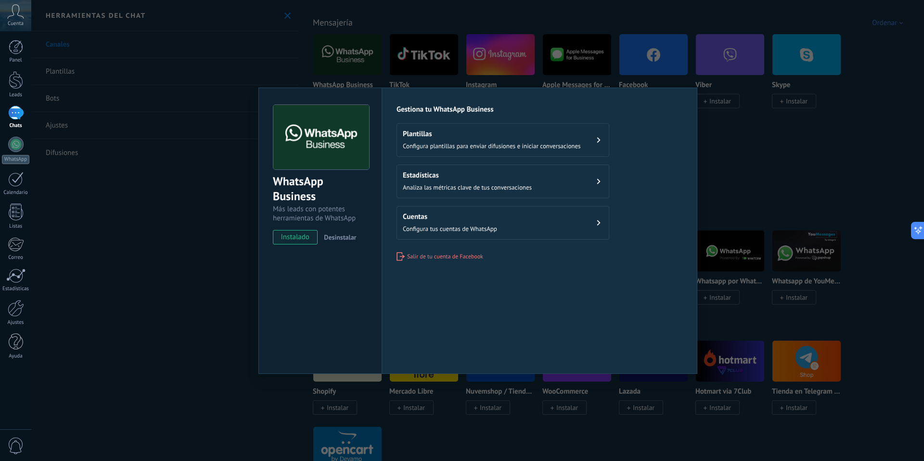
click at [476, 179] on div "Estadísticas Analiza las métricas clave de tus conversaciones" at bounding box center [467, 181] width 129 height 21
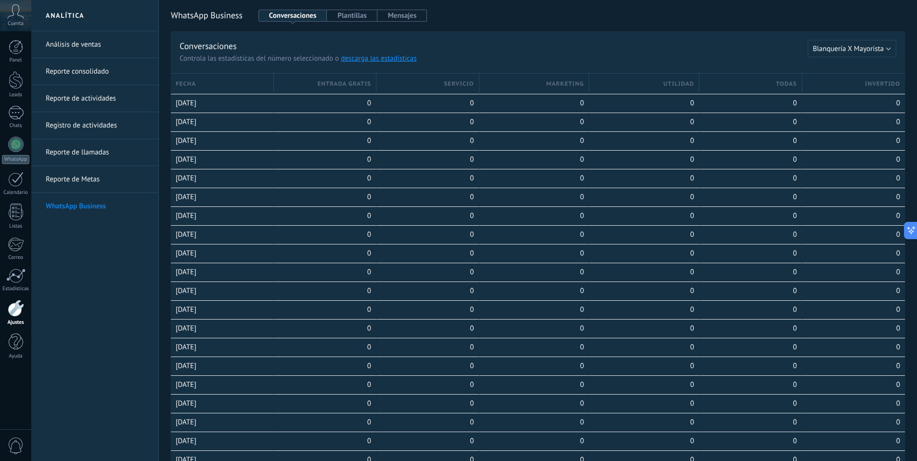
click at [80, 122] on link "Registro de actividades" at bounding box center [97, 125] width 103 height 27
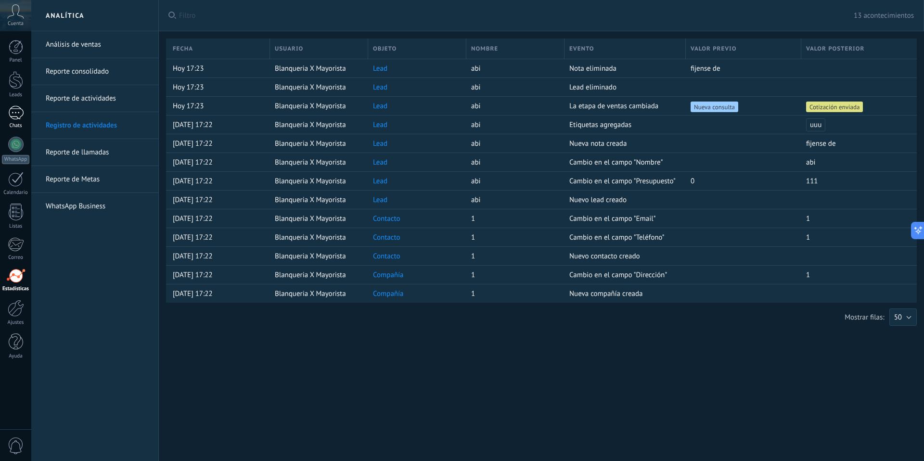
click at [18, 116] on div at bounding box center [15, 113] width 15 height 14
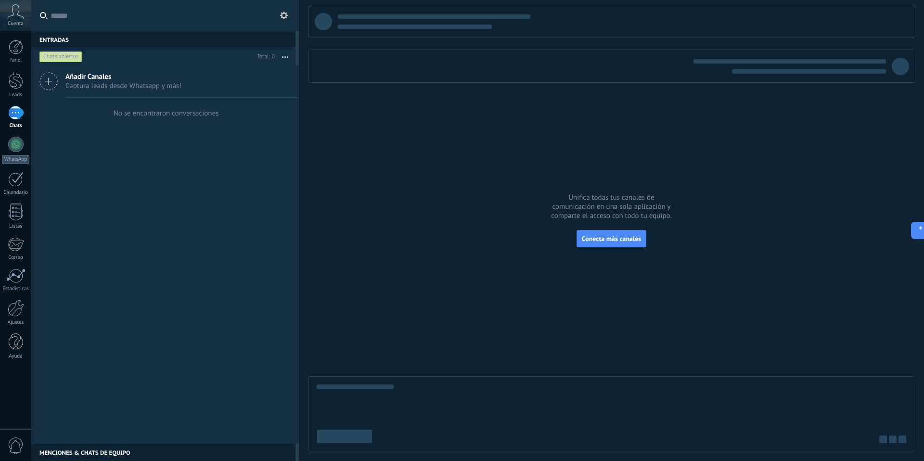
click at [55, 53] on div "Chats abiertos" at bounding box center [60, 57] width 43 height 12
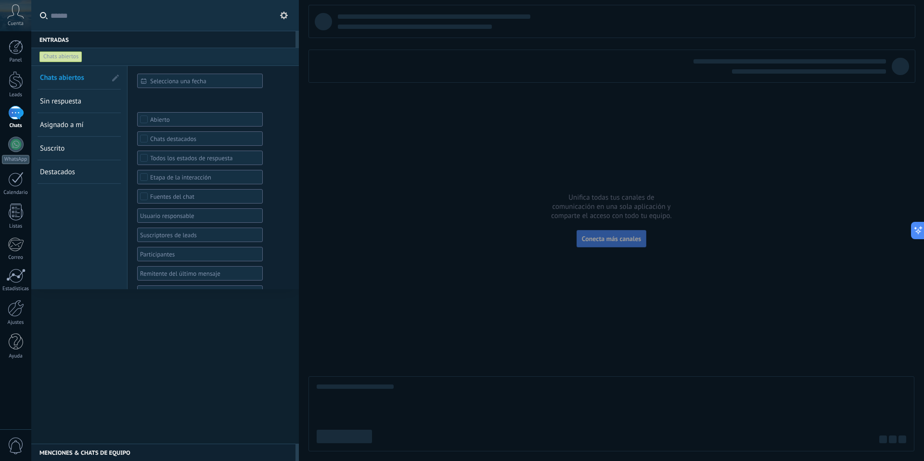
click at [114, 77] on span at bounding box center [115, 78] width 7 height 7
click at [69, 56] on div "Chats abiertos" at bounding box center [60, 57] width 43 height 12
click at [70, 56] on div "Chats abiertos" at bounding box center [60, 57] width 43 height 12
click at [182, 323] on div at bounding box center [165, 254] width 268 height 378
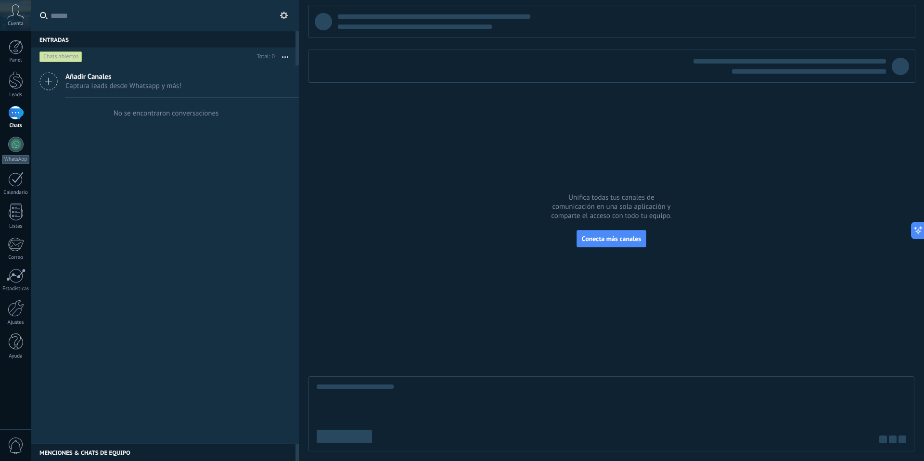
click at [143, 117] on div "No se encontraron conversaciones" at bounding box center [166, 113] width 105 height 9
click at [17, 83] on div at bounding box center [16, 80] width 14 height 18
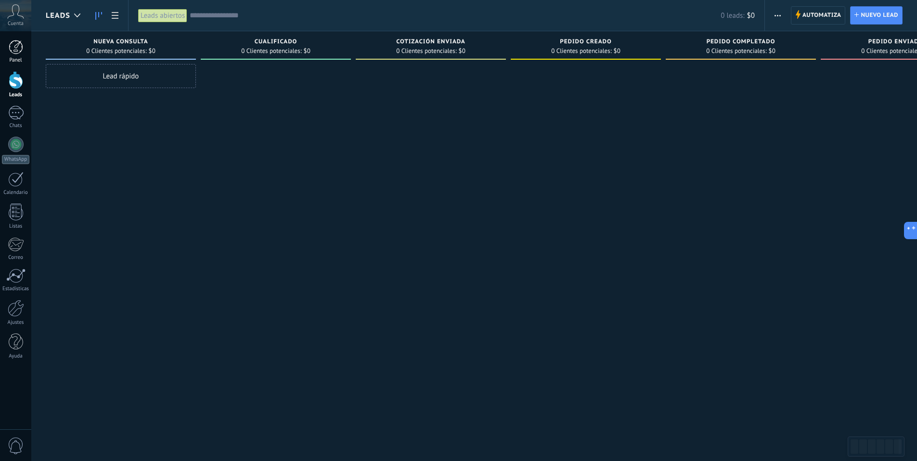
click at [17, 53] on div at bounding box center [16, 47] width 14 height 14
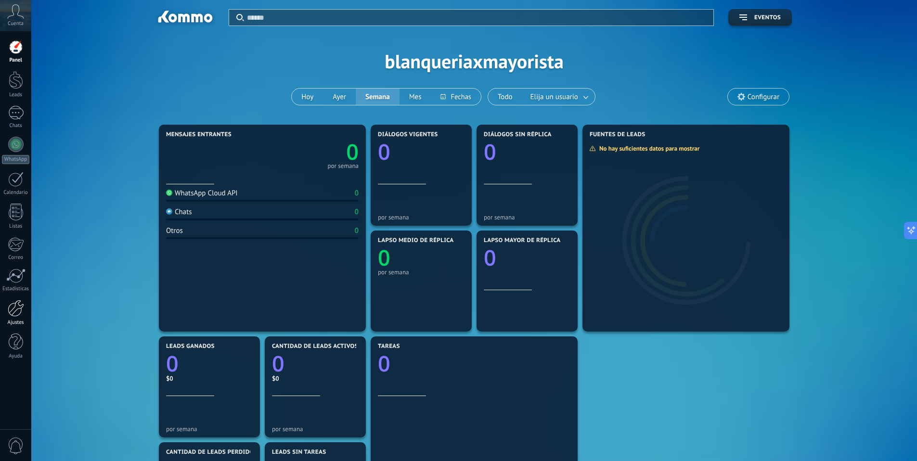
click at [16, 315] on div at bounding box center [16, 308] width 16 height 17
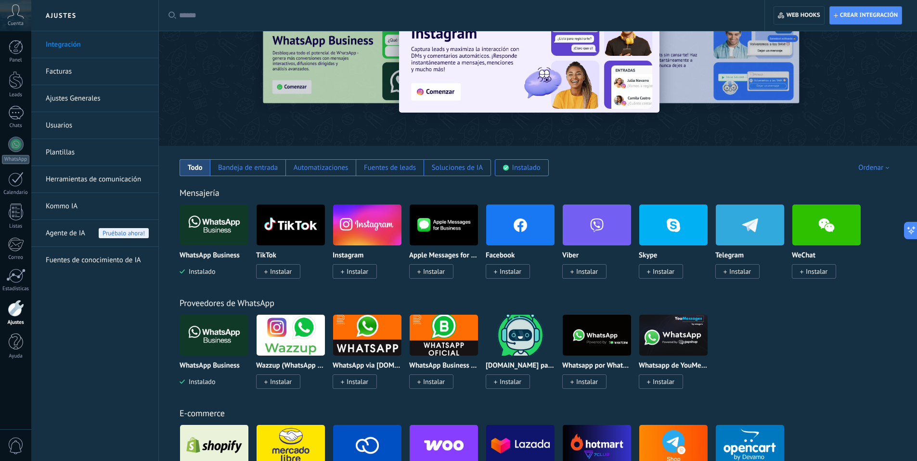
scroll to position [62, 0]
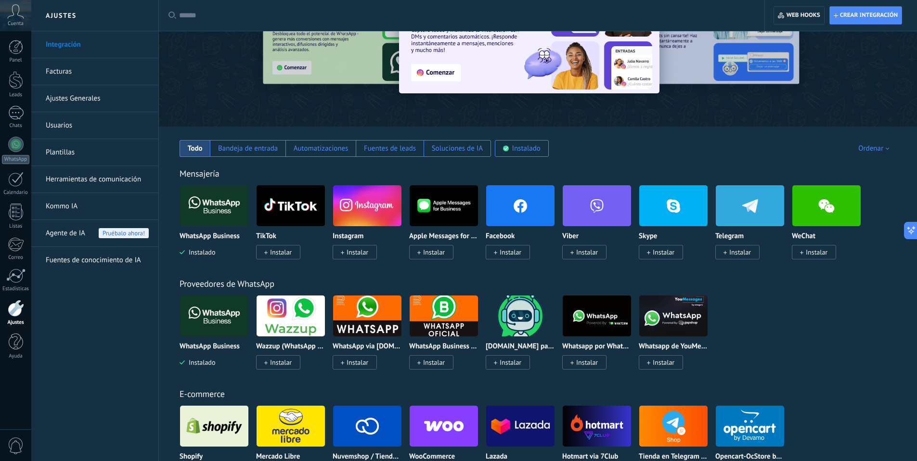
click at [63, 119] on link "Usuarios" at bounding box center [97, 125] width 103 height 27
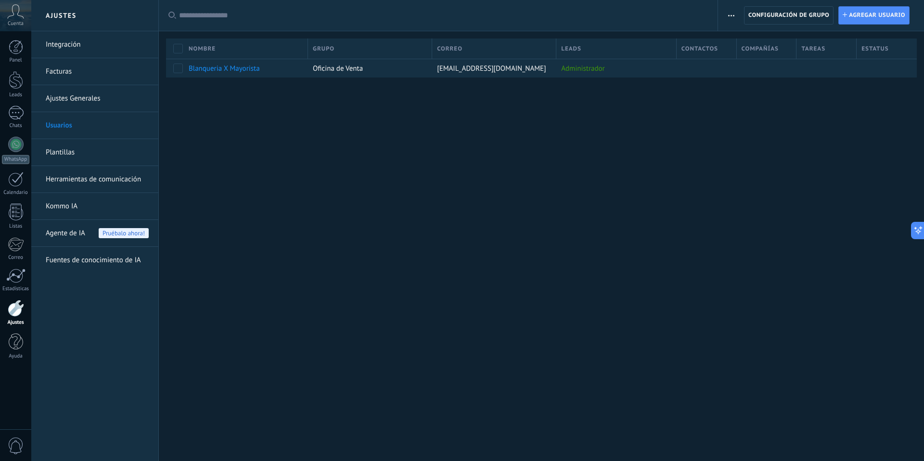
click at [62, 47] on link "Integración" at bounding box center [97, 44] width 103 height 27
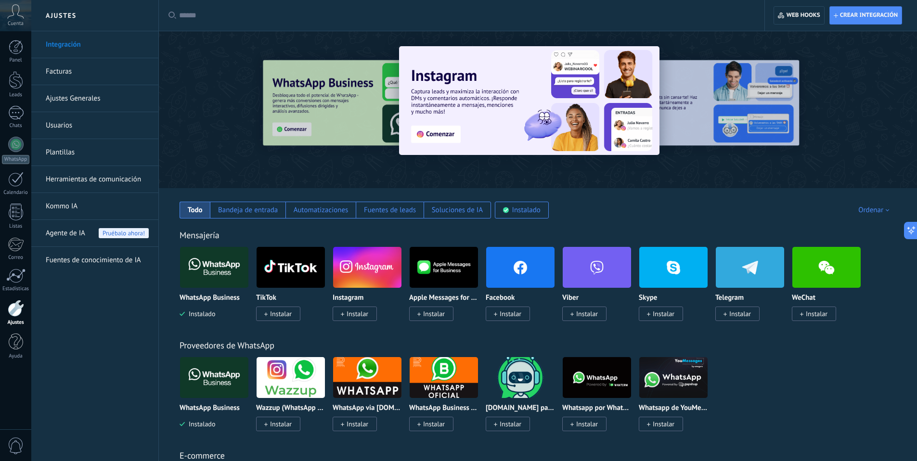
click at [231, 256] on img at bounding box center [214, 267] width 68 height 47
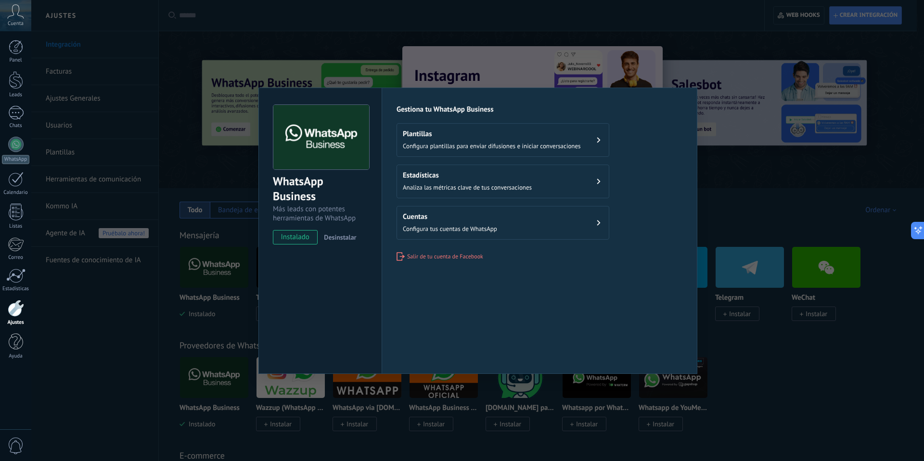
click at [532, 230] on button "Cuentas Configura tus cuentas de WhatsApp" at bounding box center [503, 223] width 213 height 34
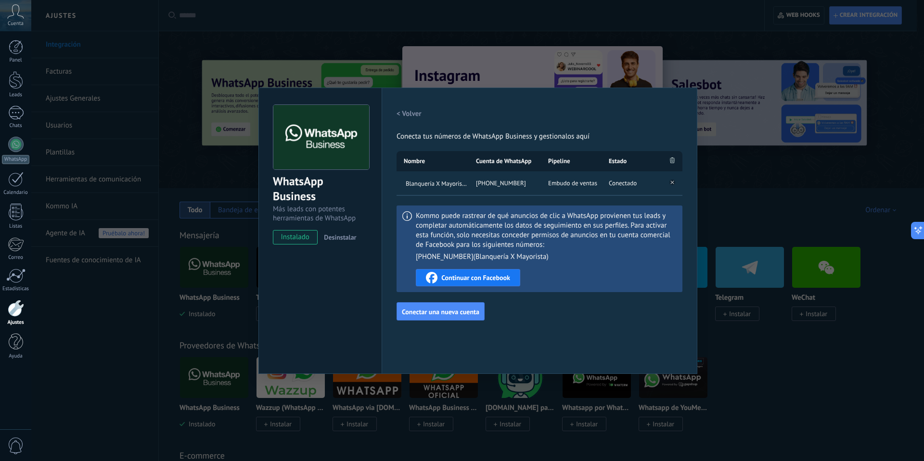
click at [460, 230] on span "Kommo puede rastrear de qué anuncios de clic a WhatsApp provienen tus leads y c…" at bounding box center [546, 236] width 261 height 51
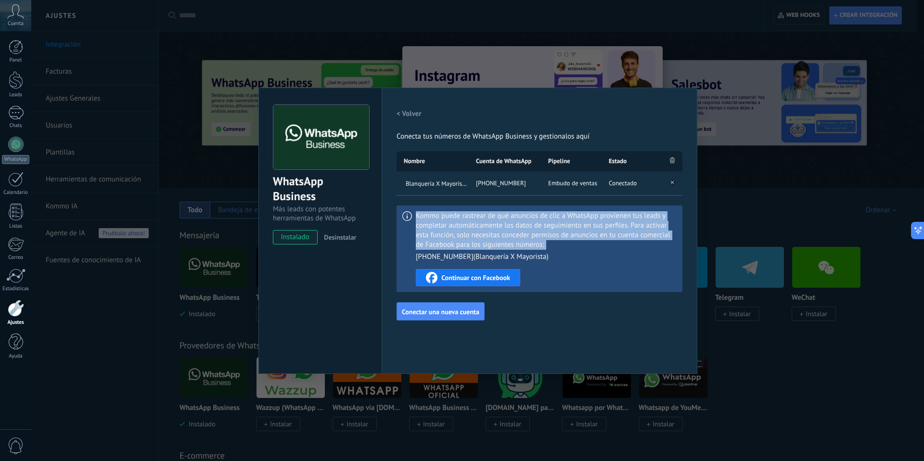
click at [460, 230] on span "Kommo puede rastrear de qué anuncios de clic a WhatsApp provienen tus leads y c…" at bounding box center [546, 236] width 261 height 51
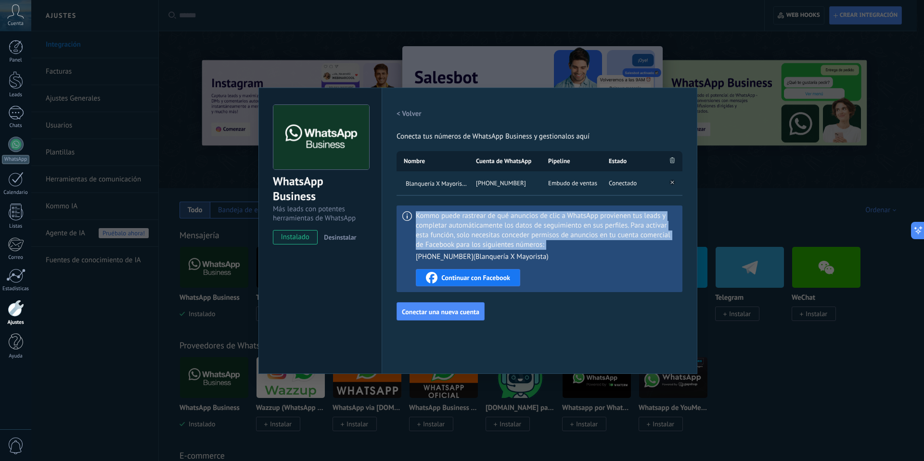
click at [528, 223] on span "Kommo puede rastrear de qué anuncios de clic a WhatsApp provienen tus leads y c…" at bounding box center [546, 236] width 261 height 51
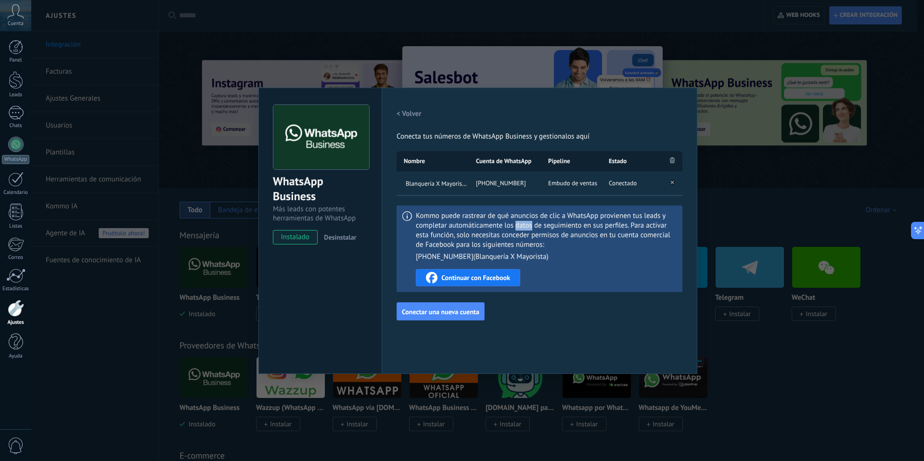
click at [528, 223] on span "Kommo puede rastrear de qué anuncios de clic a WhatsApp provienen tus leads y c…" at bounding box center [546, 236] width 261 height 51
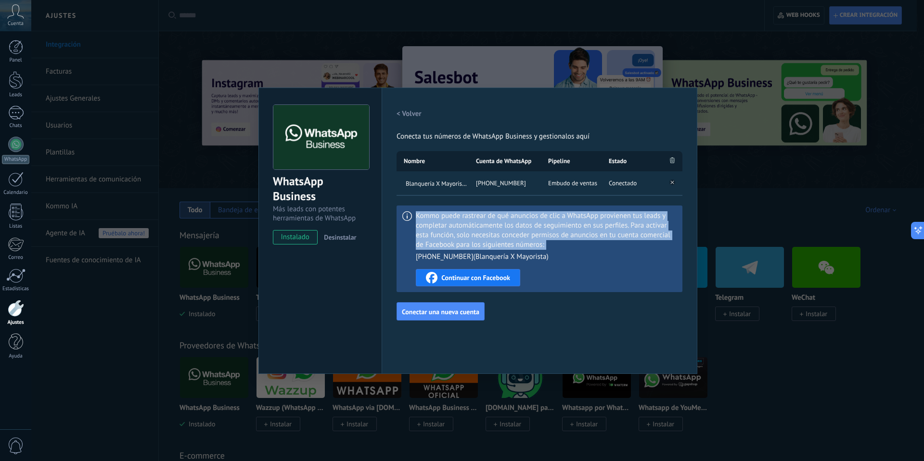
click at [528, 223] on span "Kommo puede rastrear de qué anuncios de clic a WhatsApp provienen tus leads y c…" at bounding box center [546, 236] width 261 height 51
click at [492, 229] on span "Kommo puede rastrear de qué anuncios de clic a WhatsApp provienen tus leads y c…" at bounding box center [546, 236] width 261 height 51
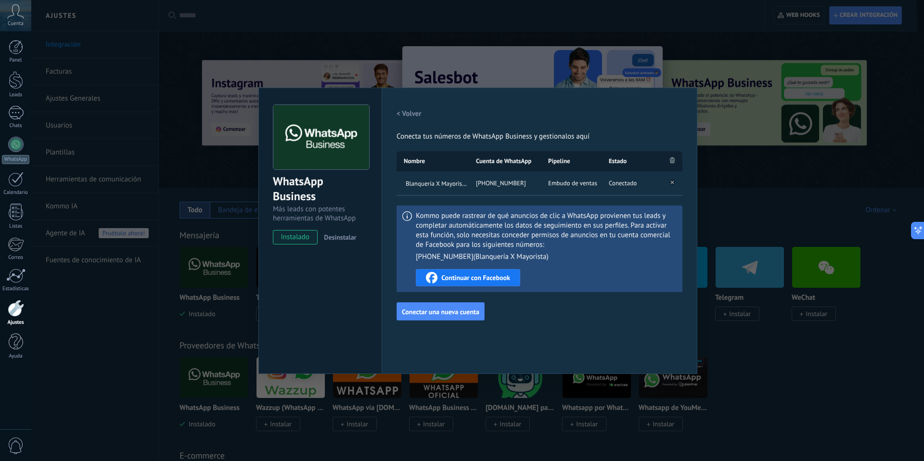
click at [557, 186] on span "Embudo de ventas" at bounding box center [572, 184] width 49 height 10
click at [559, 183] on span "Embudo de ventas" at bounding box center [572, 184] width 49 height 10
click at [84, 137] on div "WhatsApp Business Más leads con potentes herramientas de WhatsApp instalado Des…" at bounding box center [477, 230] width 893 height 461
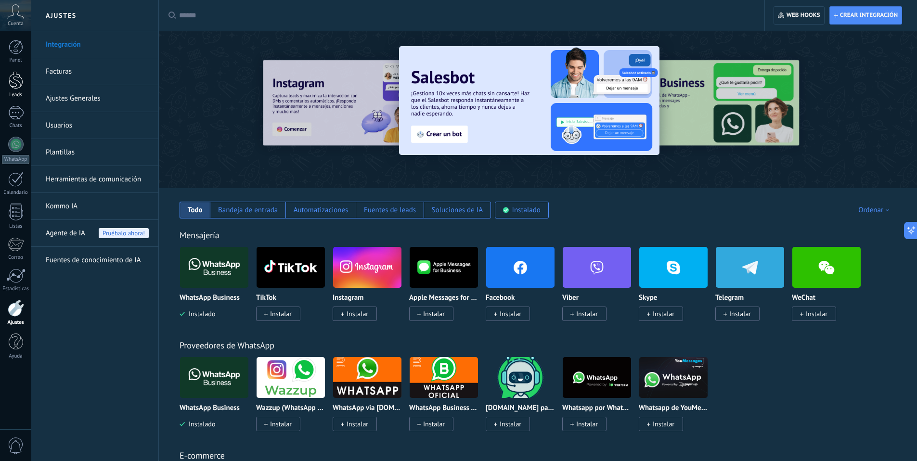
click at [19, 79] on div at bounding box center [16, 80] width 14 height 18
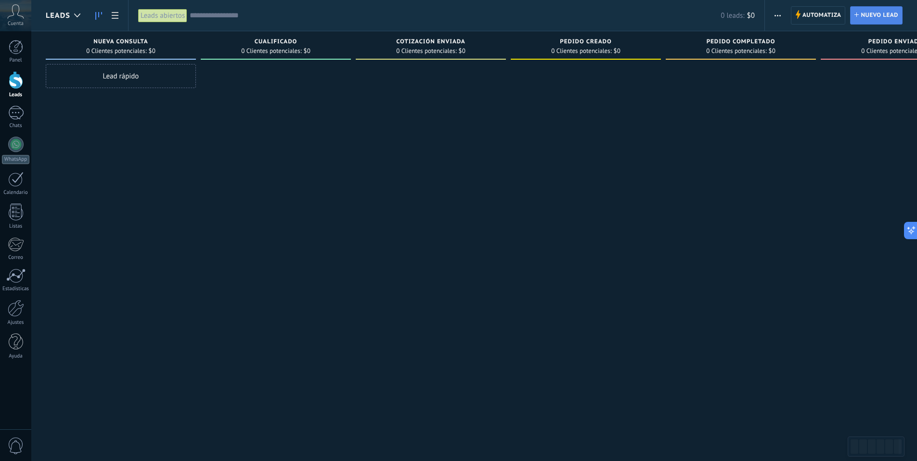
click at [885, 21] on span "Nuevo lead" at bounding box center [879, 15] width 38 height 17
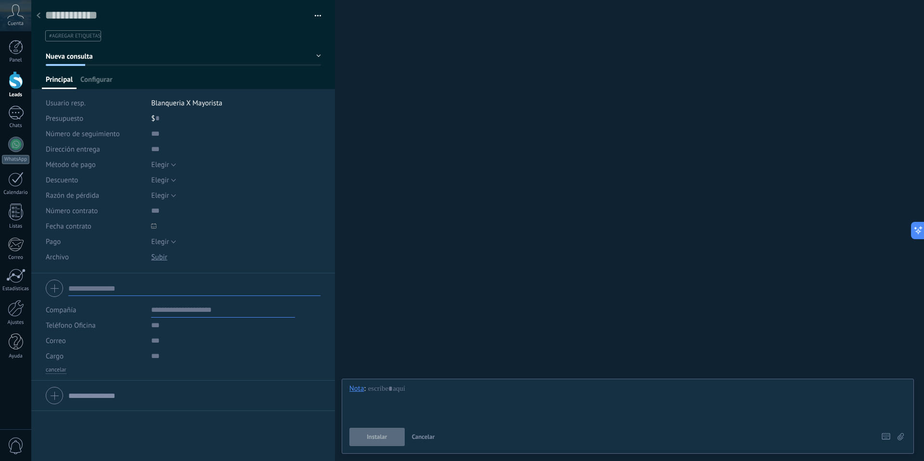
click at [39, 17] on use at bounding box center [39, 16] width 4 height 6
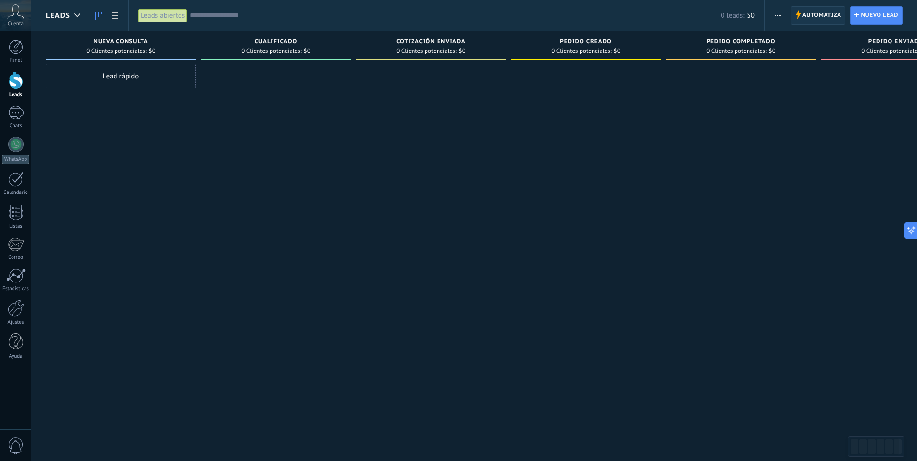
click at [816, 18] on span "Automatiza" at bounding box center [821, 15] width 39 height 17
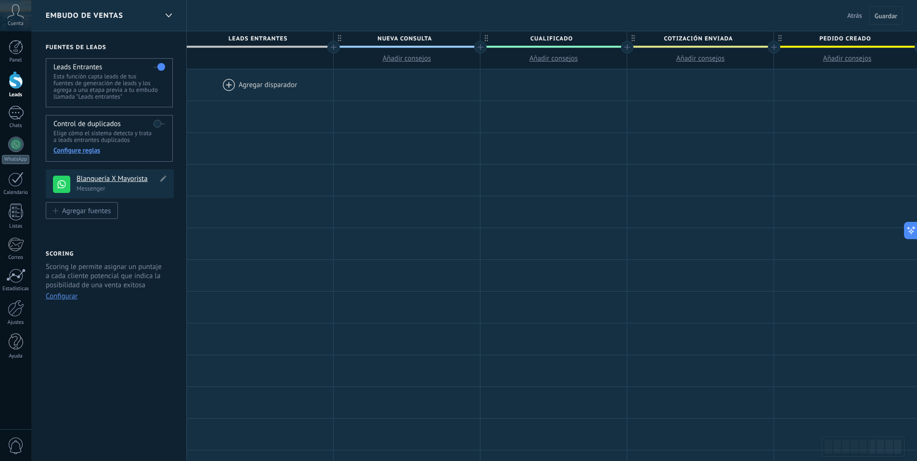
click at [116, 182] on h4 "Blanquería X Mayorista" at bounding box center [117, 179] width 81 height 10
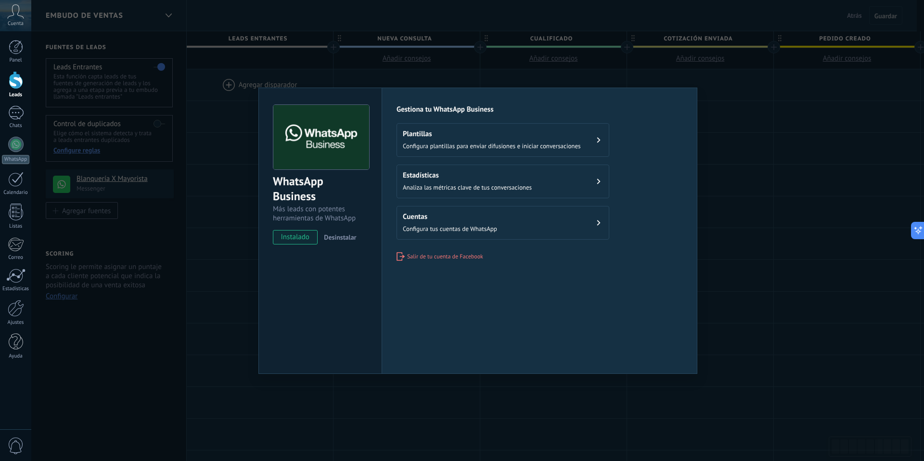
click at [365, 67] on div "WhatsApp Business Más leads con potentes herramientas de WhatsApp instalado Des…" at bounding box center [477, 230] width 893 height 461
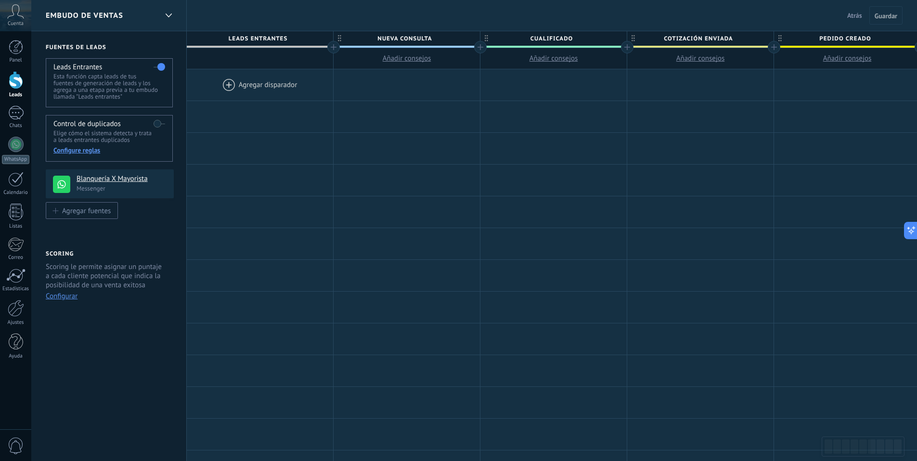
click at [262, 83] on div at bounding box center [260, 84] width 146 height 31
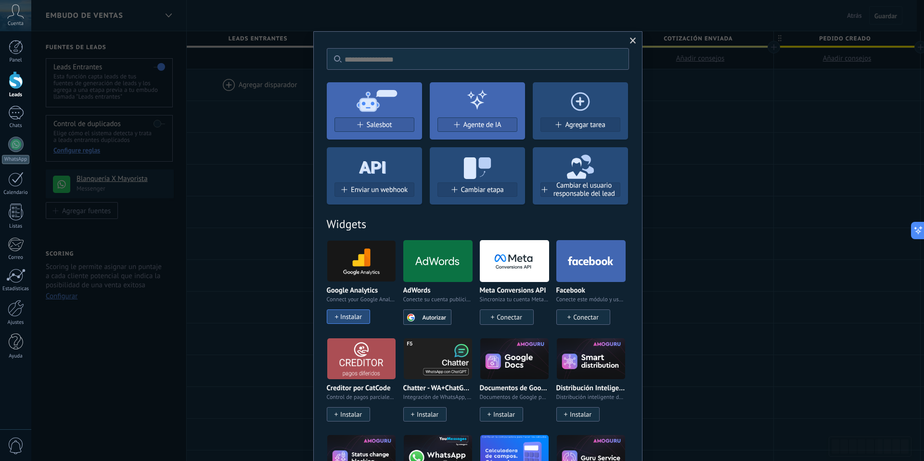
click at [716, 197] on div "No hay resultados Salesbot Agente de IA Agregar tarea Enviar un webhook Cambiar…" at bounding box center [477, 230] width 893 height 461
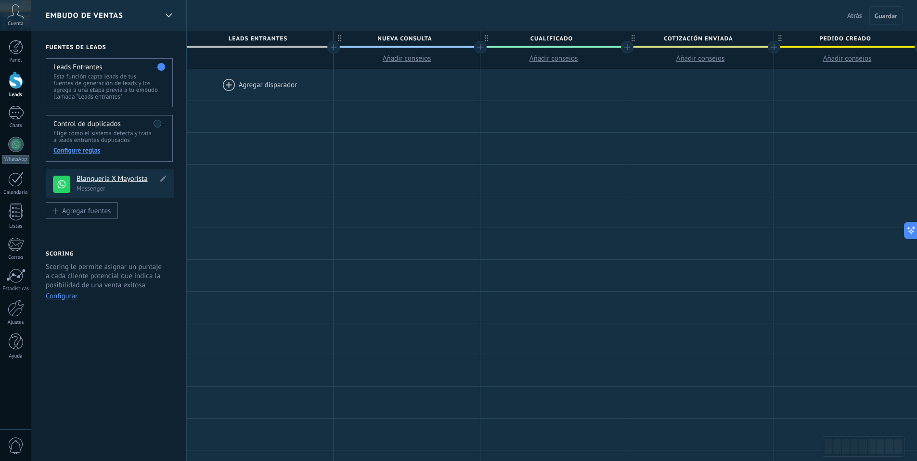
click at [168, 179] on div "**********" at bounding box center [110, 183] width 128 height 29
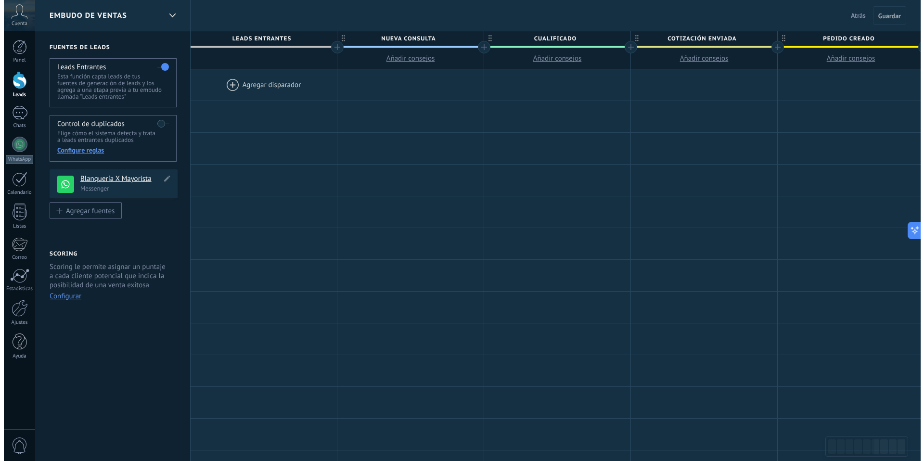
scroll to position [0, 0]
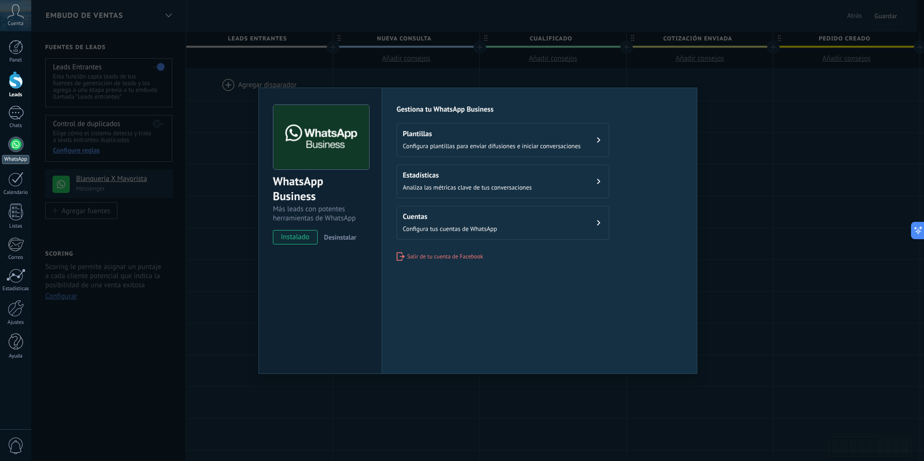
click at [13, 153] on link "WhatsApp" at bounding box center [15, 150] width 31 height 27
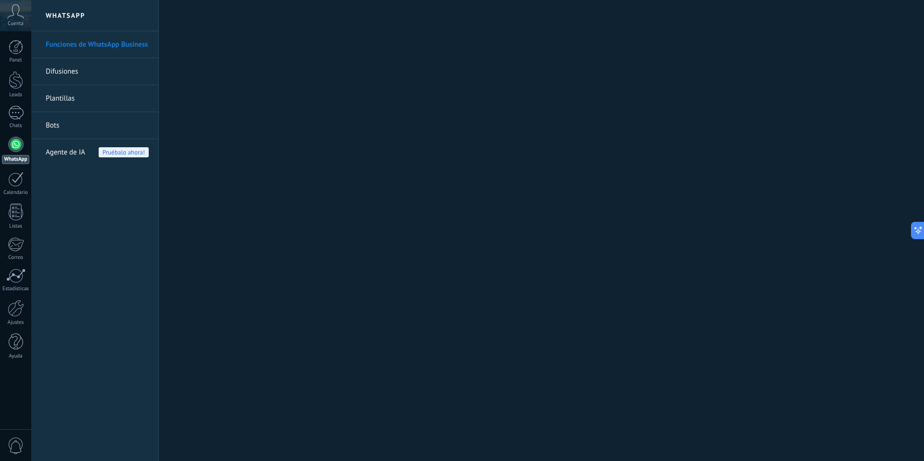
click at [87, 43] on link "Funciones de WhatsApp Business" at bounding box center [97, 44] width 103 height 27
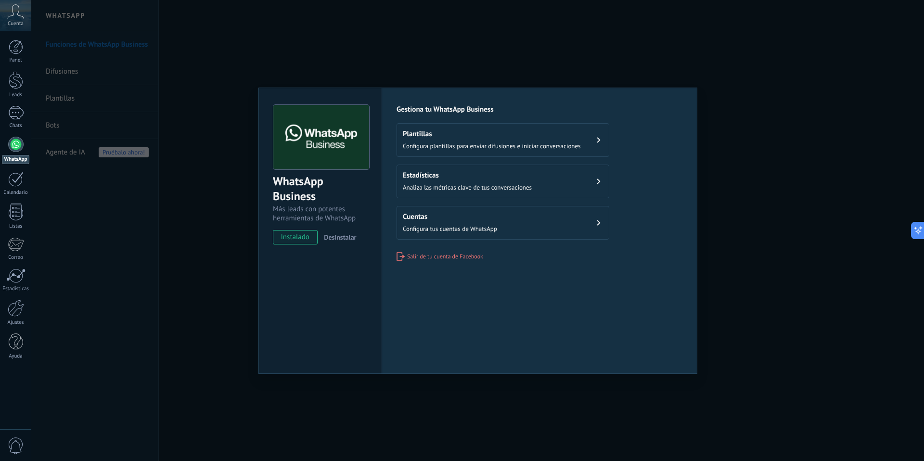
click at [159, 193] on div "WhatsApp Business Más leads con potentes herramientas de WhatsApp instalado Des…" at bounding box center [477, 230] width 893 height 461
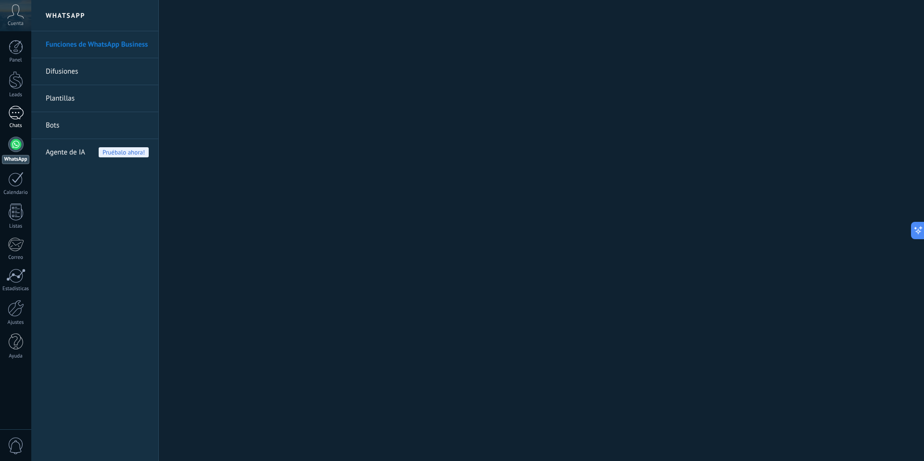
click at [14, 115] on div at bounding box center [15, 113] width 15 height 14
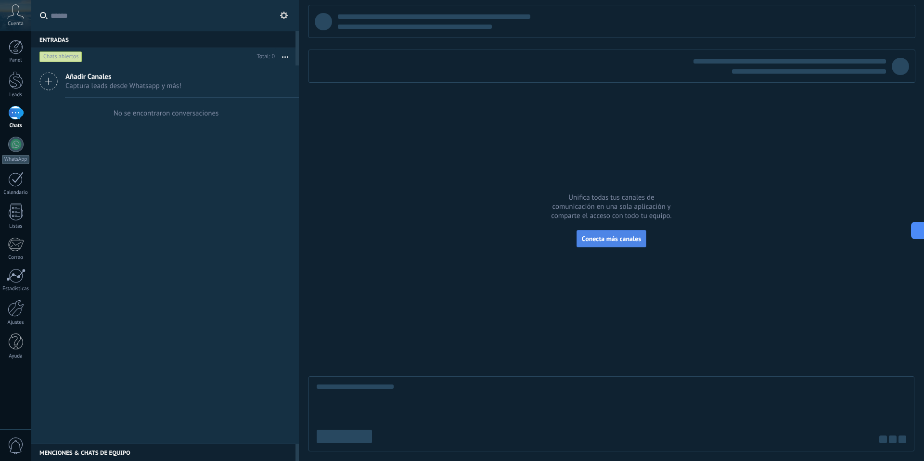
click at [618, 244] on button "Conecta más canales" at bounding box center [611, 238] width 70 height 17
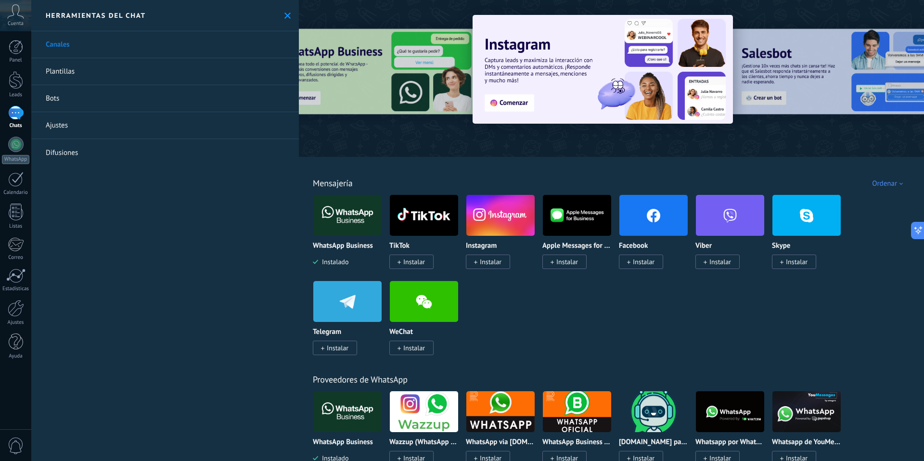
click at [358, 217] on img at bounding box center [347, 215] width 68 height 47
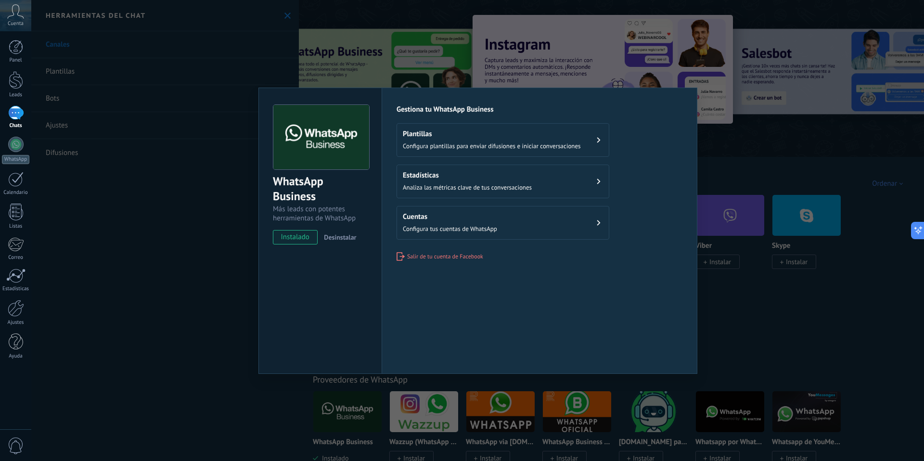
click at [334, 237] on span "Desinstalar" at bounding box center [340, 237] width 32 height 9
